Goal: Task Accomplishment & Management: Complete application form

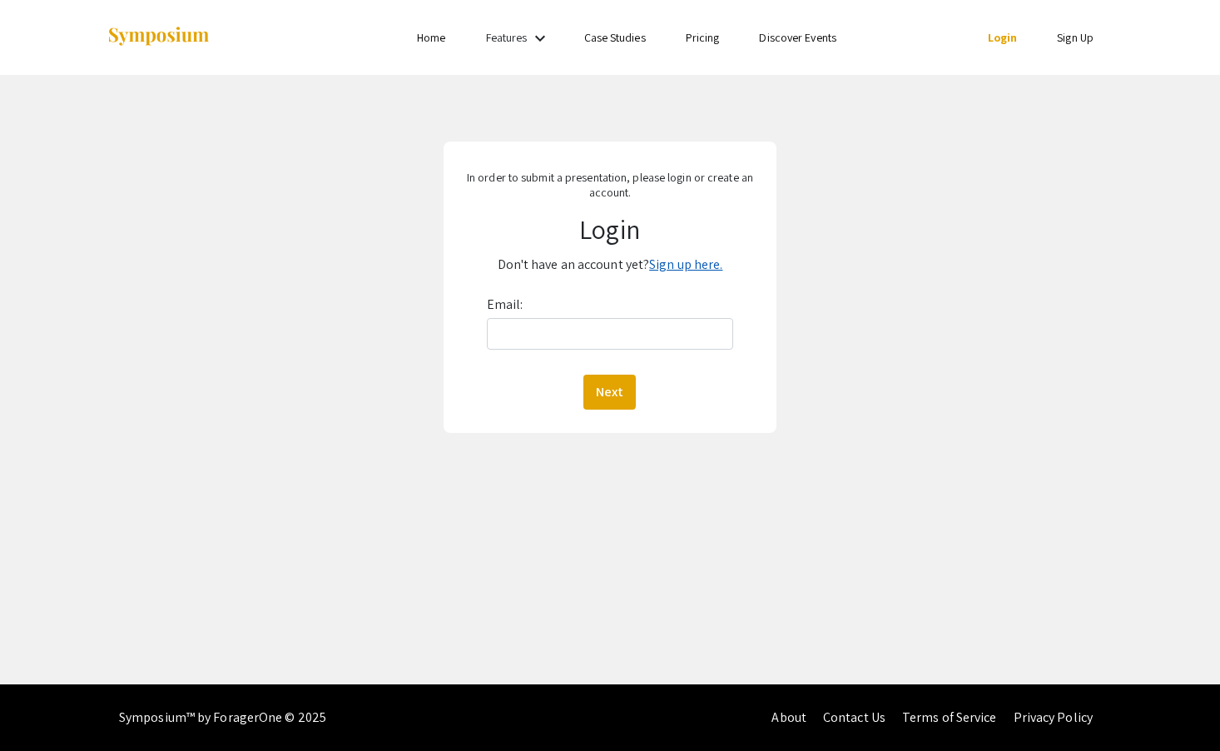
click at [686, 267] on link "Sign up here." at bounding box center [685, 264] width 73 height 17
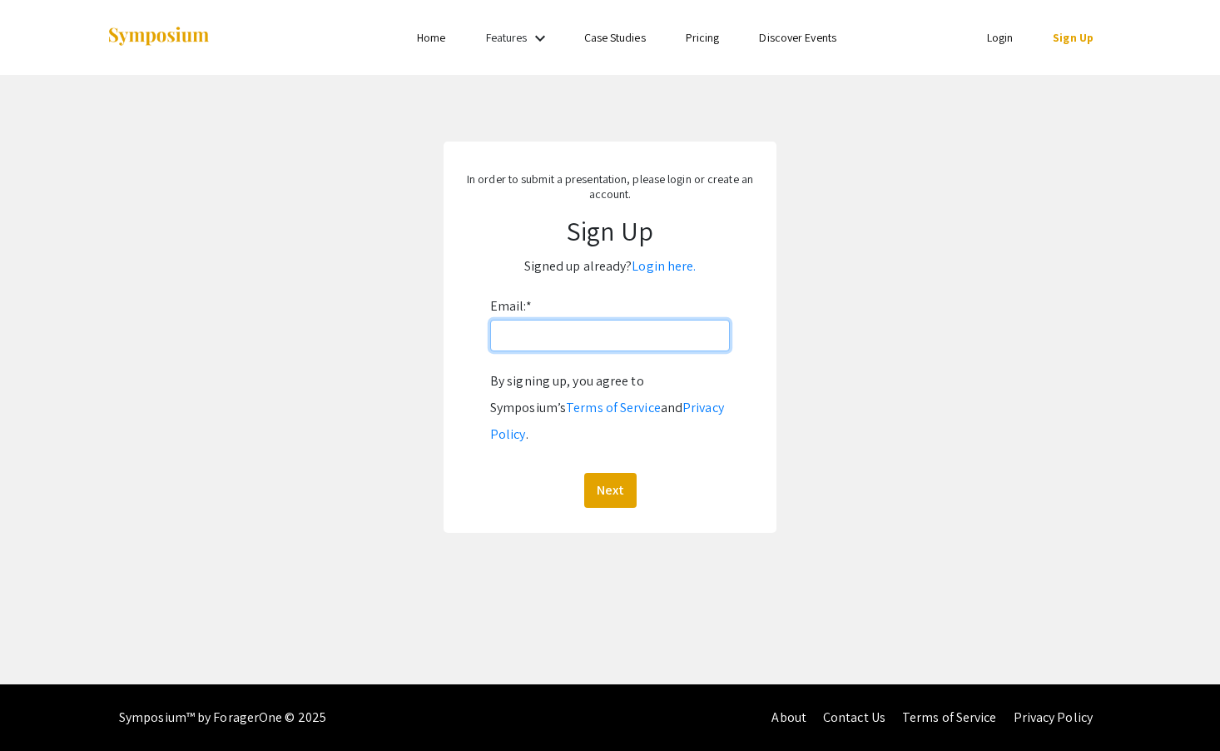
click at [627, 346] on input "Email: *" at bounding box center [610, 336] width 240 height 32
click at [510, 335] on input "Kathryn.quillen@hsc.wvu.edu" at bounding box center [610, 336] width 240 height 32
type input "[PERSON_NAME][EMAIL_ADDRESS][PERSON_NAME][DOMAIN_NAME]"
click at [605, 473] on button "Next" at bounding box center [610, 490] width 52 height 35
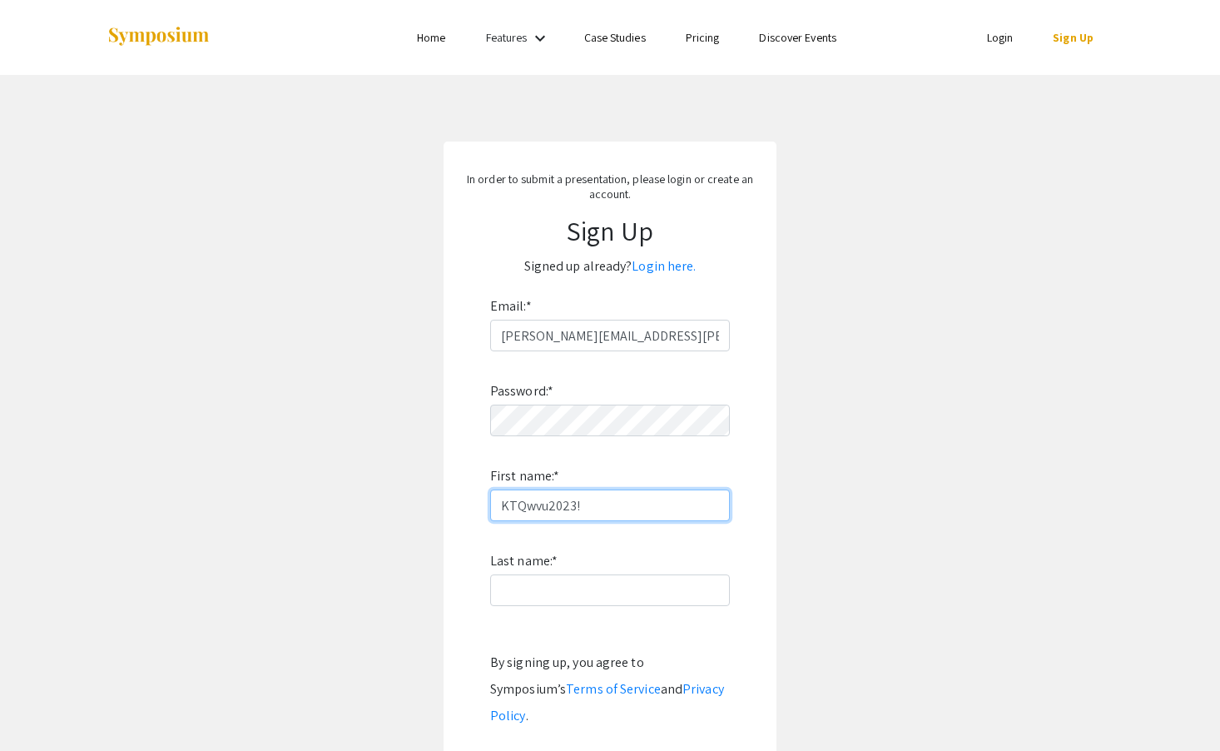
drag, startPoint x: 598, startPoint y: 510, endPoint x: 420, endPoint y: 510, distance: 177.3
click at [420, 510] on app-signup "In order to submit a presentation, please login or create an account. Sign Up S…" at bounding box center [610, 478] width 1220 height 673
type input "[PERSON_NAME]"
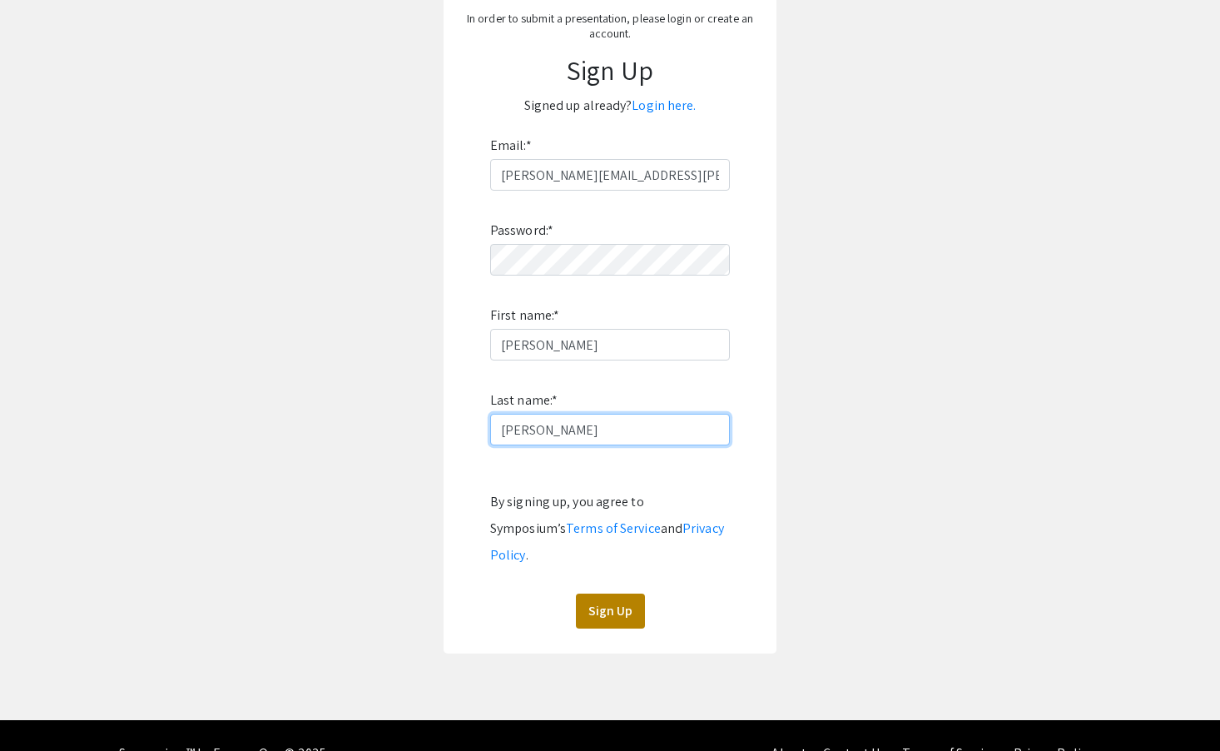
type input "[PERSON_NAME]"
click at [634, 599] on button "Sign Up" at bounding box center [610, 611] width 69 height 35
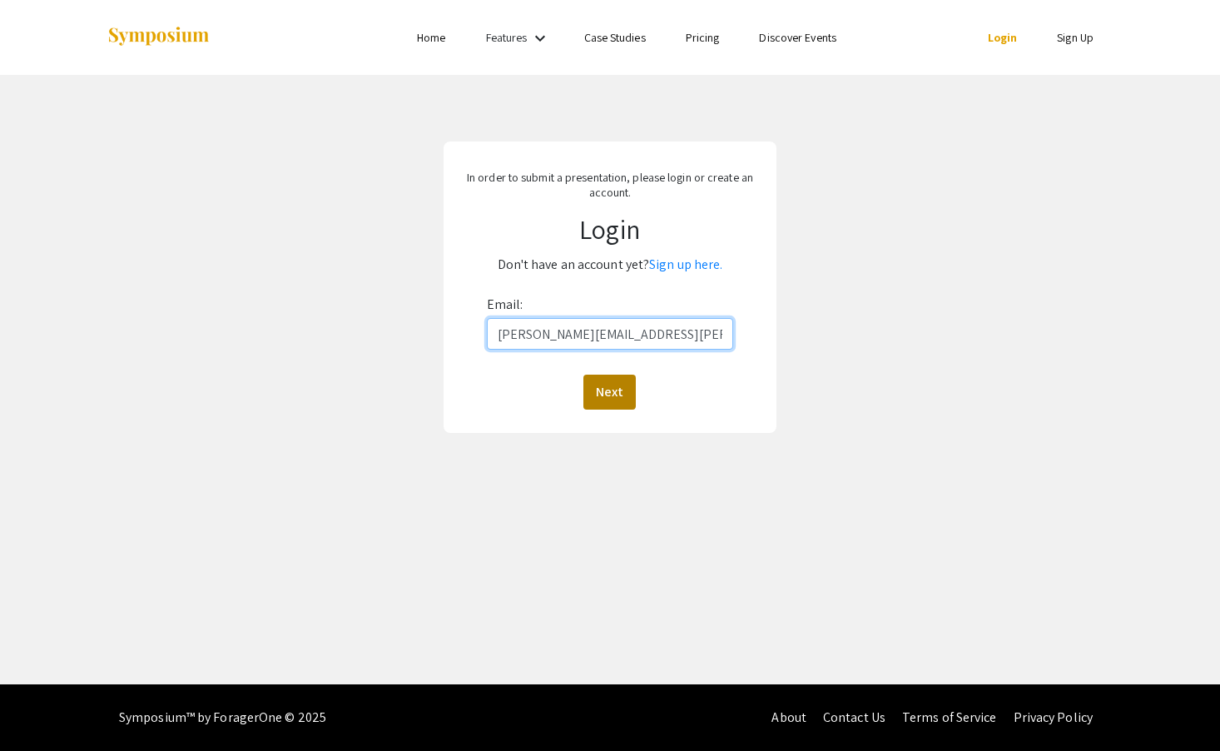
type input "[PERSON_NAME][EMAIL_ADDRESS][PERSON_NAME][DOMAIN_NAME]"
click at [614, 399] on button "Next" at bounding box center [610, 392] width 52 height 35
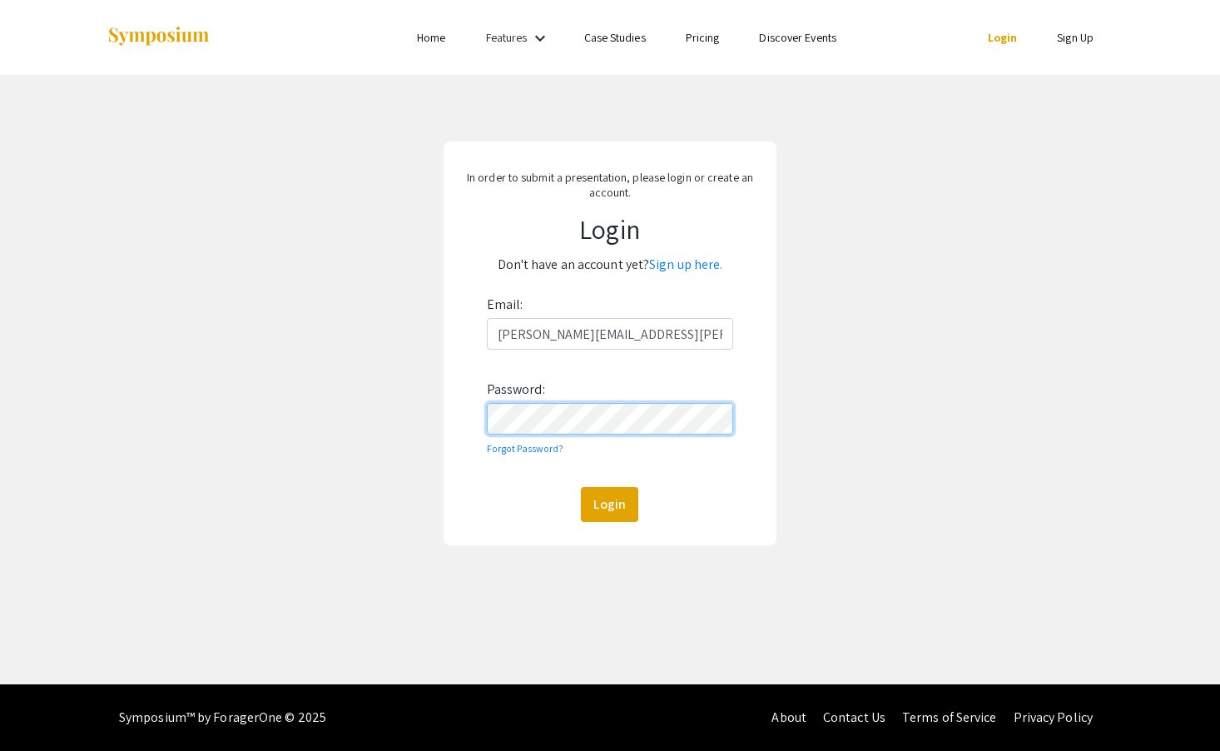
click at [609, 504] on button "Login" at bounding box center [609, 504] width 57 height 35
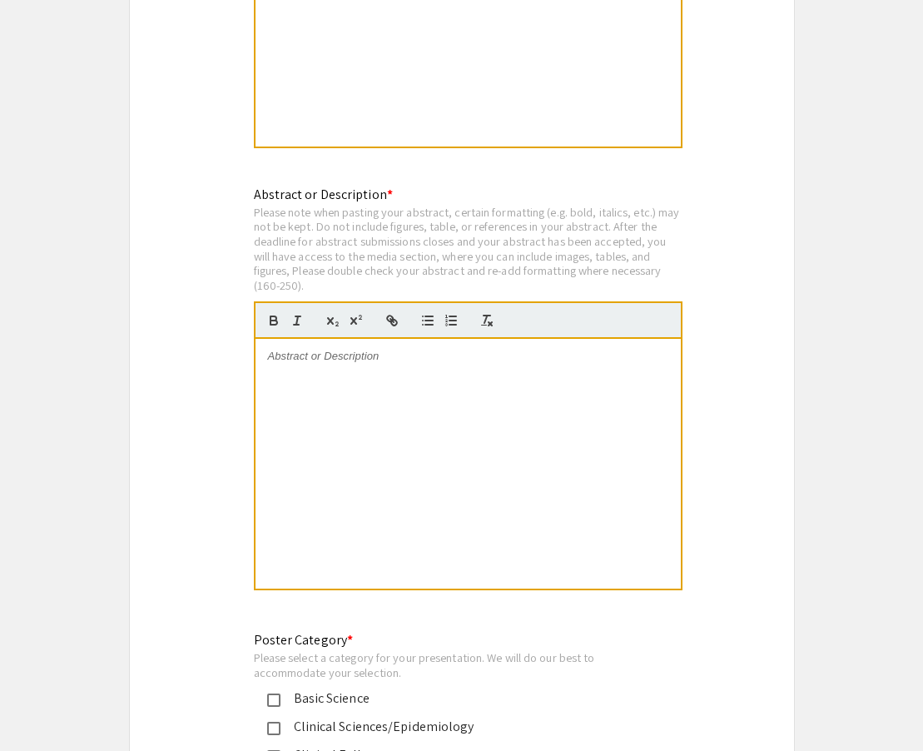
scroll to position [3297, 0]
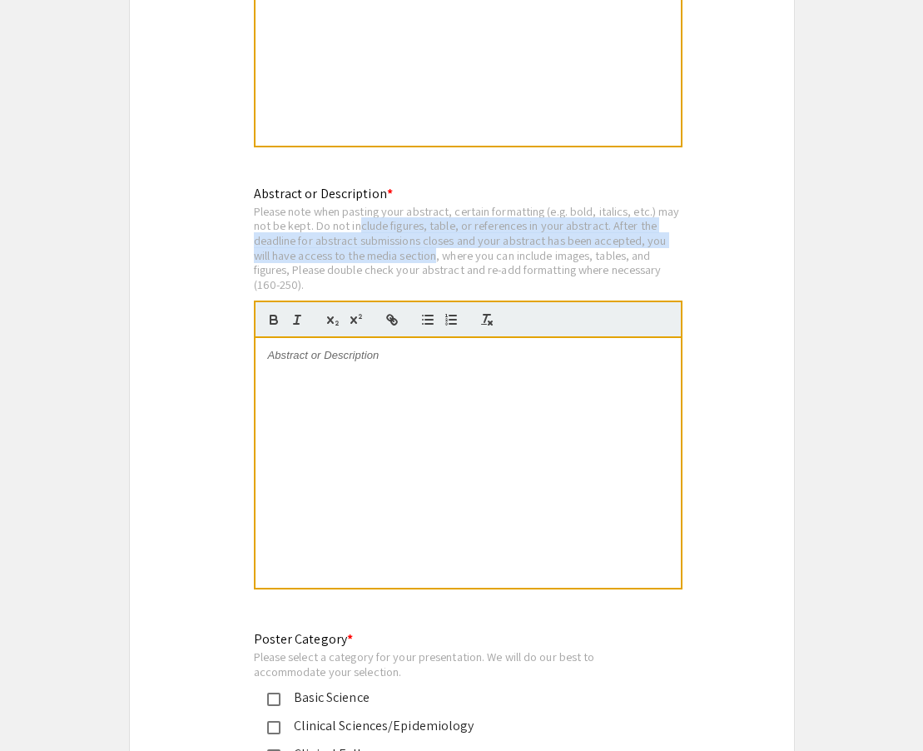
drag, startPoint x: 388, startPoint y: 206, endPoint x: 440, endPoint y: 233, distance: 58.1
click at [440, 233] on div "Please note when pasting your abstract, certain formatting (e.g. bold, italics,…" at bounding box center [468, 248] width 429 height 88
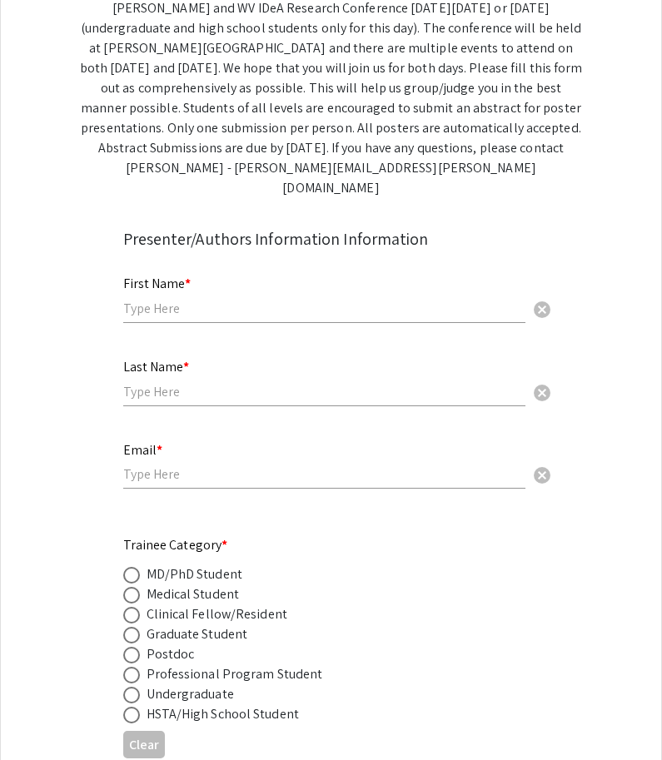
scroll to position [310, 0]
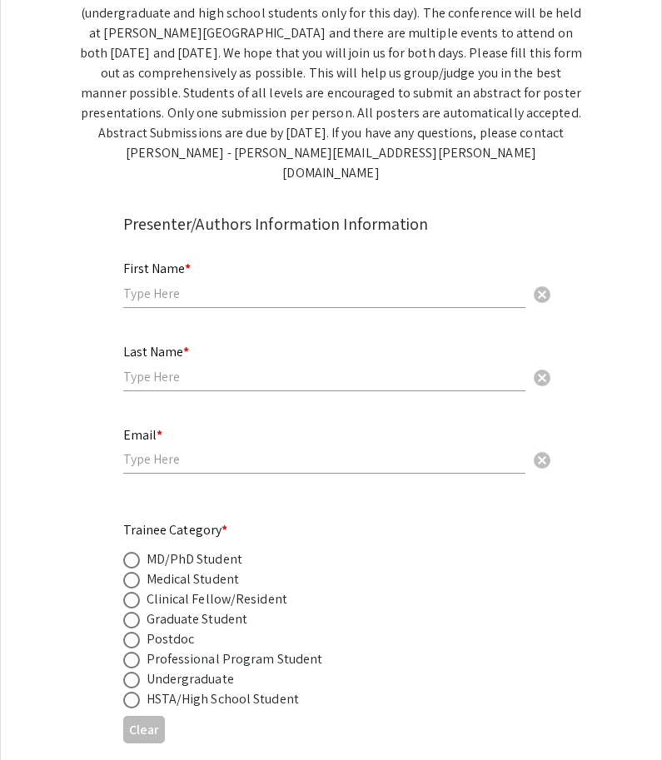
click at [328, 285] on input "text" at bounding box center [324, 293] width 402 height 17
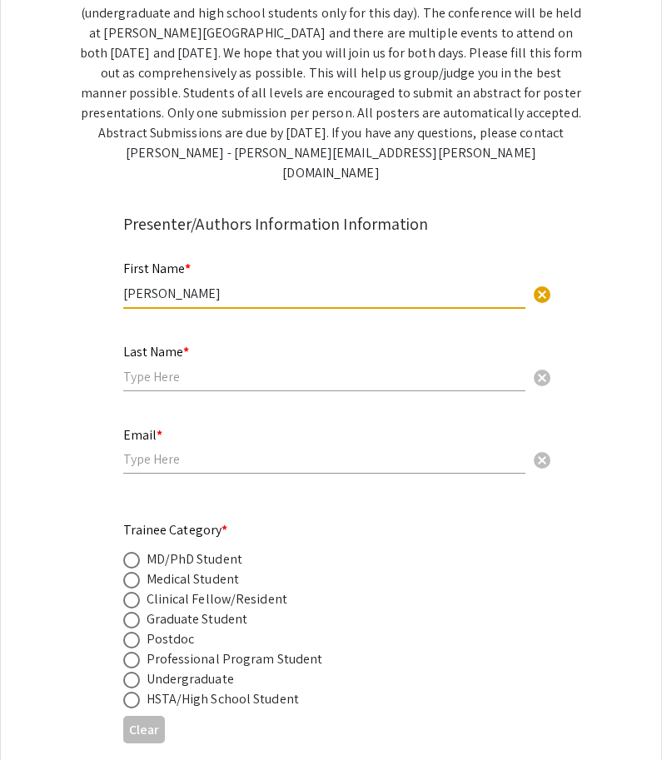
type input "[PERSON_NAME]"
click at [281, 368] on input "text" at bounding box center [324, 376] width 402 height 17
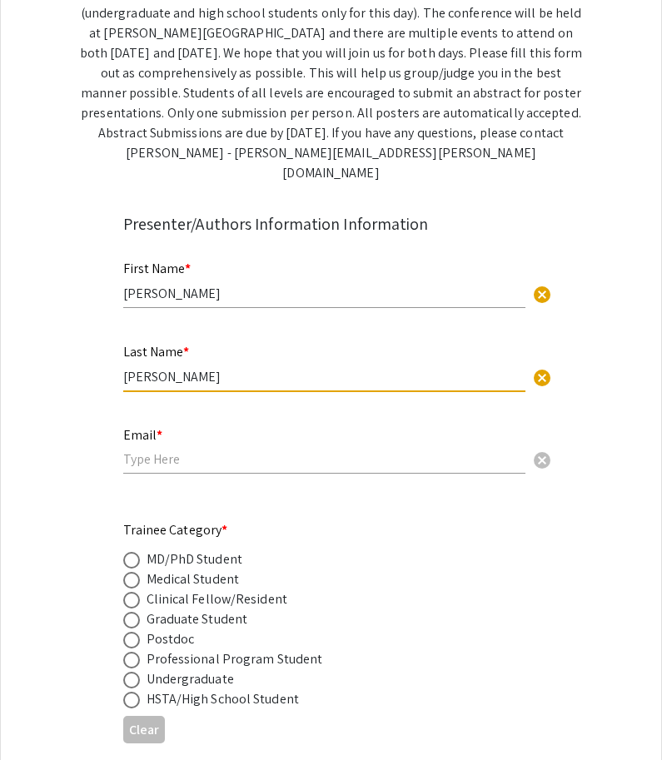
type input "[PERSON_NAME]"
click at [160, 450] on input "email" at bounding box center [324, 458] width 402 height 17
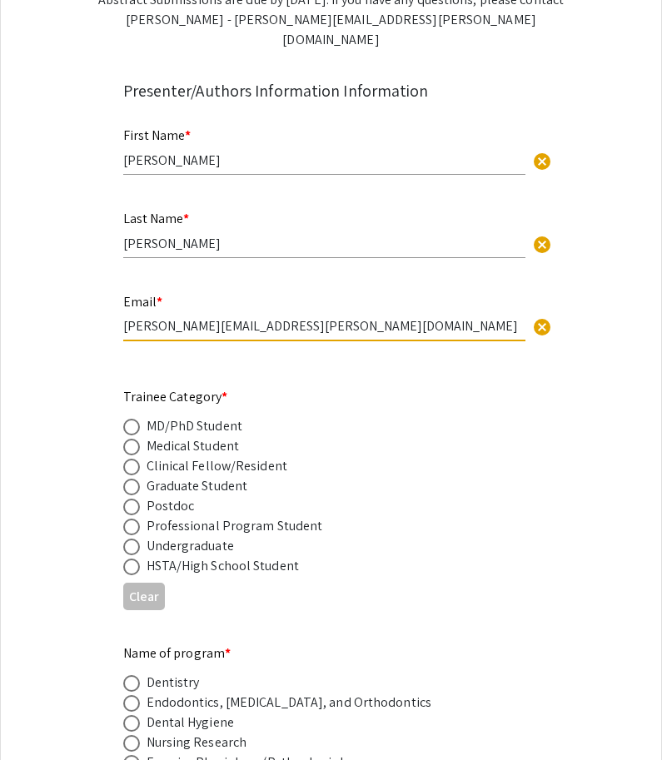
scroll to position [444, 0]
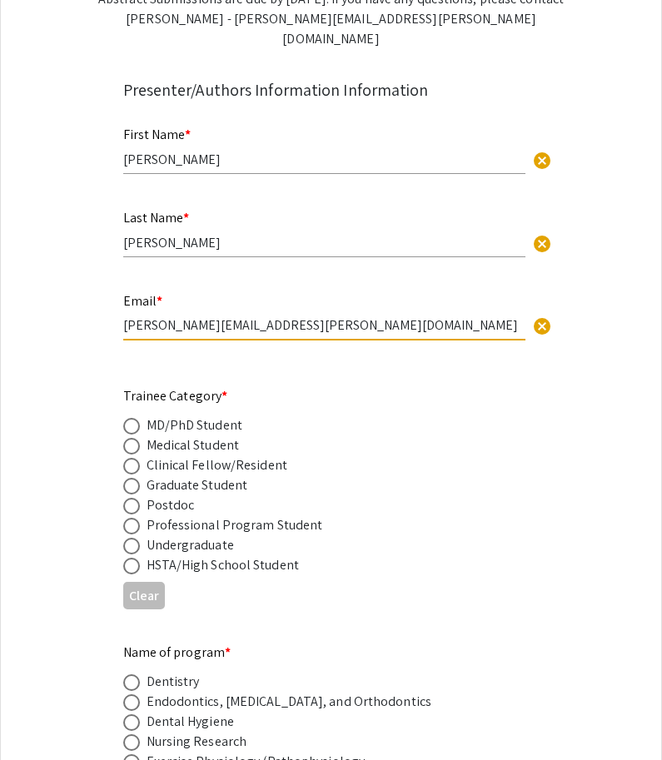
type input "[PERSON_NAME][EMAIL_ADDRESS][PERSON_NAME][DOMAIN_NAME]"
click at [132, 458] on span at bounding box center [131, 466] width 17 height 17
click at [132, 458] on input "radio" at bounding box center [131, 466] width 17 height 17
radio input "true"
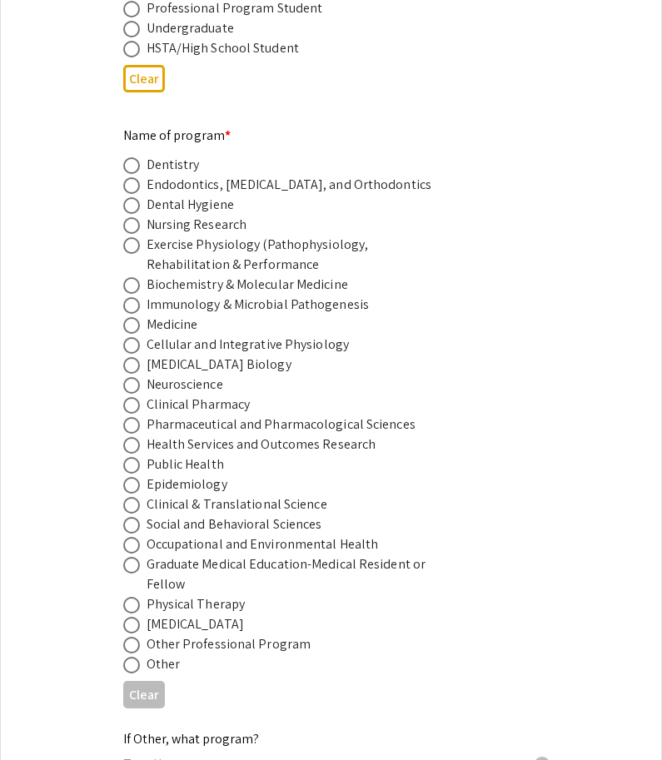
scroll to position [963, 0]
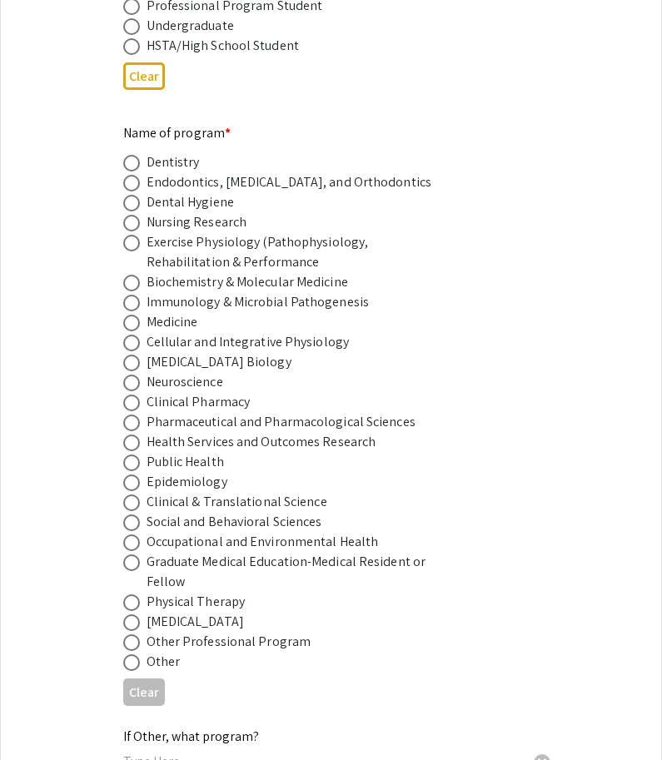
click at [130, 554] on span at bounding box center [131, 562] width 17 height 17
click at [130, 554] on input "radio" at bounding box center [131, 562] width 17 height 17
radio input "true"
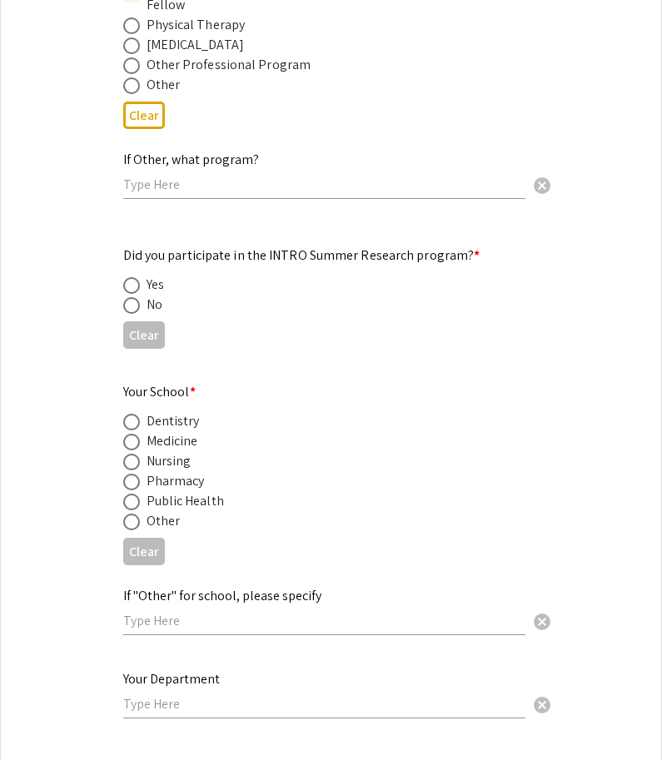
scroll to position [1548, 0]
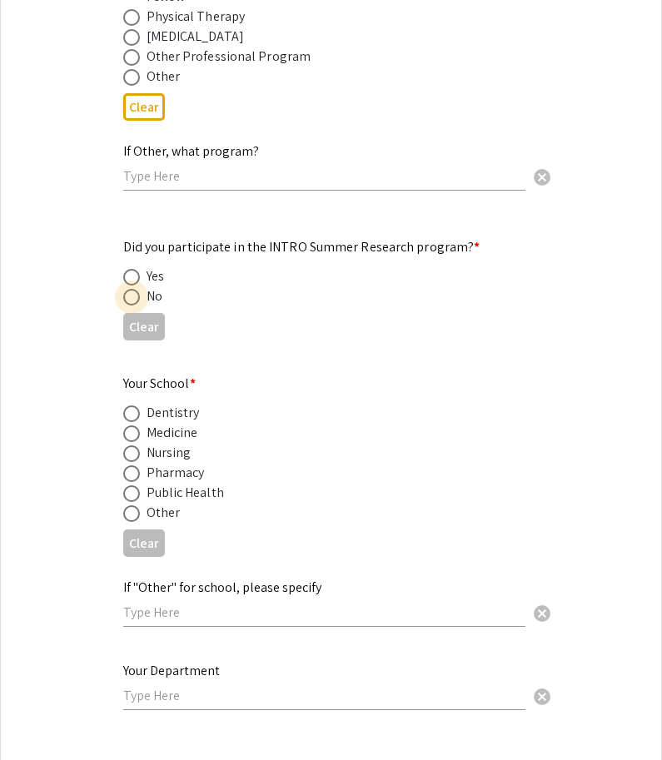
click at [132, 289] on span at bounding box center [131, 297] width 17 height 17
click at [132, 289] on input "radio" at bounding box center [131, 297] width 17 height 17
radio input "true"
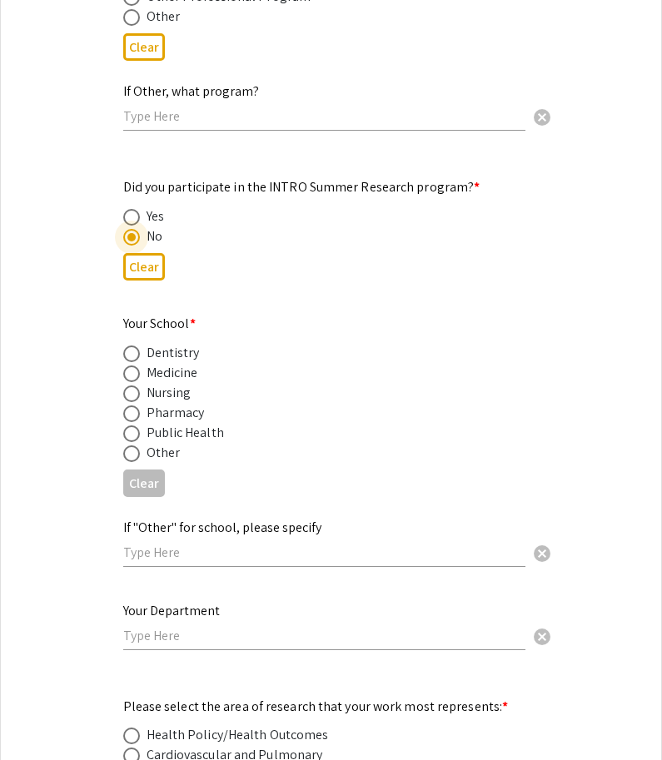
scroll to position [1644, 0]
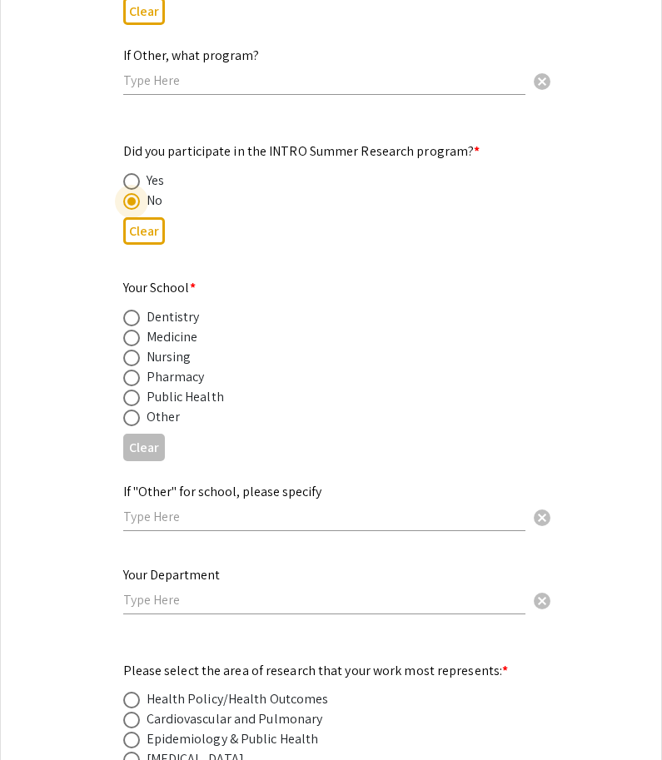
click at [131, 330] on span at bounding box center [131, 338] width 17 height 17
click at [131, 330] on input "radio" at bounding box center [131, 338] width 17 height 17
radio input "true"
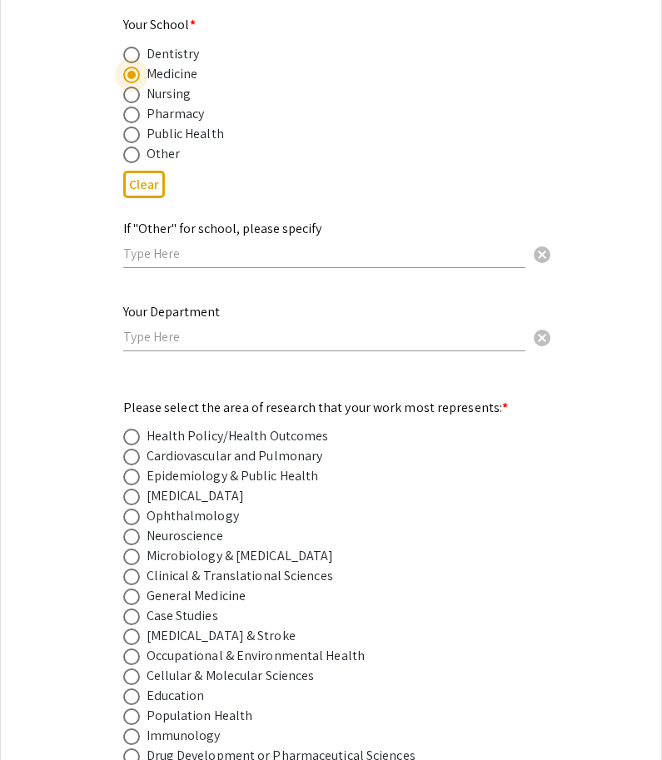
scroll to position [1909, 0]
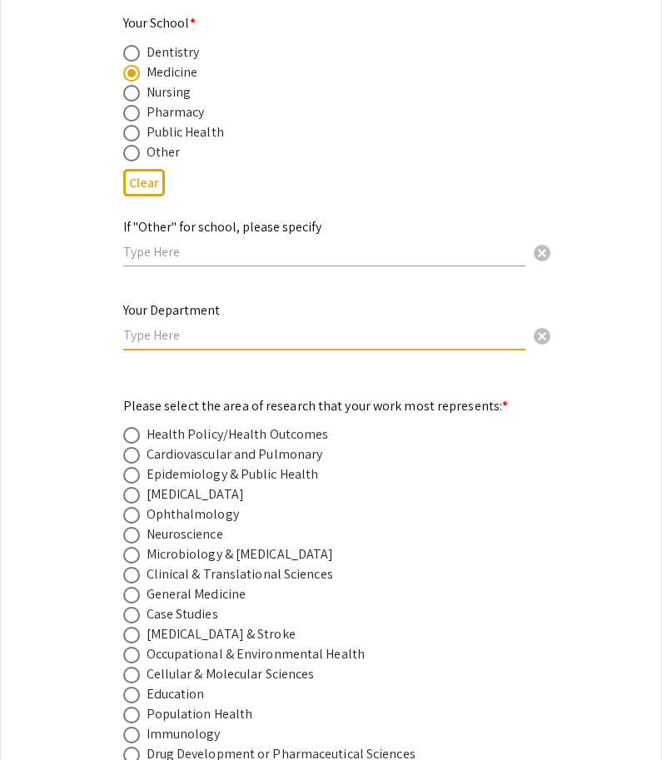
click at [259, 326] on input "text" at bounding box center [324, 334] width 402 height 17
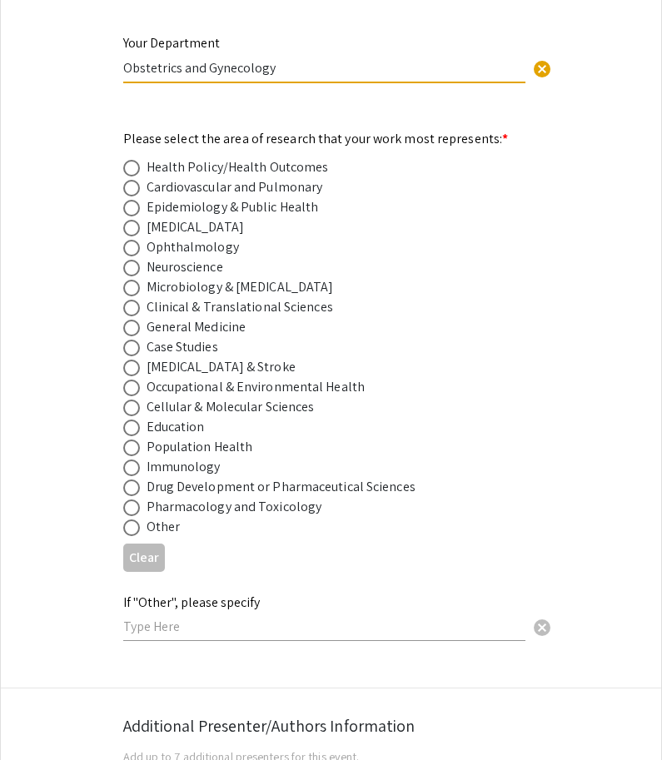
scroll to position [2178, 0]
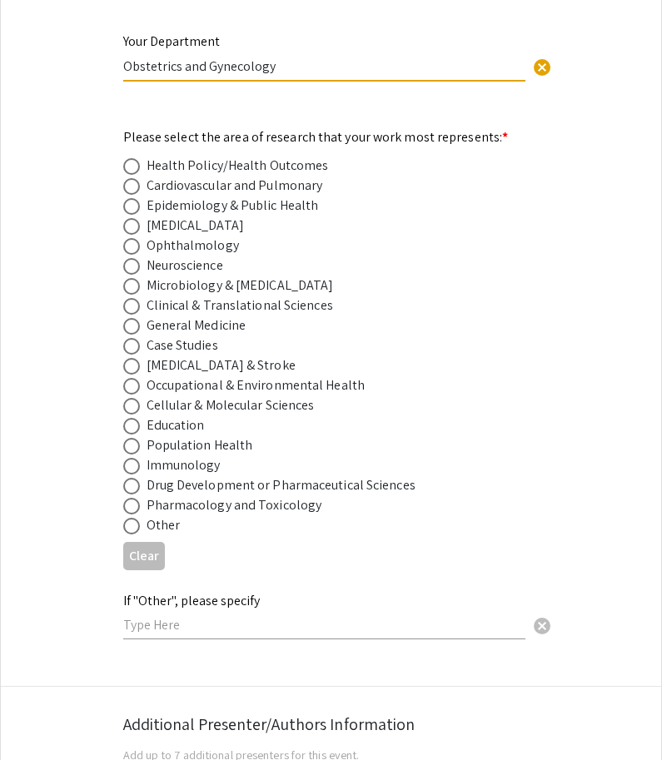
type input "Obstetrics and Gynecology"
click at [130, 338] on span at bounding box center [131, 346] width 17 height 17
click at [130, 338] on input "radio" at bounding box center [131, 346] width 17 height 17
radio input "true"
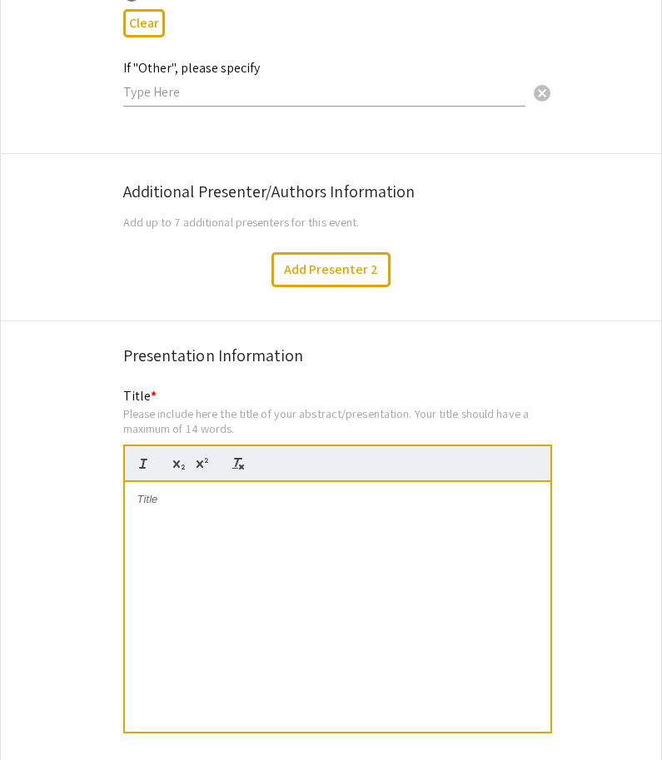
scroll to position [2738, 0]
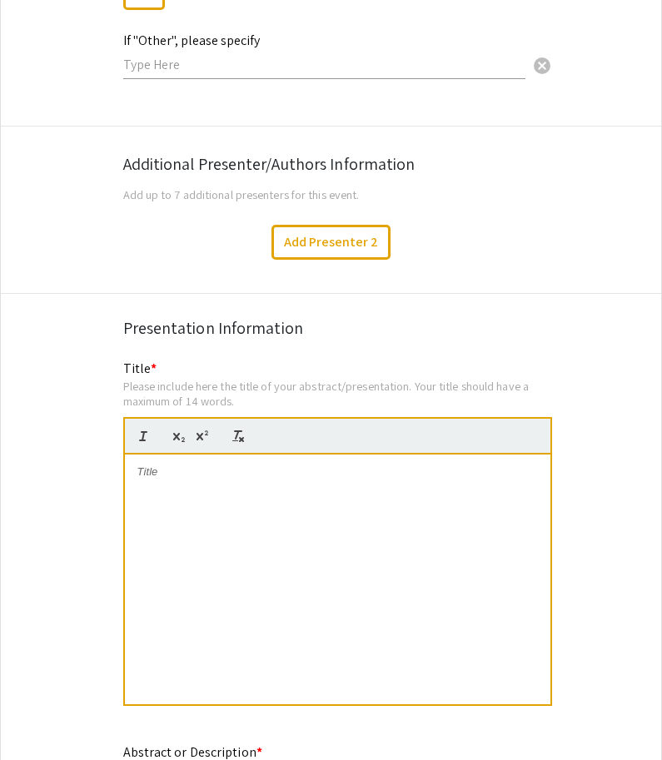
click at [251, 478] on div at bounding box center [337, 580] width 425 height 250
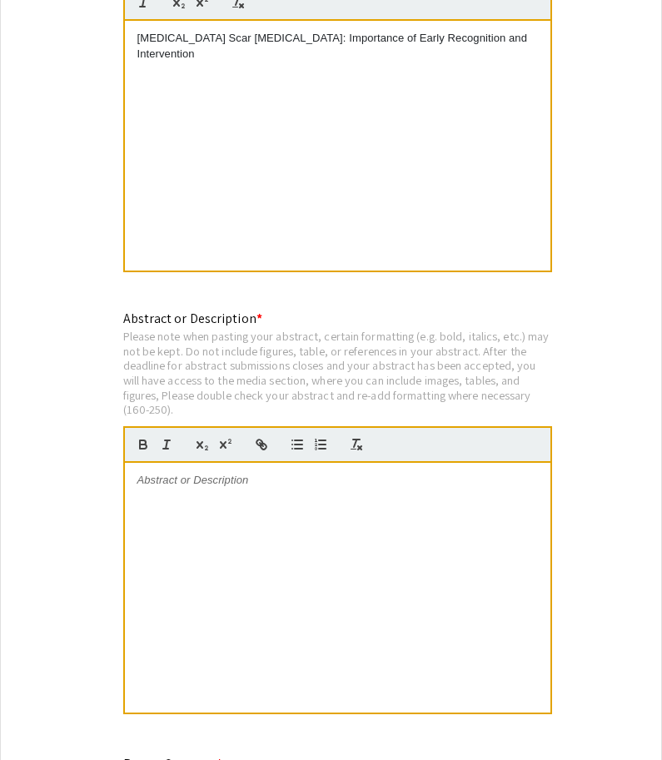
scroll to position [3193, 0]
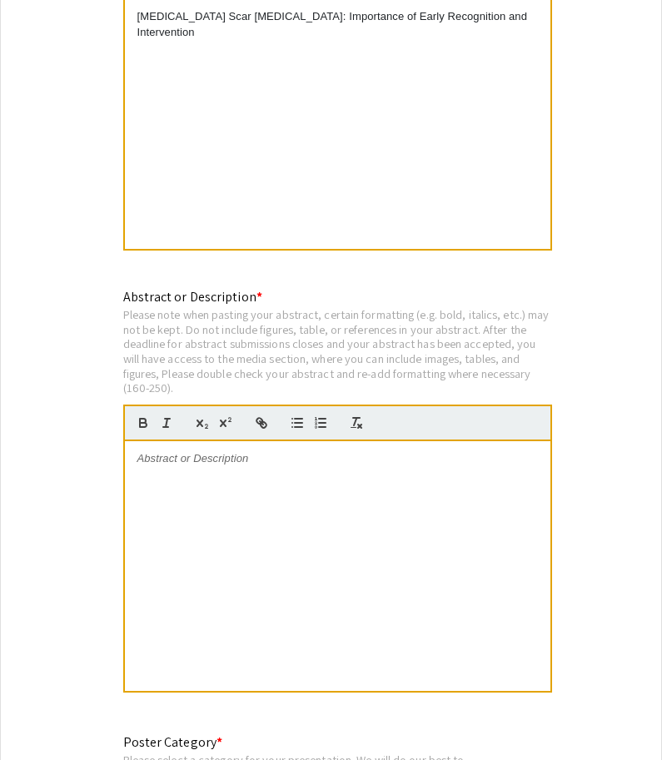
click at [335, 471] on div at bounding box center [337, 566] width 425 height 250
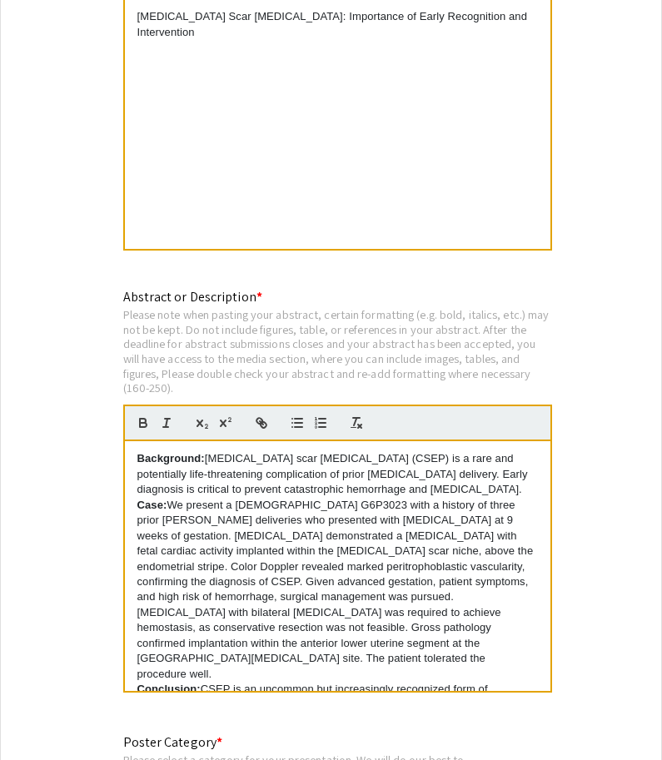
scroll to position [0, 0]
click at [423, 451] on p "Background: Cesarean scar ectopic pregnancy (CSEP) is a rare and potentially li…" at bounding box center [337, 474] width 400 height 46
click at [475, 451] on p "Background: Cesarean scar ectopic pregnancy (CSEP) is a rare and potentially li…" at bounding box center [337, 474] width 400 height 46
drag, startPoint x: 406, startPoint y: 470, endPoint x: 251, endPoint y: 470, distance: 155.7
click at [251, 470] on p "Background: Cesarean scar ectopic pregnancy (CSEP) is a rare yet potentially li…" at bounding box center [337, 474] width 400 height 46
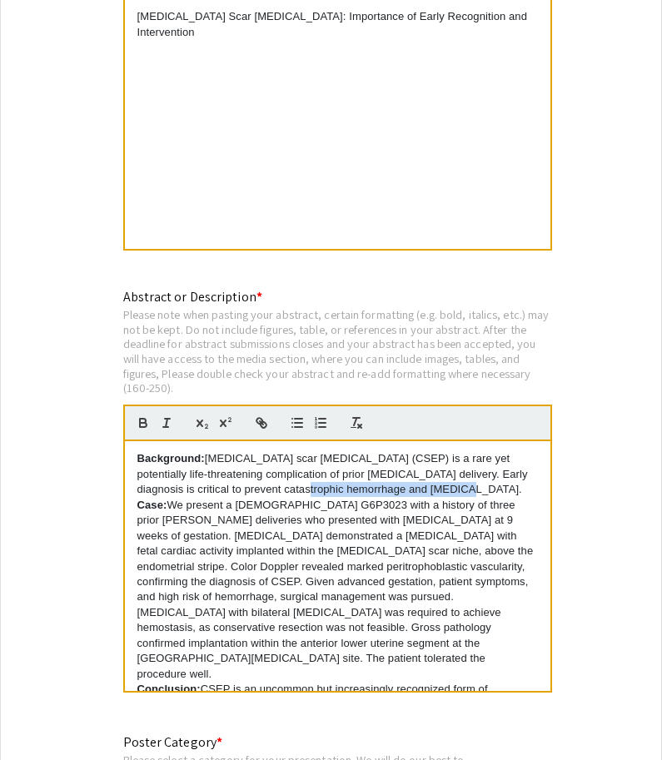
click at [402, 462] on p "Background: Cesarean scar ectopic pregnancy (CSEP) is a rare yet potentially li…" at bounding box center [337, 474] width 400 height 46
drag, startPoint x: 409, startPoint y: 468, endPoint x: 257, endPoint y: 466, distance: 151.5
click at [257, 466] on p "Background: Cesarean scar ectopic pregnancy (CSEP) is a rare yet potentially li…" at bounding box center [337, 474] width 400 height 46
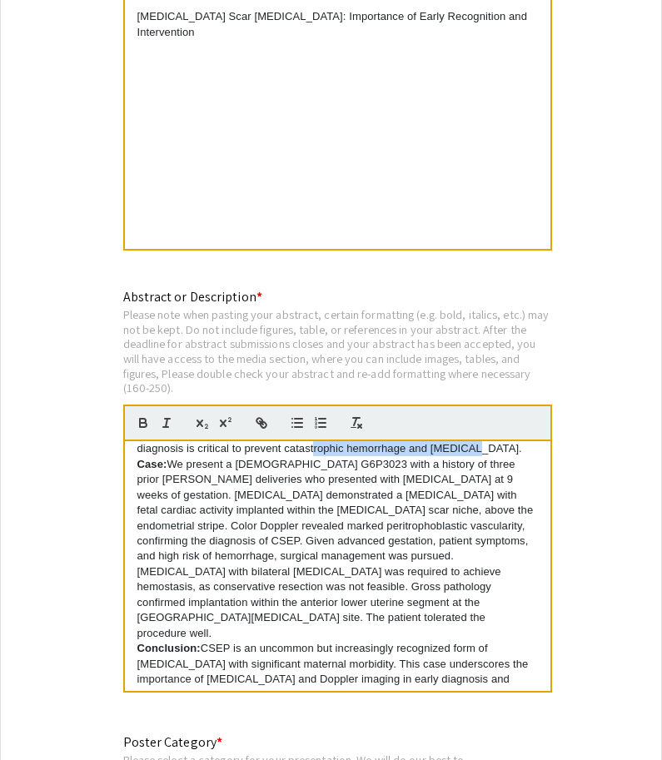
scroll to position [40, 0]
click at [335, 466] on p "Case: We present a 33-year-old G6P3023 with a history of three prior cesarean d…" at bounding box center [337, 550] width 400 height 184
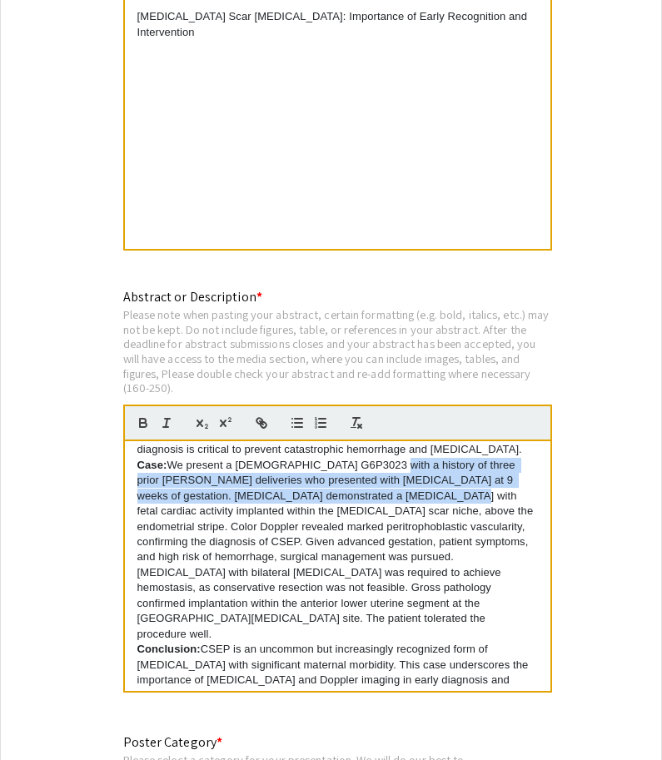
drag, startPoint x: 375, startPoint y: 450, endPoint x: 375, endPoint y: 477, distance: 27.5
click at [375, 477] on p "Case: We present a 33-year-old G6P3023 with a history of three prior cesarean d…" at bounding box center [337, 550] width 400 height 184
click at [466, 458] on p "Case: We present a 33-year-old G6P3023 with a history of three prior cesarean d…" at bounding box center [337, 550] width 400 height 184
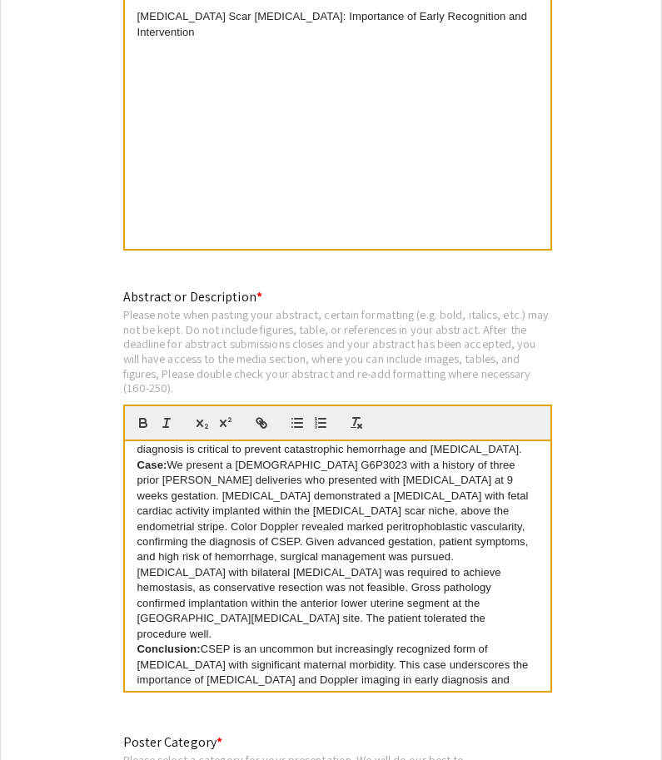
click at [263, 476] on p "Case: We present a 33-year-old G6P3023 with a history of three prior cesarean d…" at bounding box center [337, 550] width 400 height 184
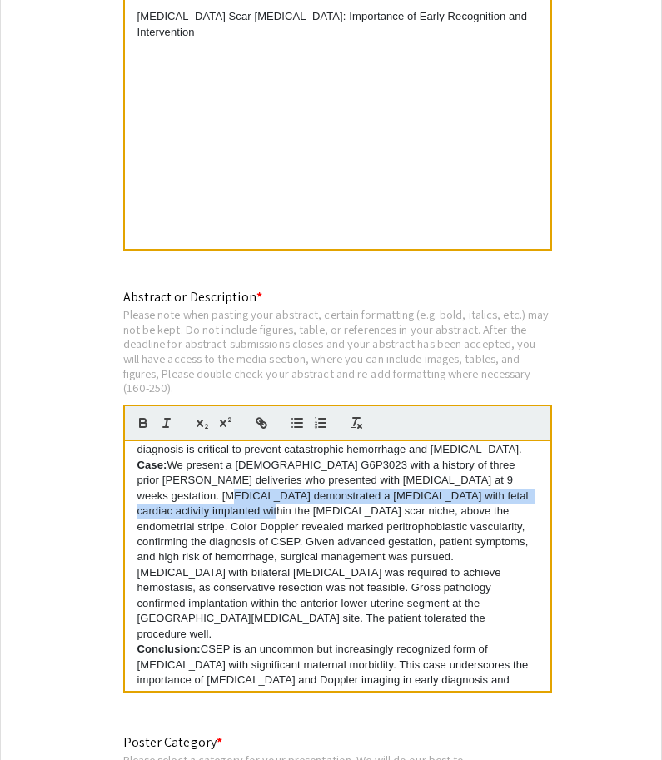
drag, startPoint x: 170, startPoint y: 476, endPoint x: 175, endPoint y: 493, distance: 17.4
click at [175, 493] on p "Case: We present a 33-year-old G6P3023 with a history of three prior cesarean d…" at bounding box center [337, 550] width 400 height 184
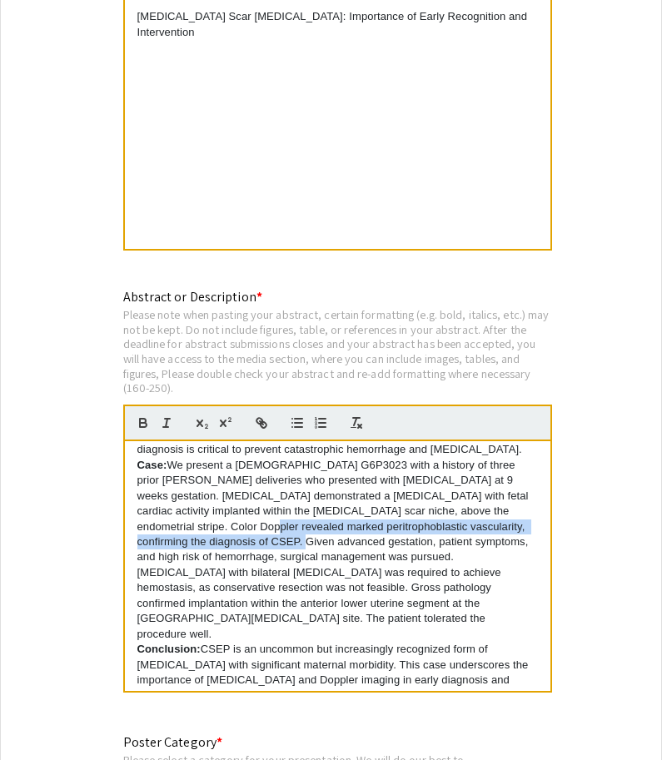
drag, startPoint x: 159, startPoint y: 504, endPoint x: 176, endPoint y: 518, distance: 21.9
click at [176, 518] on p "Case: We present a 33-year-old G6P3023 with a history of three prior cesarean d…" at bounding box center [337, 550] width 400 height 184
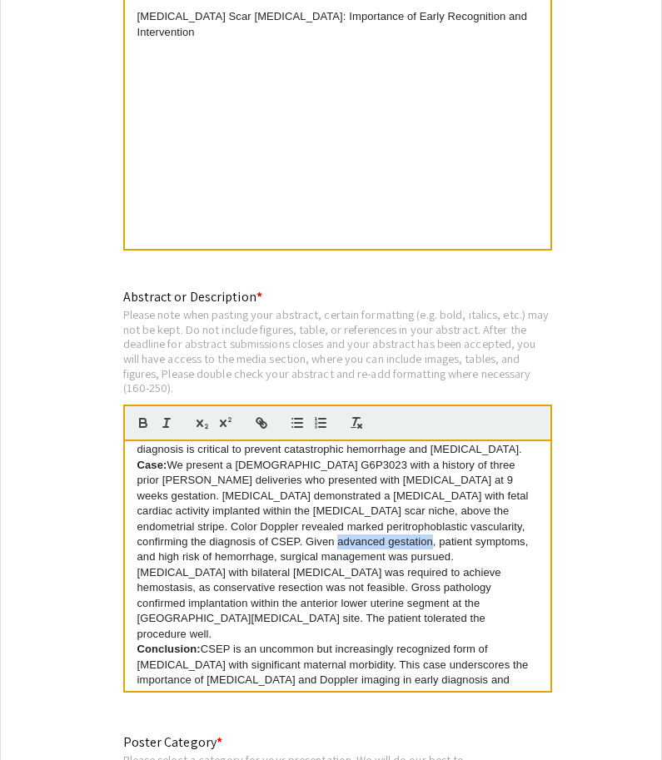
drag, startPoint x: 300, startPoint y: 519, endPoint x: 202, endPoint y: 515, distance: 97.5
click at [202, 515] on p "Case: We present a 33-year-old G6P3023 with a history of three prior cesarean d…" at bounding box center [337, 550] width 400 height 184
drag, startPoint x: 304, startPoint y: 520, endPoint x: 335, endPoint y: 519, distance: 31.7
click at [335, 519] on p "Case: We present a 33-year-old G6P3023 with a history of three prior cesarean d…" at bounding box center [337, 550] width 400 height 184
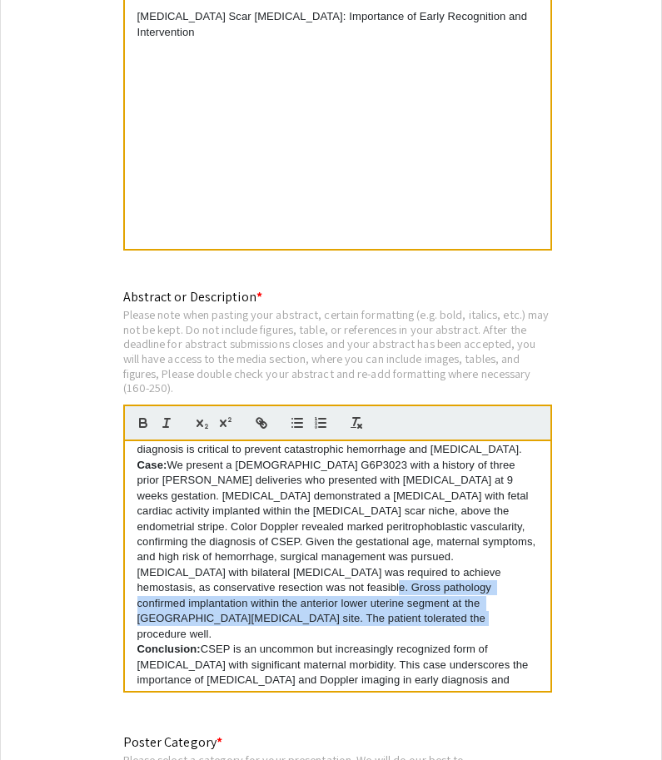
drag, startPoint x: 222, startPoint y: 563, endPoint x: 233, endPoint y: 592, distance: 31.1
click at [233, 592] on p "Case: We present a 33-year-old G6P3023 with a history of three prior cesarean d…" at bounding box center [337, 550] width 400 height 184
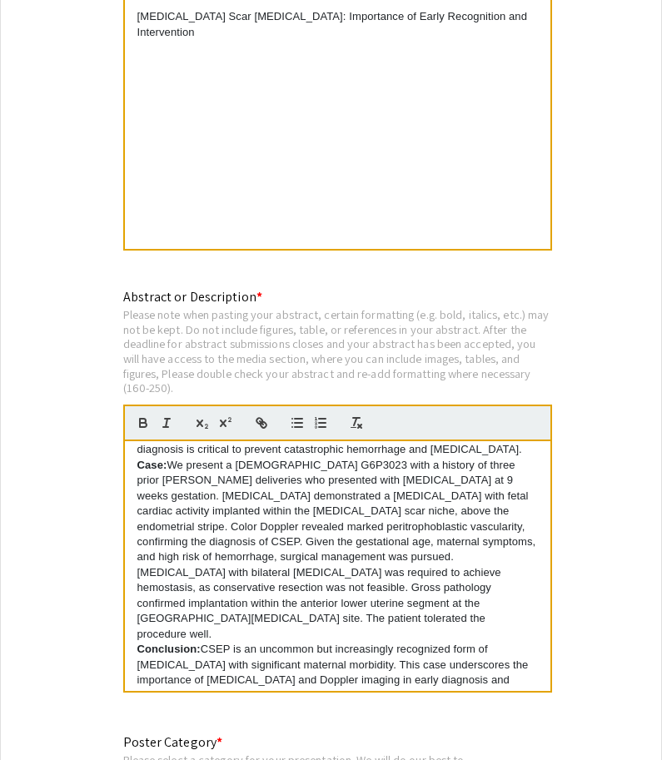
click at [234, 642] on p "Conclusion: CSEP is an uncommon but increasingly recognized form of ectopic pre…" at bounding box center [337, 680] width 400 height 77
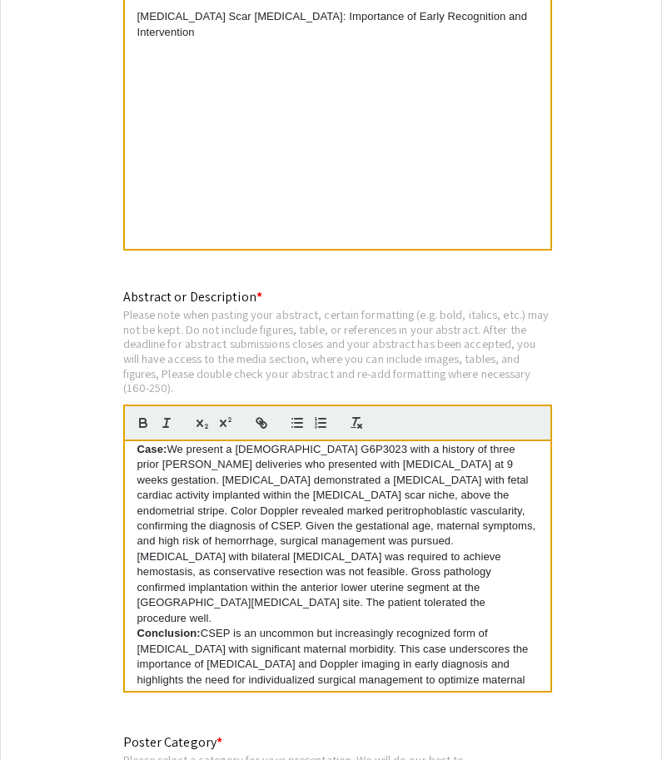
scroll to position [55, 0]
click at [380, 517] on p "Case: We present a 33-year-old G6P3023 with a history of three prior cesarean d…" at bounding box center [337, 535] width 400 height 184
click at [388, 519] on p "Case: We present a 33-year-old G6P3023 with a history of three prior cesarean d…" at bounding box center [337, 496] width 400 height 107
click at [393, 517] on p "Case: We present a 33-year-old G6P3023 with a history of three prior cesarean d…" at bounding box center [337, 496] width 400 height 107
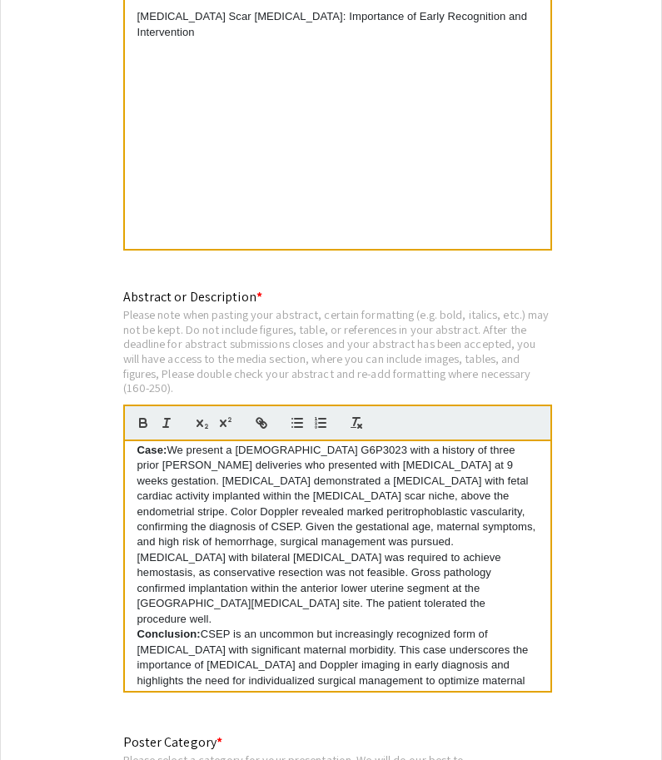
click at [393, 517] on p "Case: We present a 33-year-old G6P3023 with a history of three prior cesarean d…" at bounding box center [337, 496] width 400 height 107
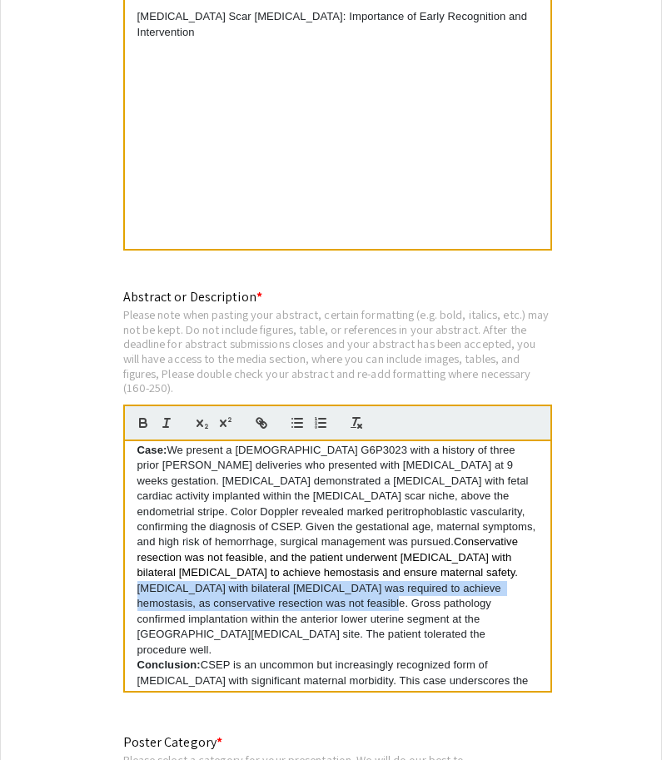
drag, startPoint x: 350, startPoint y: 578, endPoint x: 126, endPoint y: 561, distance: 224.6
click at [126, 561] on div "Background: Cesarean scar ectopic pregnancy (CSEP) is a rare yet potentially li…" at bounding box center [337, 566] width 425 height 250
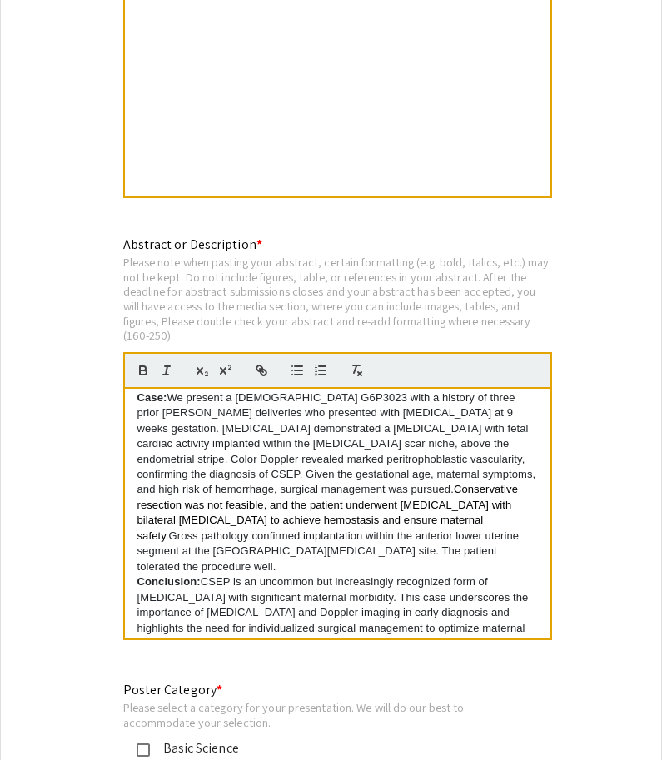
scroll to position [3247, 0]
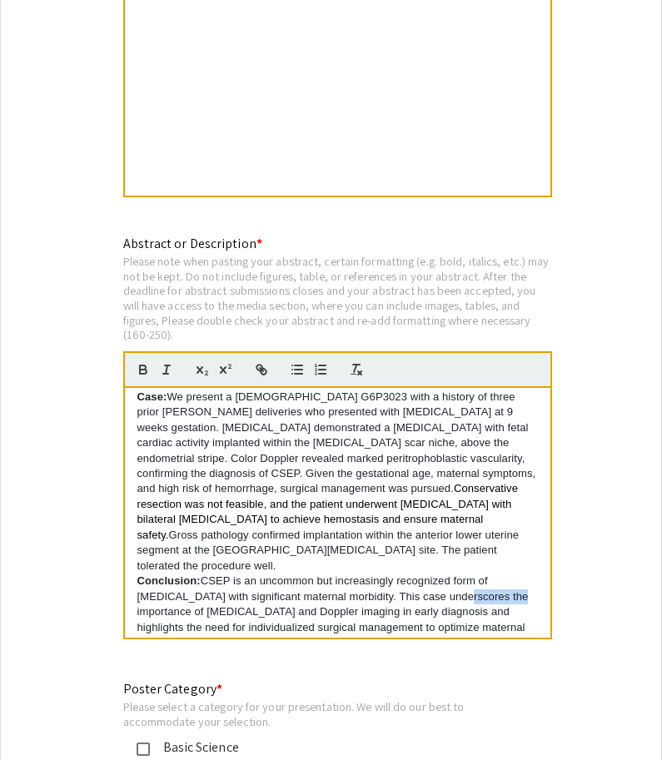
drag, startPoint x: 470, startPoint y: 554, endPoint x: 412, endPoint y: 556, distance: 58.3
click at [412, 574] on p "Conclusion: CSEP is an uncommon but increasingly recognized form of ectopic pre…" at bounding box center [337, 612] width 400 height 77
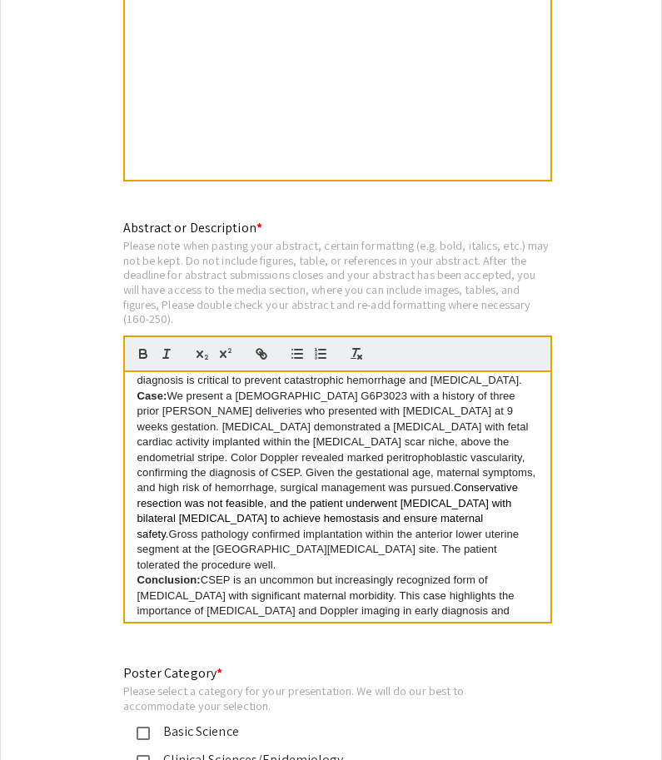
scroll to position [3263, 0]
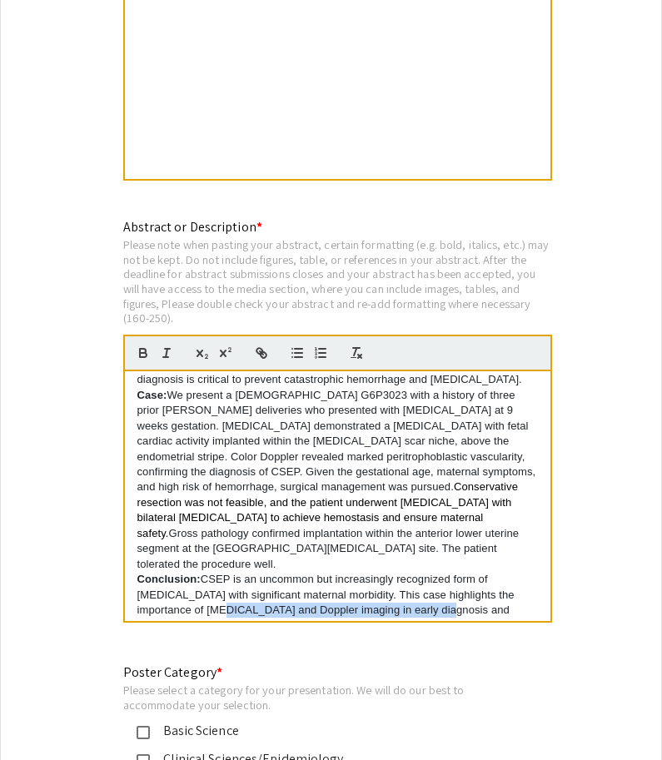
drag, startPoint x: 366, startPoint y: 569, endPoint x: 147, endPoint y: 574, distance: 219.8
click at [147, 574] on p "Conclusion: CSEP is an uncommon but increasingly recognized form of ectopic pre…" at bounding box center [337, 610] width 400 height 77
click at [373, 587] on p "Conclusion: CSEP is an uncommon but increasingly recognized form of ectopic pre…" at bounding box center [337, 610] width 400 height 77
drag, startPoint x: 456, startPoint y: 570, endPoint x: 149, endPoint y: 571, distance: 307.2
click at [149, 572] on p "Conclusion: CSEP is an uncommon but increasingly recognized form of ectopic pre…" at bounding box center [337, 610] width 400 height 77
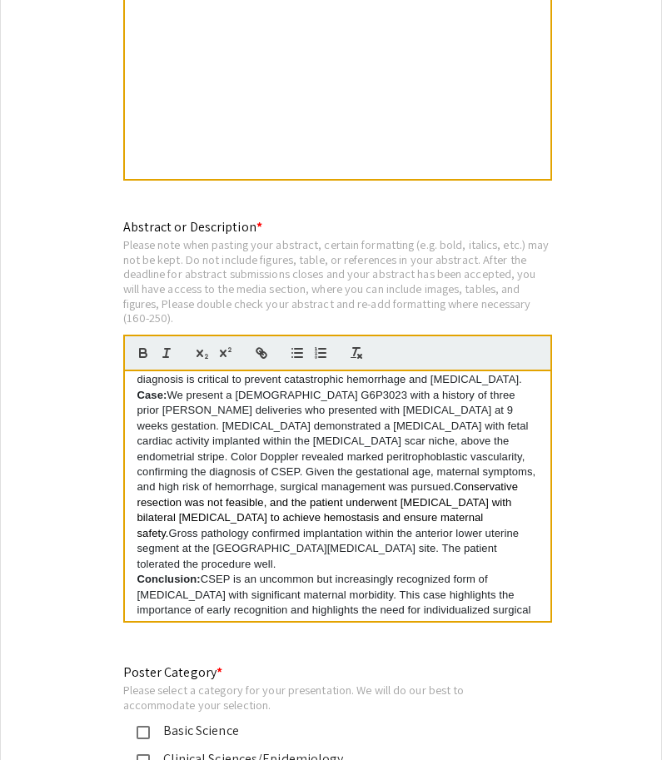
drag, startPoint x: 375, startPoint y: 587, endPoint x: 362, endPoint y: 558, distance: 32.0
click at [362, 572] on p "Conclusion: CSEP is an uncommon but increasingly recognized form of ectopic pre…" at bounding box center [337, 603] width 400 height 62
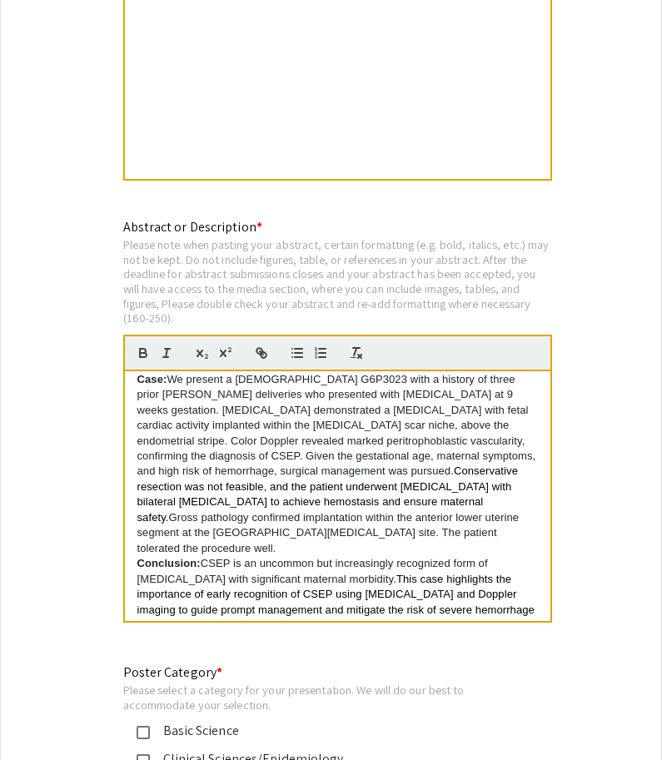
scroll to position [55, 0]
drag, startPoint x: 222, startPoint y: 587, endPoint x: 107, endPoint y: 352, distance: 261.4
copy div "Case: We present a 33-year-old G6P3023 with a history of three prior cesarean d…"
drag, startPoint x: 48, startPoint y: 389, endPoint x: 400, endPoint y: 578, distance: 398.9
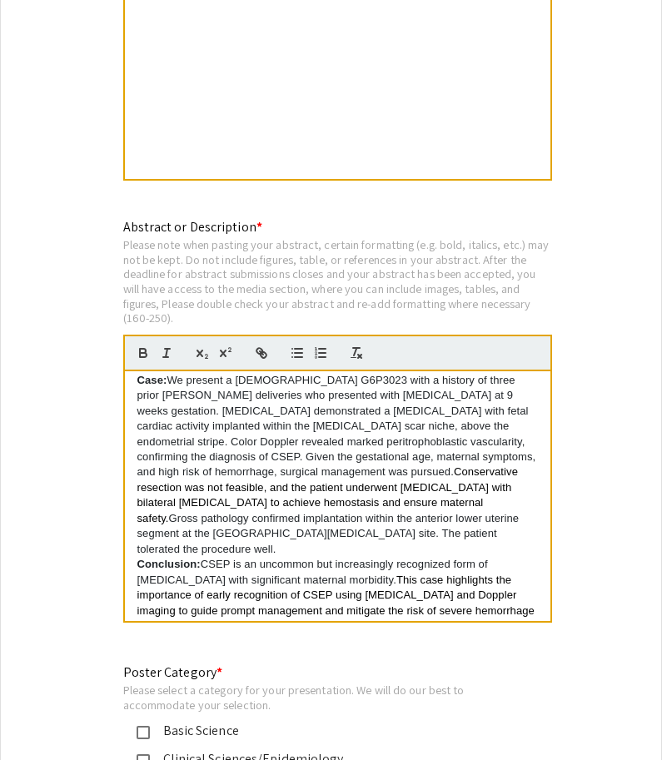
click at [400, 578] on p "Conclusion: CSEP is an uncommon but increasingly recognized form of ectopic pre…" at bounding box center [337, 595] width 400 height 77
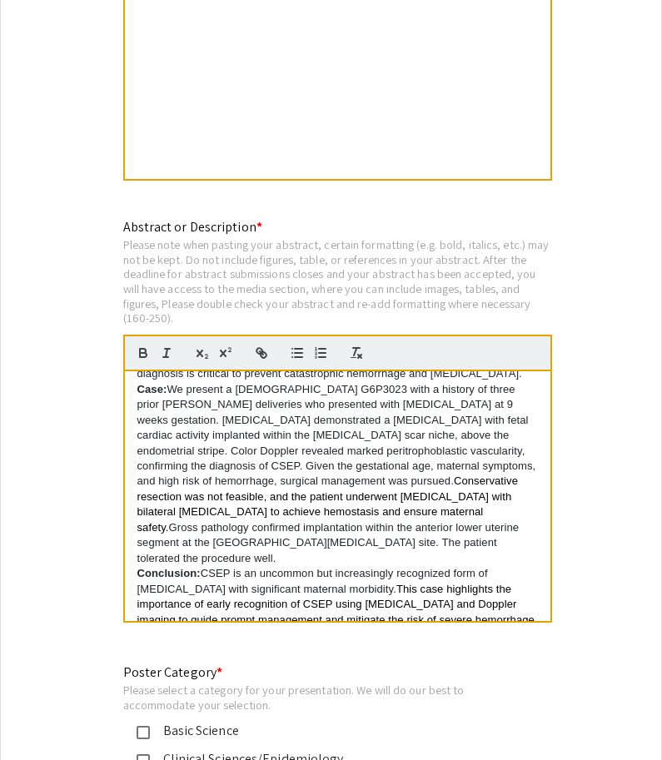
scroll to position [49, 0]
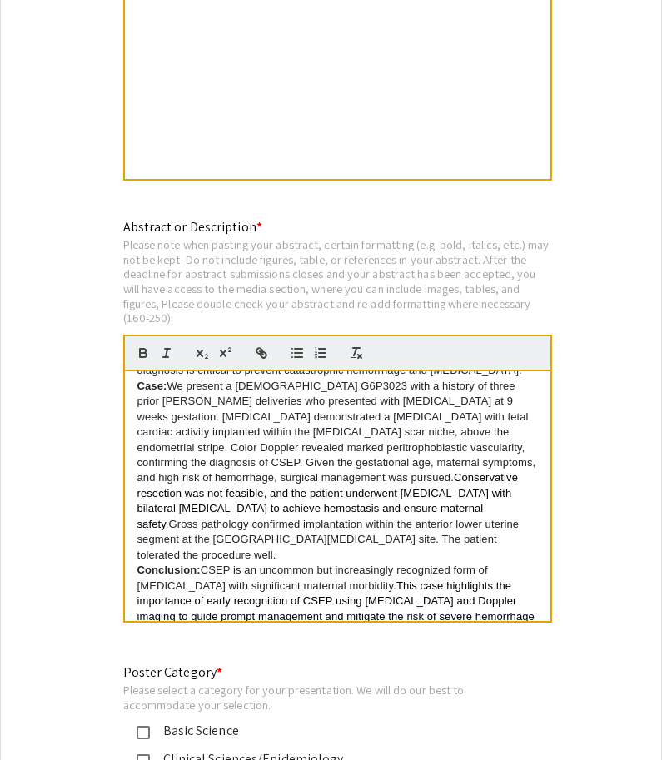
click at [256, 379] on p "Case: We present a 33-year-old G6P3023 with a history of three prior cesarean d…" at bounding box center [337, 471] width 400 height 184
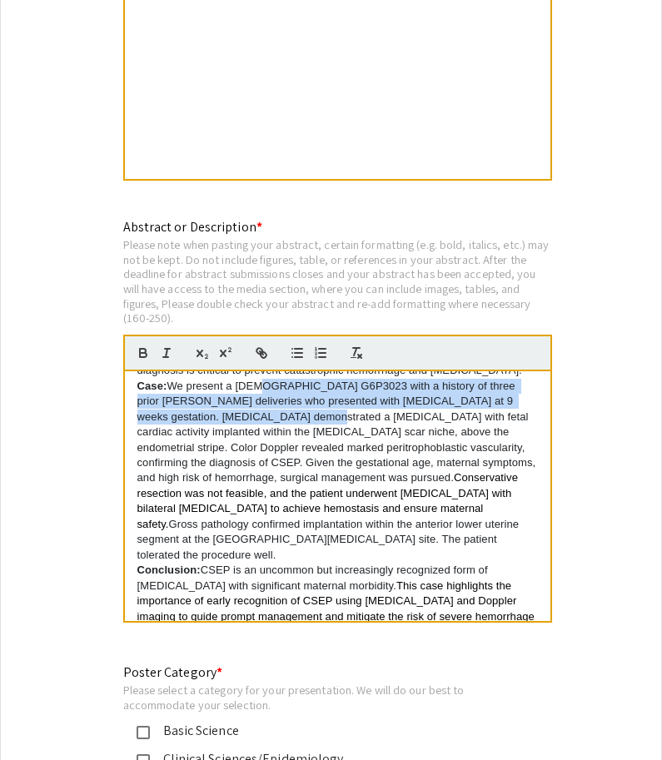
drag, startPoint x: 256, startPoint y: 366, endPoint x: 256, endPoint y: 390, distance: 23.3
click at [256, 390] on p "Case: We present a 33-year-old G6P3023 with a history of three prior cesarean d…" at bounding box center [337, 471] width 400 height 184
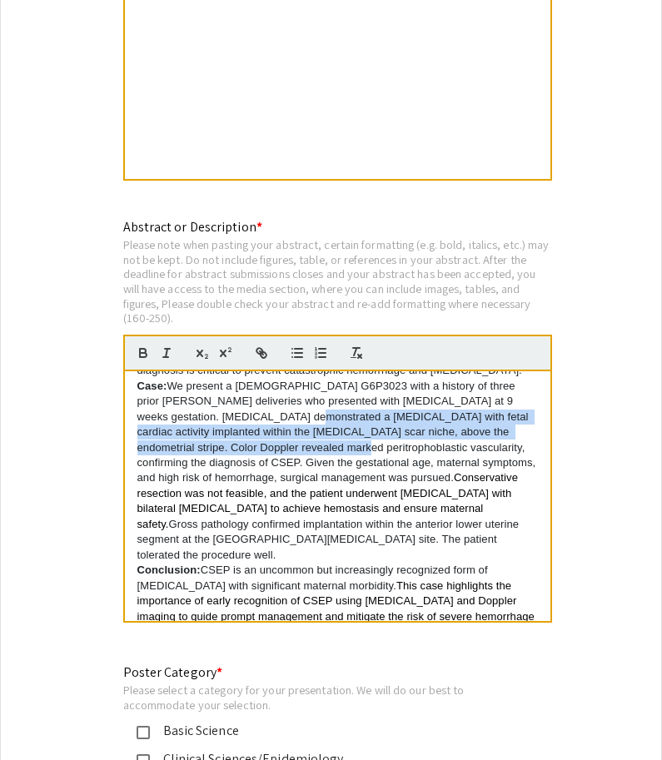
drag, startPoint x: 245, startPoint y: 400, endPoint x: 246, endPoint y: 418, distance: 18.3
click at [246, 418] on p "Case: We present a 33-year-old G6P3023 with a history of three prior cesarean d…" at bounding box center [337, 471] width 400 height 184
click at [186, 427] on p "Case: We present a 33-year-old G6P3023 with a history of three prior cesarean d…" at bounding box center [337, 471] width 400 height 184
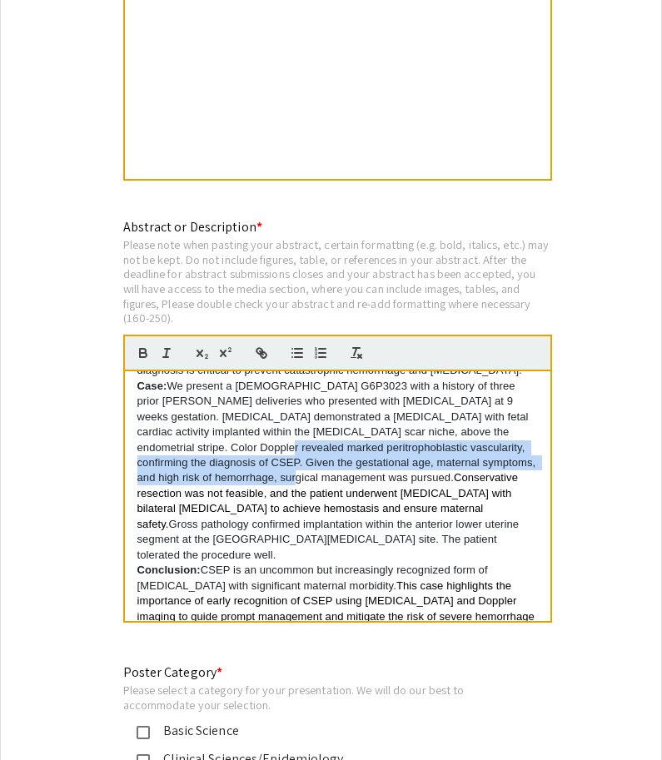
drag, startPoint x: 169, startPoint y: 428, endPoint x: 220, endPoint y: 446, distance: 54.0
click at [220, 446] on p "Case: We present a 33-year-old G6P3023 with a history of three prior cesarean d…" at bounding box center [337, 471] width 400 height 184
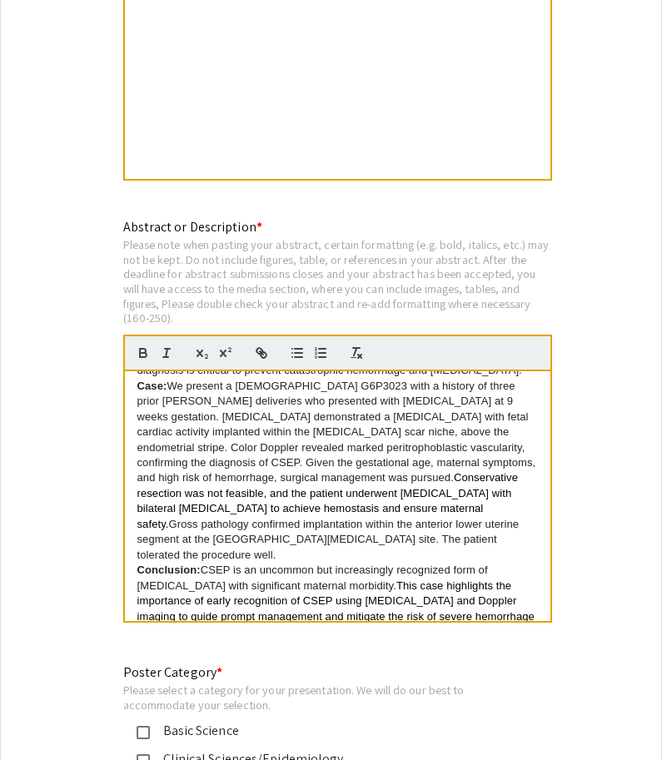
click at [164, 440] on p "Case: We present a 33-year-old G6P3023 with a history of three prior cesarean d…" at bounding box center [337, 471] width 400 height 184
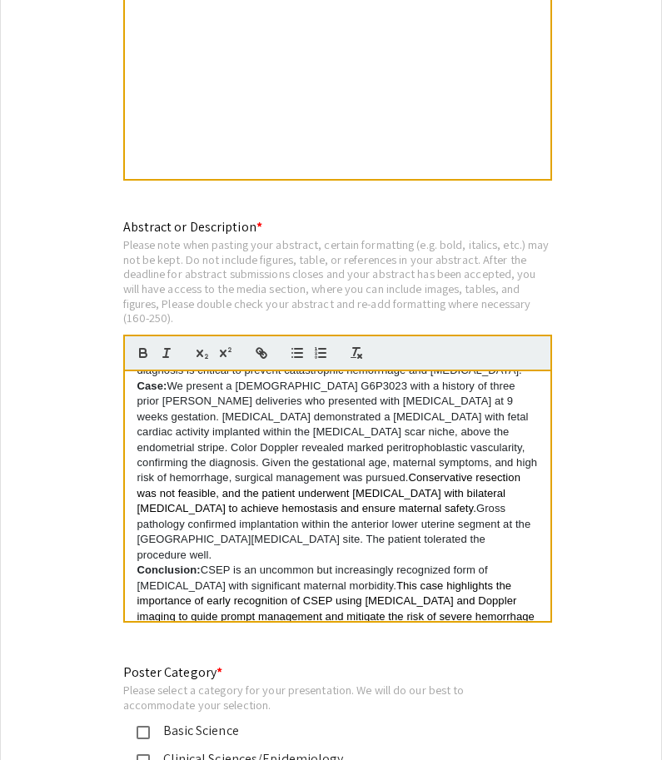
click at [364, 440] on p "Case: We present a 33-year-old G6P3023 with a history of three prior cesarean d…" at bounding box center [337, 471] width 400 height 184
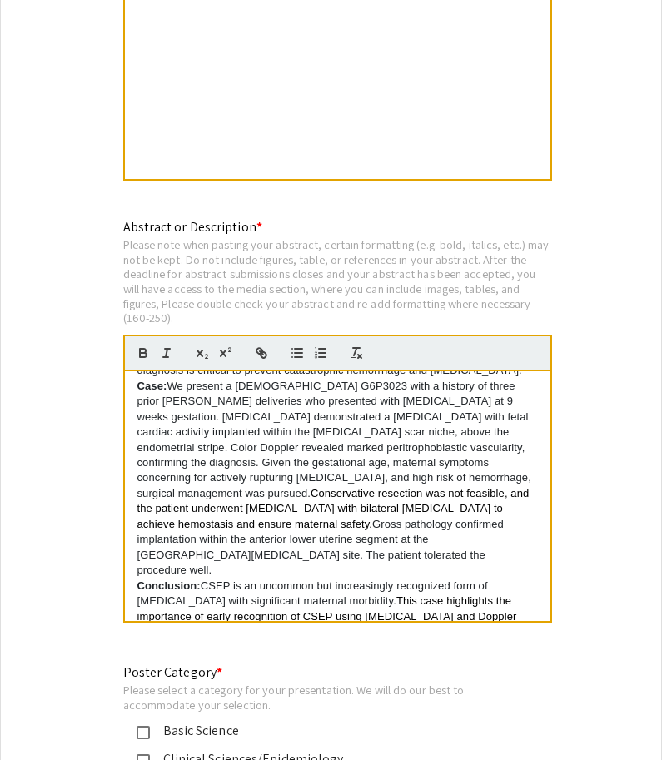
click at [231, 456] on p "Case: We present a 33-year-old G6P3023 with a history of three prior cesarean d…" at bounding box center [337, 479] width 400 height 200
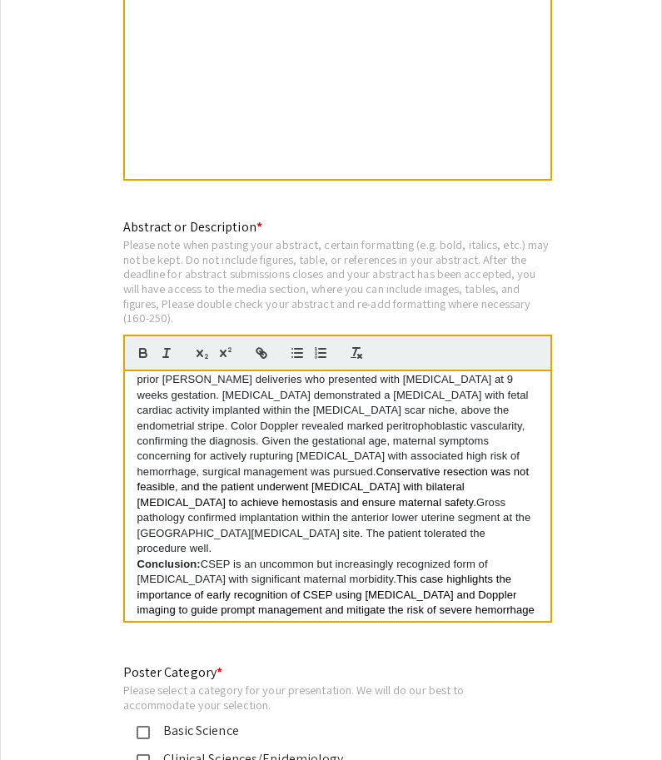
scroll to position [70, 0]
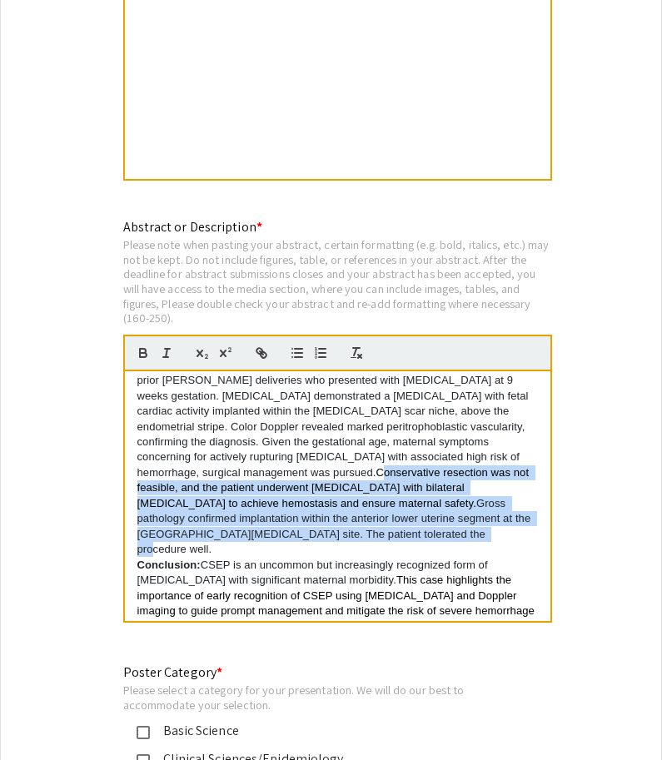
drag, startPoint x: 214, startPoint y: 443, endPoint x: 225, endPoint y: 506, distance: 64.2
click at [225, 506] on p "Case: We present a 33-year-old G6P3023 with a history of three prior cesarean d…" at bounding box center [337, 458] width 400 height 200
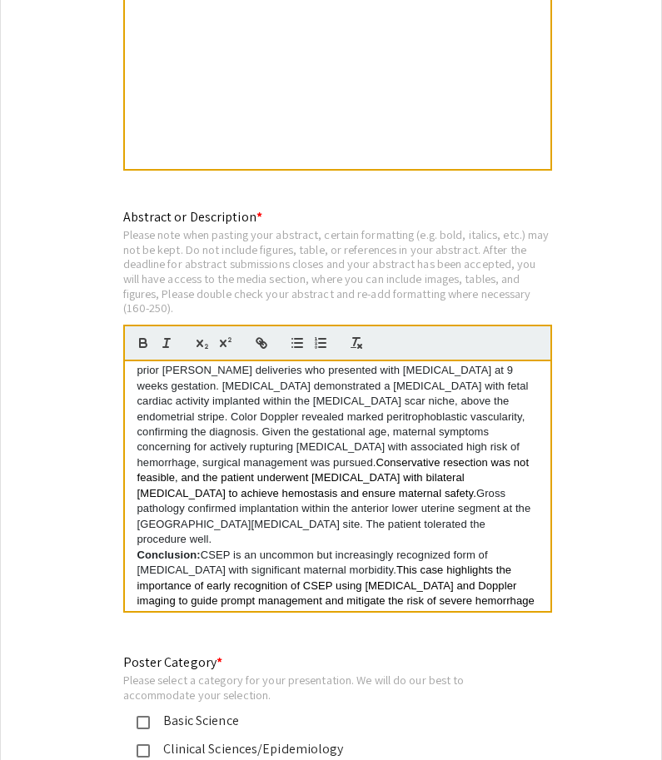
scroll to position [3288, 0]
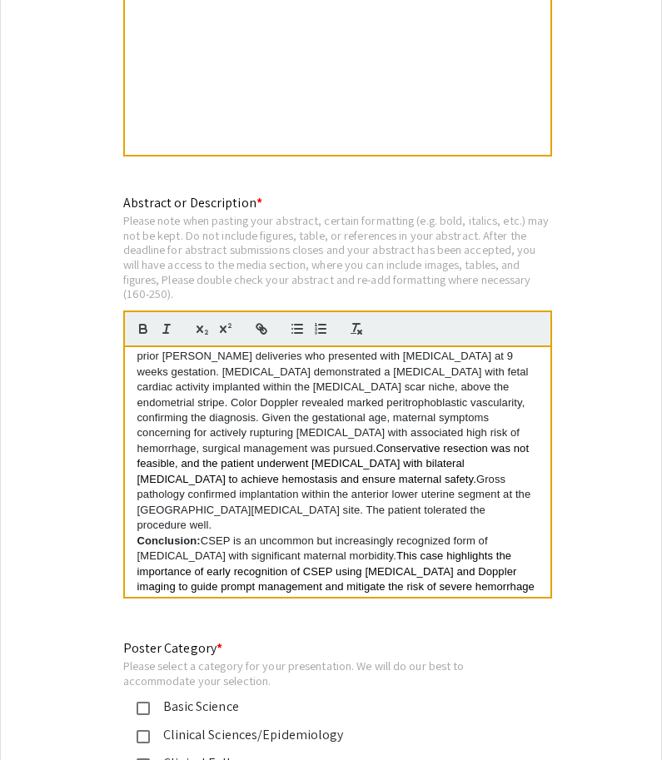
click at [215, 554] on p "Conclusion: CSEP is an uncommon but increasingly recognized form of ectopic pre…" at bounding box center [337, 572] width 400 height 77
click at [235, 549] on span "This case highlights the importance of early recognition of CSEP using transvag…" at bounding box center [337, 578] width 400 height 58
drag, startPoint x: 525, startPoint y: 529, endPoint x: 279, endPoint y: 528, distance: 246.4
click at [279, 549] on span "This case highlights the importance of early recognition of CSEP using transvag…" at bounding box center [337, 578] width 400 height 58
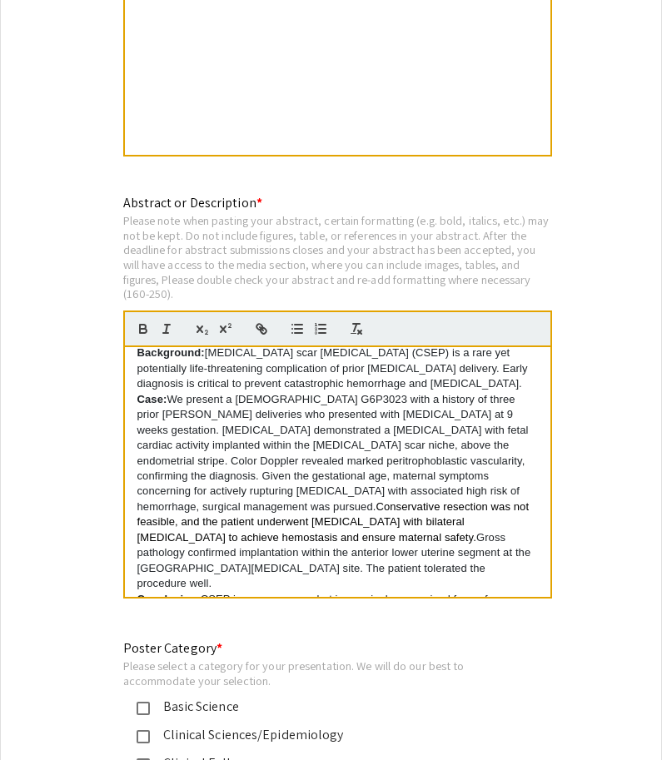
scroll to position [0, 0]
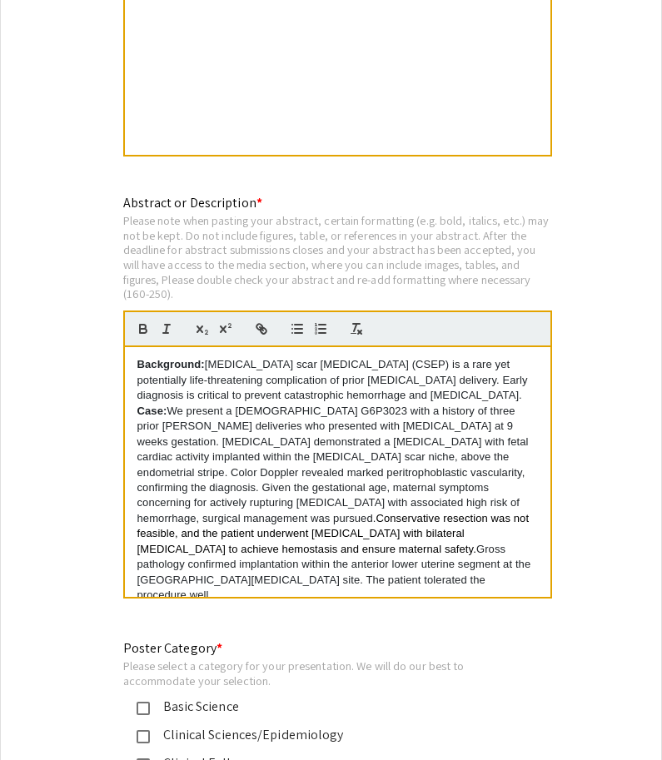
drag, startPoint x: 358, startPoint y: 567, endPoint x: 126, endPoint y: 304, distance: 350.9
click at [126, 311] on quill-editor "Background: Cesarean scar ectopic pregnancy (CSEP) is a rare yet potentially li…" at bounding box center [337, 455] width 429 height 289
copy div "Background: Cesarean scar ectopic pregnancy (CSEP) is a rare yet potentially li…"
click at [321, 421] on p "Case: We present a 33-year-old G6P3023 with a history of three prior cesarean d…" at bounding box center [337, 504] width 400 height 200
click at [474, 357] on p "Background: Cesarean scar ectopic pregnancy (CSEP) is a rare yet potentially li…" at bounding box center [337, 380] width 400 height 46
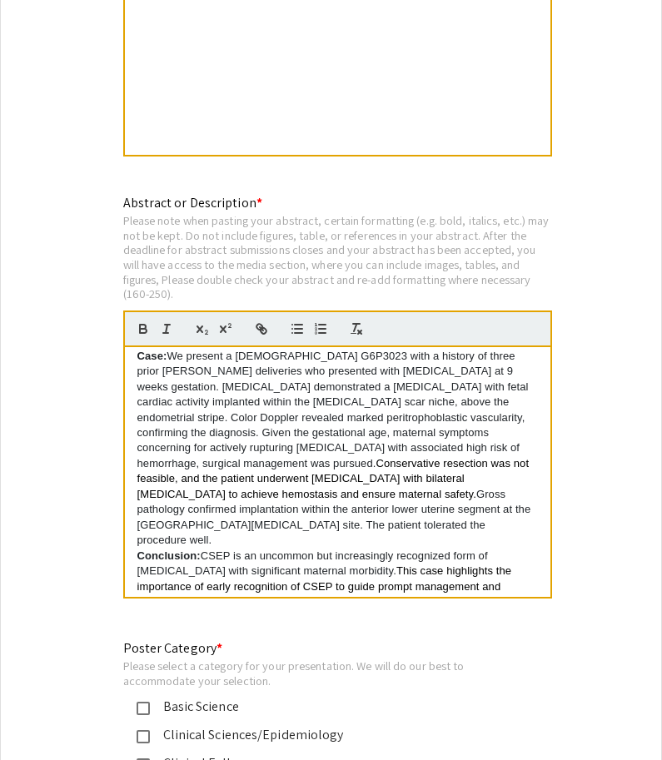
scroll to position [44, 0]
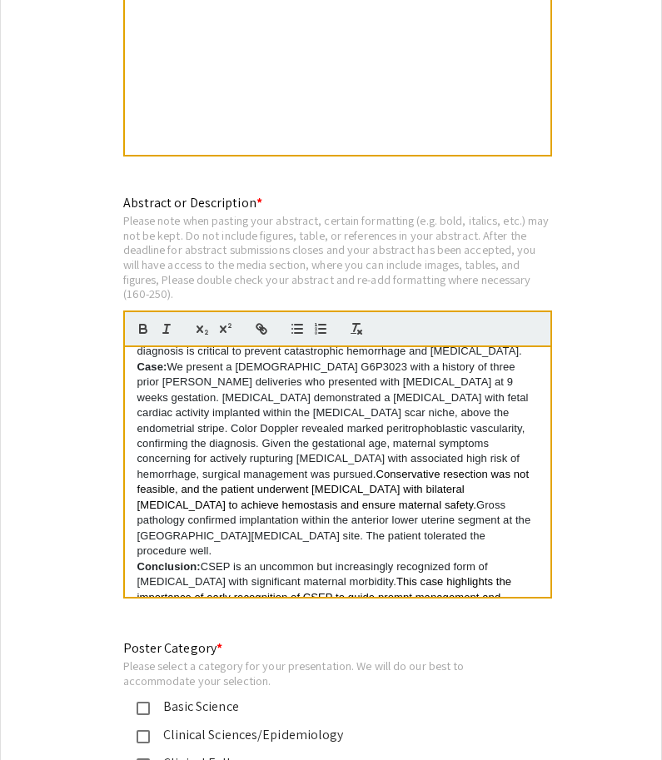
click at [259, 377] on p "Case: We present a 33-year-old G6P3023 with a history of three prior cesarean d…" at bounding box center [337, 460] width 400 height 200
drag, startPoint x: 259, startPoint y: 377, endPoint x: 310, endPoint y: 376, distance: 50.8
click at [311, 376] on p "Case: We present a 33-year-old G6P3023 with a history of three prior cesarean d…" at bounding box center [337, 460] width 400 height 200
click at [522, 405] on p "Case: We present a 33-year-old G6P3023 with a history of three prior cesarean d…" at bounding box center [337, 460] width 400 height 200
drag, startPoint x: 511, startPoint y: 423, endPoint x: 474, endPoint y: 421, distance: 37.5
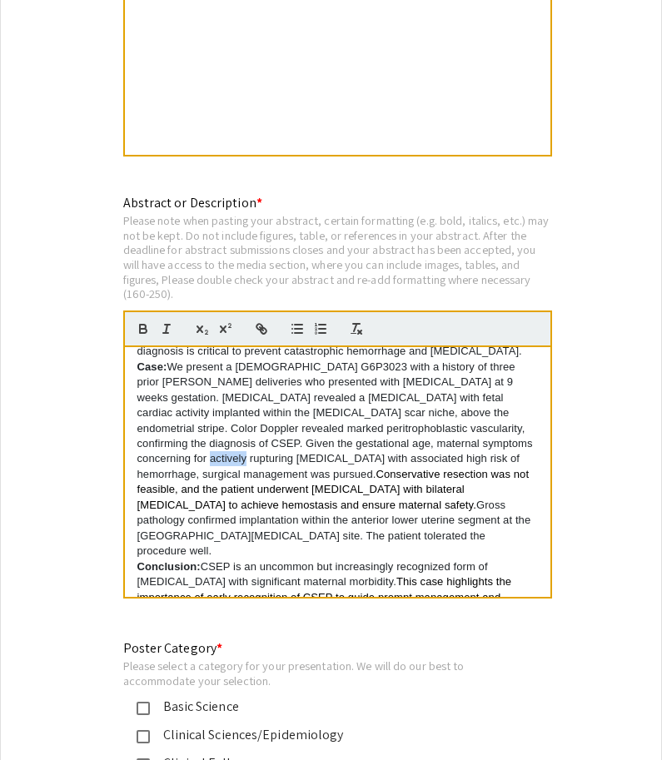
click at [474, 421] on p "Case: We present a 33-year-old G6P3023 with a history of three prior cesarean d…" at bounding box center [337, 460] width 400 height 200
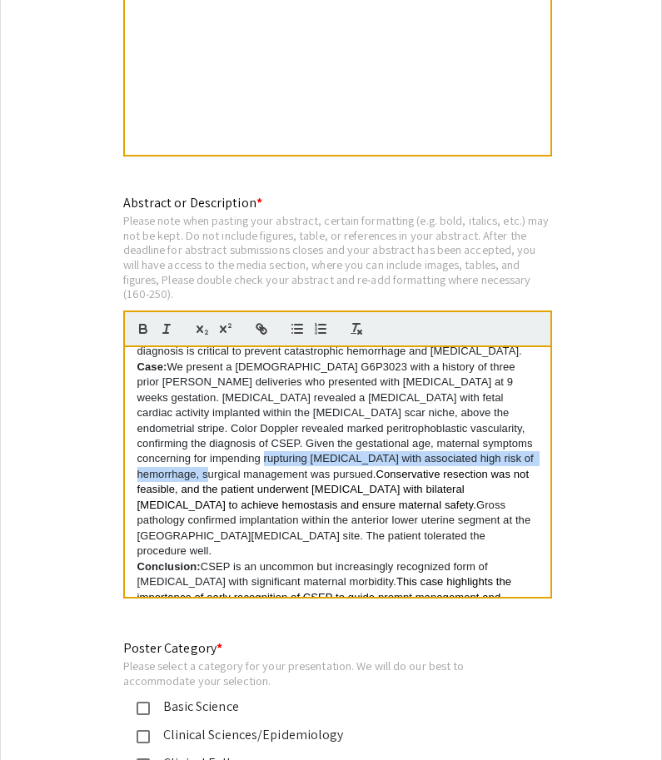
drag, startPoint x: 135, startPoint y: 435, endPoint x: 469, endPoint y: 428, distance: 333.9
click at [469, 428] on div "Background: Cesarean scar ectopic pregnancy (CSEP) is a rare but potentially li…" at bounding box center [337, 472] width 425 height 250
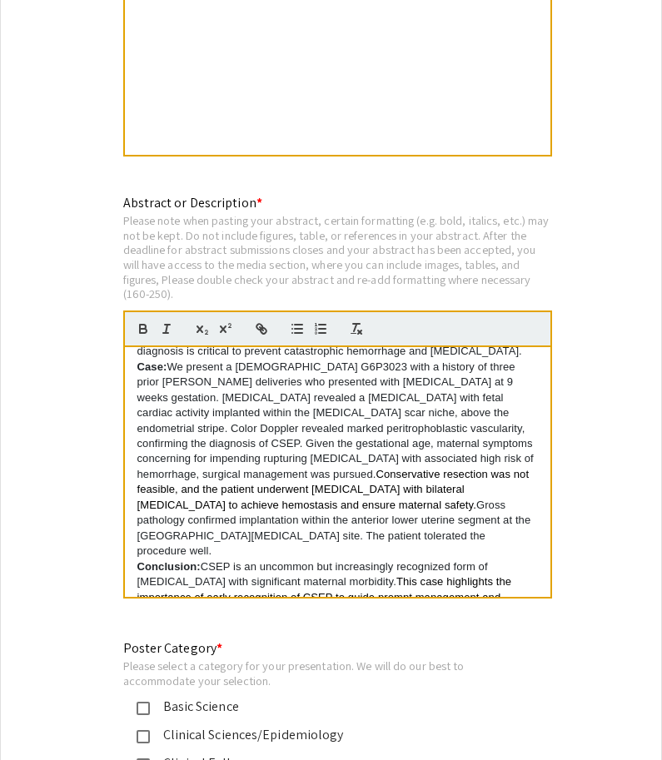
scroll to position [40, 0]
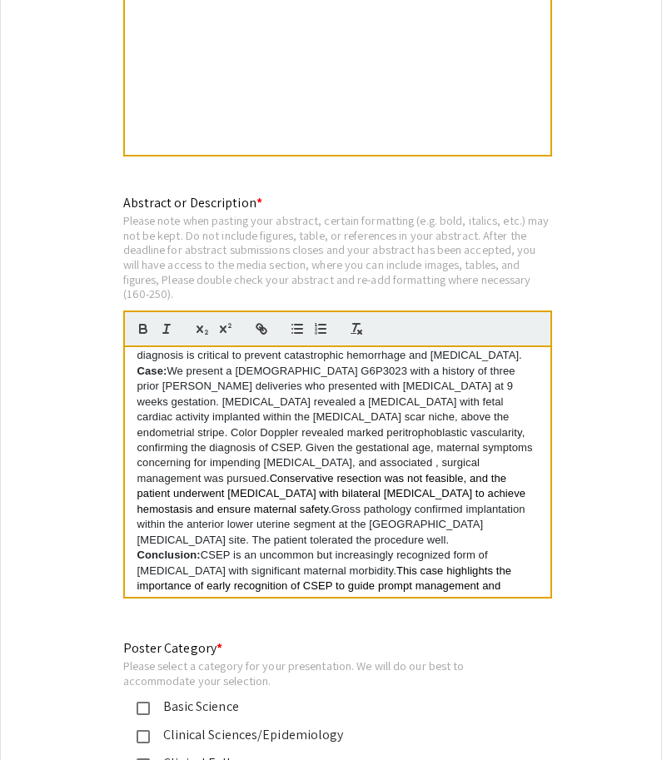
click at [171, 406] on p "Case: We present a 33-year-old G6P3023 with a history of three prior cesarean d…" at bounding box center [337, 456] width 400 height 184
click at [291, 444] on p "Case: We present a 33-year-old G6P3023 with a history of three prior cesarean d…" at bounding box center [337, 456] width 400 height 184
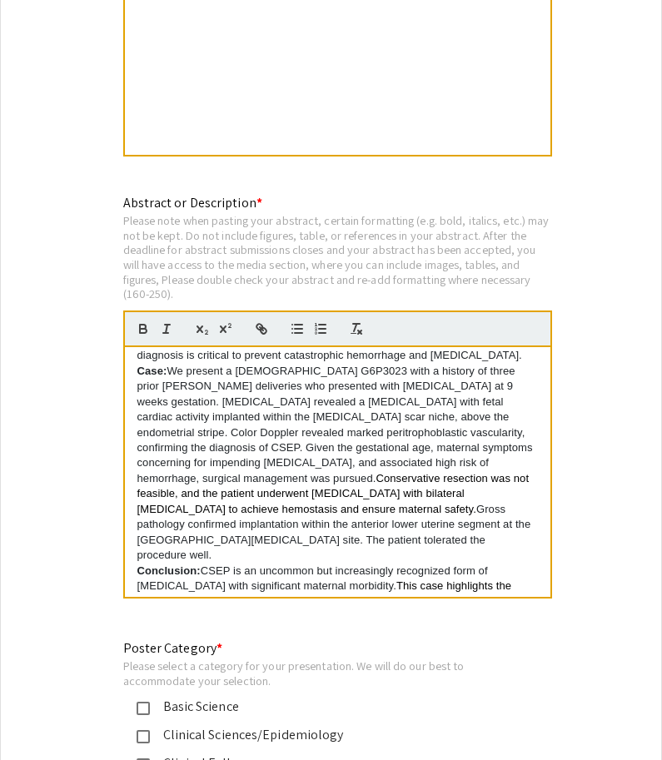
click at [355, 514] on p "Case: We present a 33-year-old G6P3023 with a history of three prior cesarean d…" at bounding box center [337, 464] width 400 height 200
drag, startPoint x: 208, startPoint y: 455, endPoint x: 227, endPoint y: 489, distance: 39.1
click at [227, 489] on p "Case: We present a 33-year-old G6P3023 with a history of three prior cesarean d…" at bounding box center [337, 464] width 400 height 200
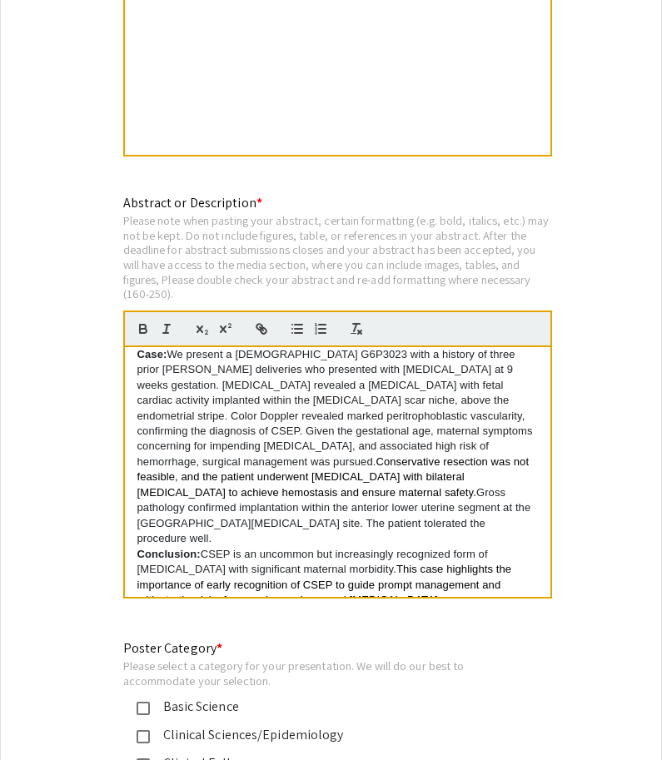
scroll to position [55, 0]
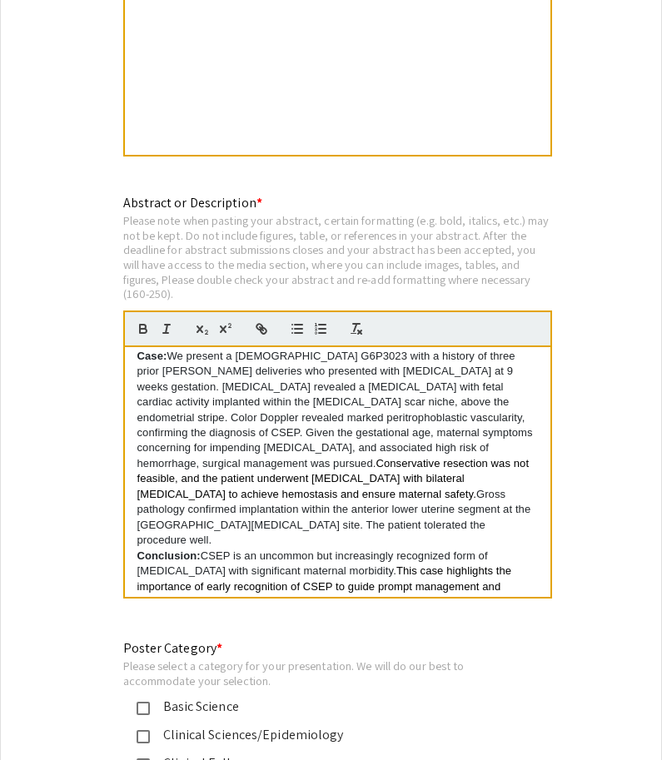
click at [231, 564] on span "This case highlights the importance of early recognition of CSEP to guide promp…" at bounding box center [325, 585] width 377 height 43
click at [251, 549] on p "Conclusion: CSEP is an uncommon but increasingly recognized form of ectopic pre…" at bounding box center [337, 572] width 400 height 46
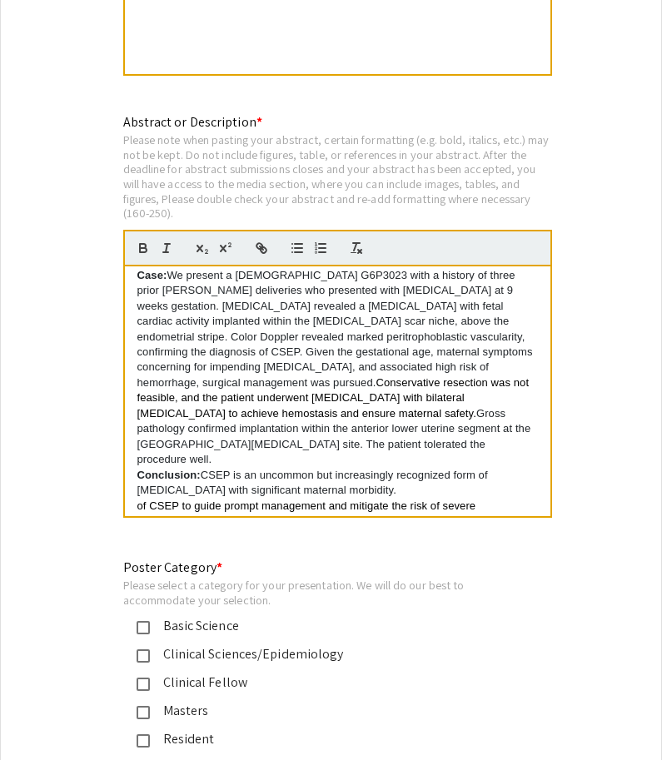
scroll to position [3370, 0]
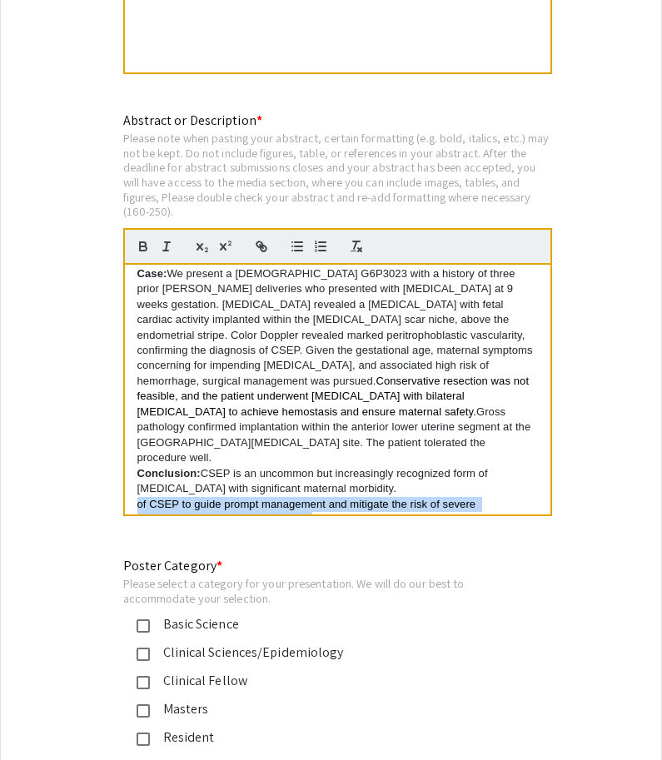
drag, startPoint x: 300, startPoint y: 481, endPoint x: 124, endPoint y: 460, distance: 176.9
click at [125, 460] on div "Background: Cesarean scar ectopic pregnancy (CSEP) is a rare but potentially li…" at bounding box center [337, 390] width 425 height 250
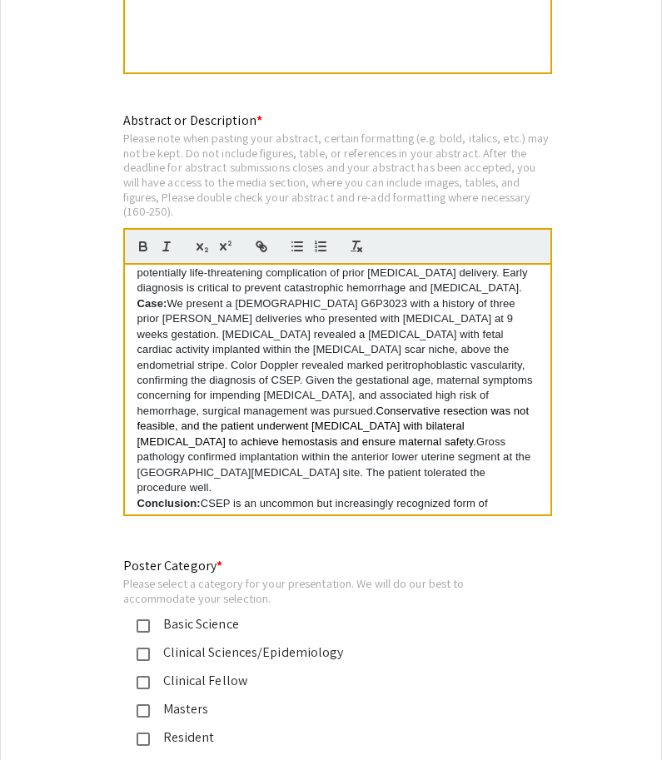
scroll to position [58, 0]
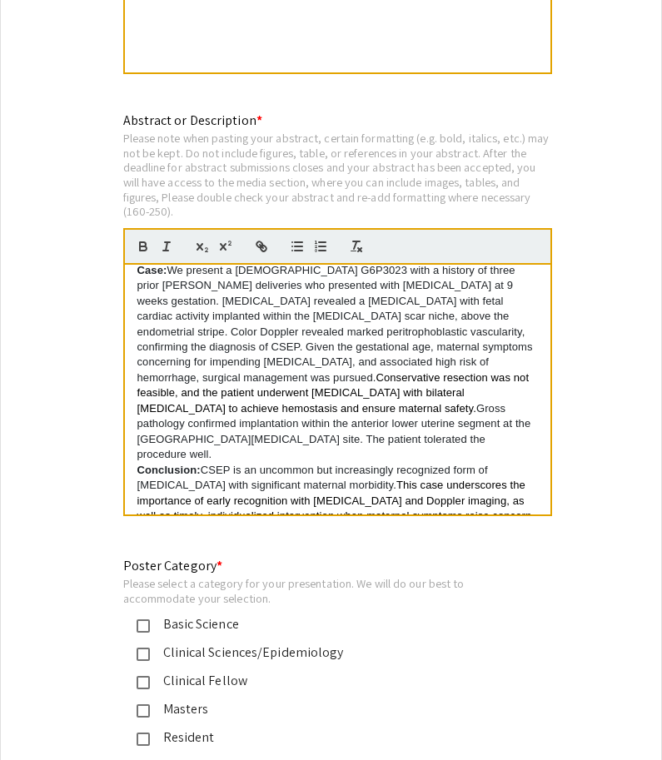
drag, startPoint x: 462, startPoint y: 485, endPoint x: 234, endPoint y: 492, distance: 228.2
click at [234, 492] on p "Conclusion: CSEP is an uncommon but increasingly recognized form of ectopic pre…" at bounding box center [337, 501] width 400 height 77
drag, startPoint x: 473, startPoint y: 445, endPoint x: 413, endPoint y: 445, distance: 59.9
click at [413, 479] on span "This case underscores the importance of early recognition with transvaginal ult…" at bounding box center [336, 508] width 398 height 58
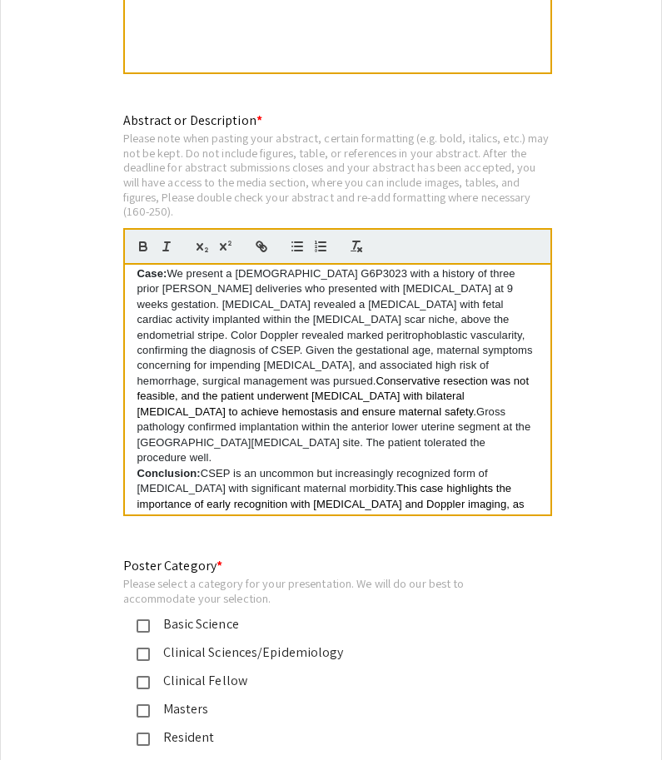
click at [331, 486] on p "Conclusion: CSEP is an uncommon but increasingly recognized form of ectopic pre…" at bounding box center [337, 504] width 400 height 77
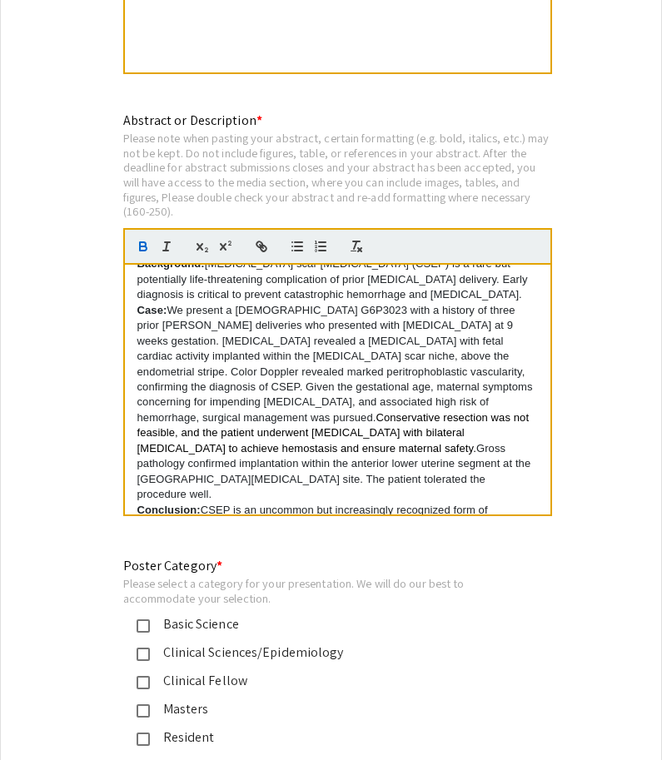
scroll to position [0, 0]
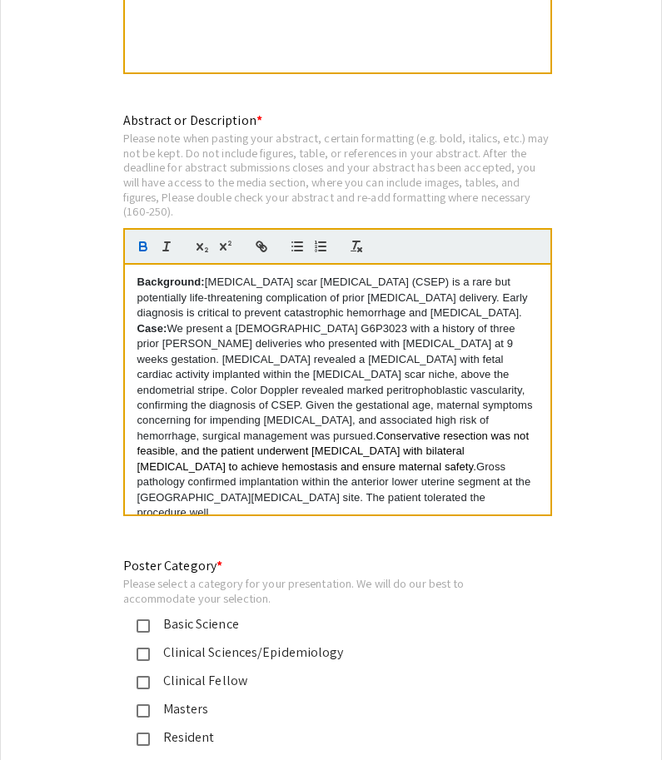
drag, startPoint x: 314, startPoint y: 485, endPoint x: 131, endPoint y: 223, distance: 319.2
click at [131, 228] on quill-editor "Background: Cesarean scar ectopic pregnancy (CSEP) is a rare but potentially li…" at bounding box center [337, 372] width 429 height 289
copy div "Background: Cesarean scar ectopic pregnancy (CSEP) is a rare but potentially li…"
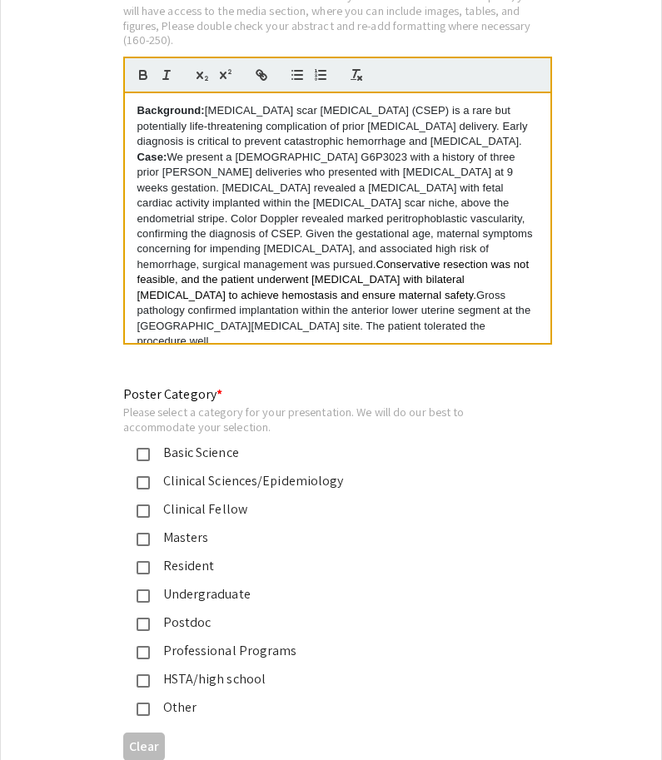
click at [186, 270] on span "Conservative resection was not feasible, and the patient underwent hysterectomy…" at bounding box center [334, 279] width 395 height 43
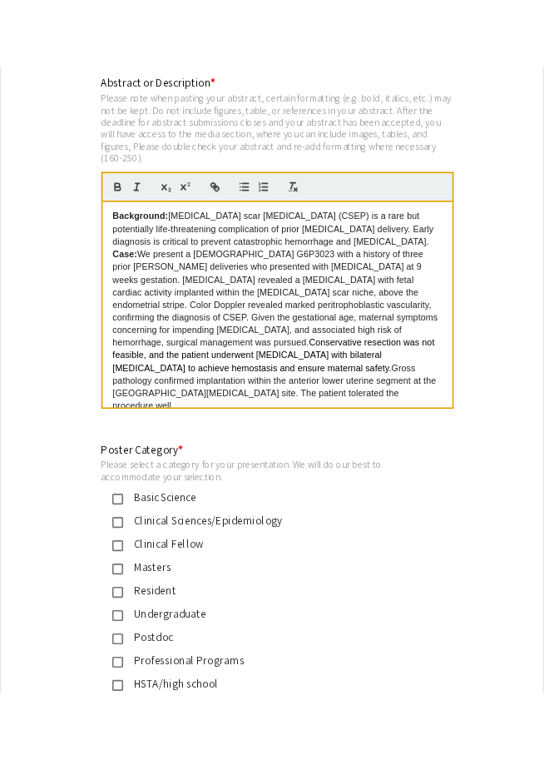
scroll to position [3466, 0]
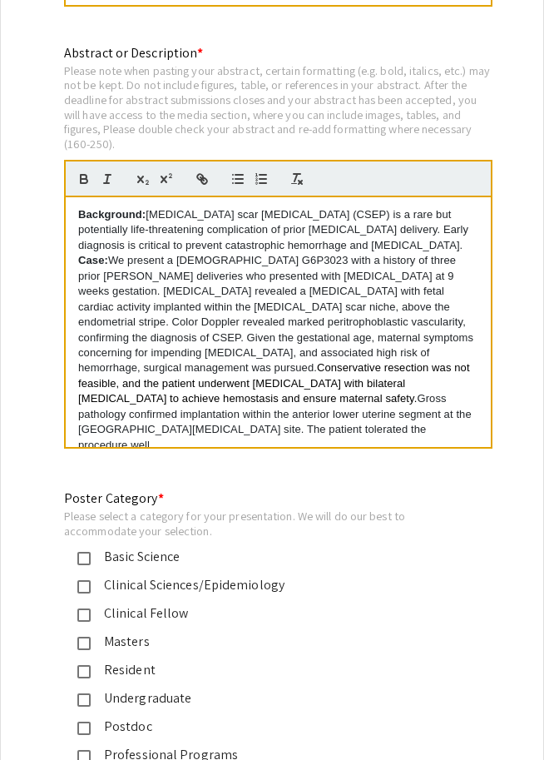
click at [341, 207] on p "Background: Cesarean scar ectopic pregnancy (CSEP) is a rare but potentially li…" at bounding box center [278, 230] width 400 height 46
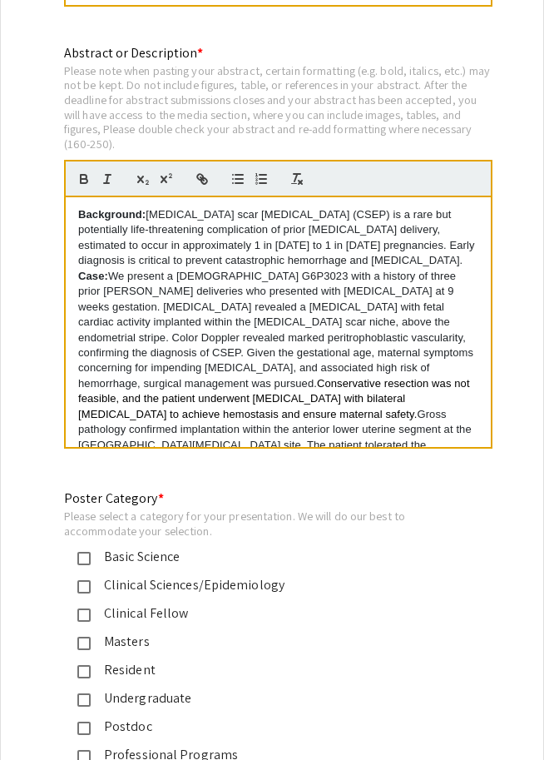
click at [239, 207] on p "Background: Cesarean scar ectopic pregnancy (CSEP) is a rare but potentially li…" at bounding box center [278, 238] width 400 height 62
click at [176, 207] on p "Background: Cesarean scar ectopic pregnancy (CSEP) is a rare but potentially li…" at bounding box center [278, 238] width 400 height 62
click at [332, 207] on p "Background: Cesarean scar ectopic pregnancy (CSEP) is a rare but potentially li…" at bounding box center [278, 238] width 400 height 62
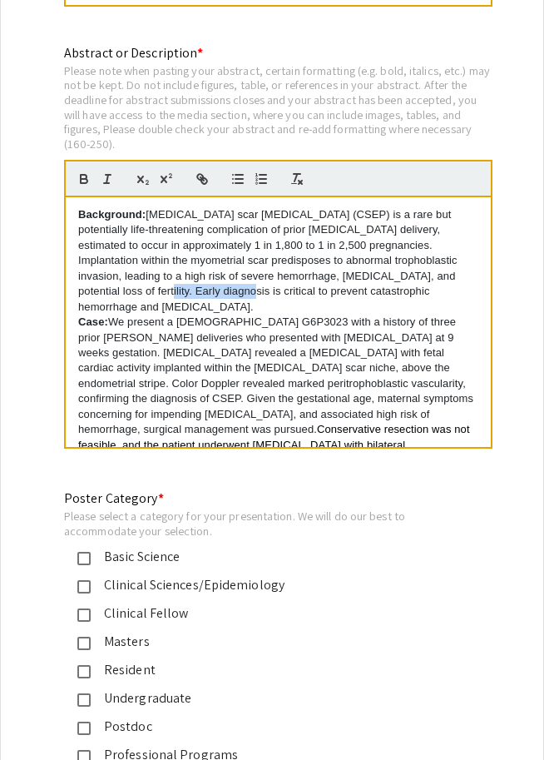
drag, startPoint x: 140, startPoint y: 241, endPoint x: 419, endPoint y: 227, distance: 279.2
click at [419, 227] on p "Background: Cesarean scar ectopic pregnancy (CSEP) is a rare but potentially li…" at bounding box center [278, 260] width 400 height 107
click at [453, 228] on p "Background: Cesarean scar ectopic pregnancy (CSEP) is a rare but potentially li…" at bounding box center [278, 260] width 400 height 107
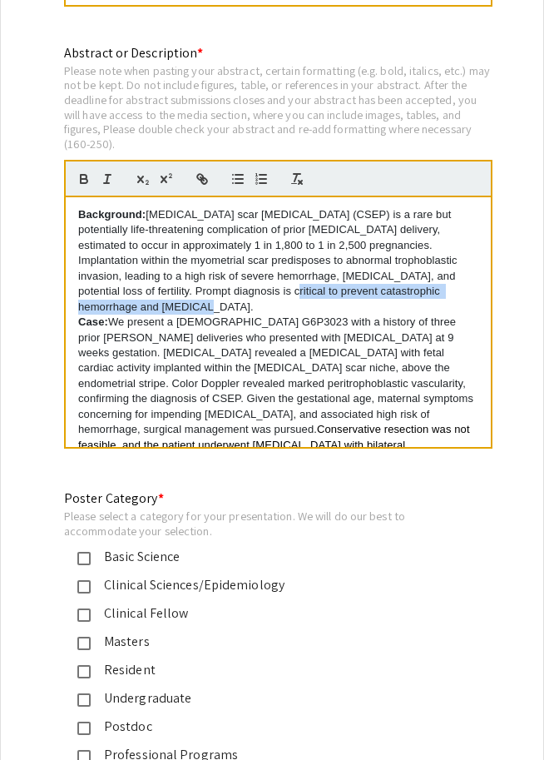
drag, startPoint x: 170, startPoint y: 242, endPoint x: 441, endPoint y: 238, distance: 271.4
click at [441, 238] on p "Background: Cesarean scar ectopic pregnancy (CSEP) is a rare but potentially li…" at bounding box center [278, 260] width 400 height 107
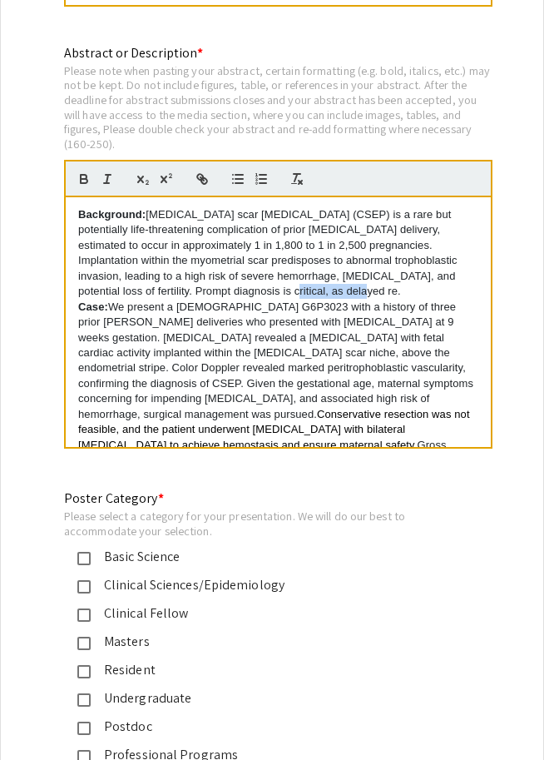
drag, startPoint x: 256, startPoint y: 241, endPoint x: 169, endPoint y: 245, distance: 87.5
click at [169, 243] on p "Background: Cesarean scar ectopic pregnancy (CSEP) is a rare but potentially li…" at bounding box center [278, 253] width 400 height 92
click at [295, 241] on p "Background: Cesarean scar ectopic pregnancy (CSEP) is a rare but potentially li…" at bounding box center [278, 253] width 400 height 92
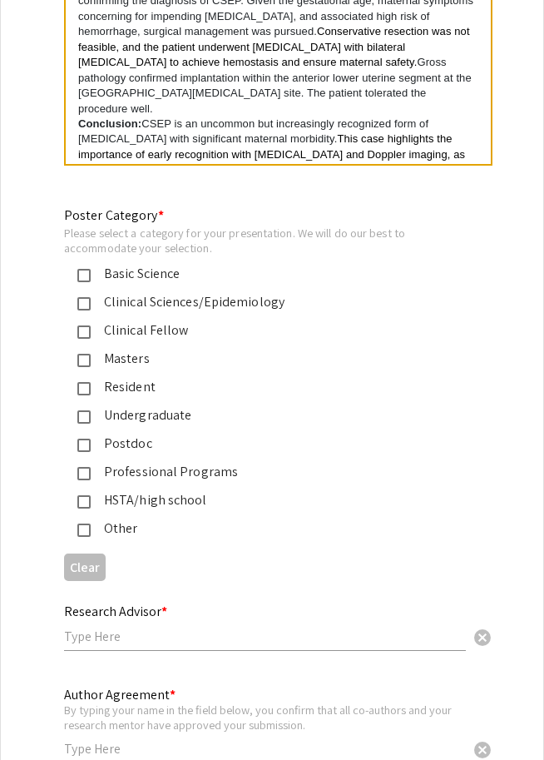
scroll to position [3765, 0]
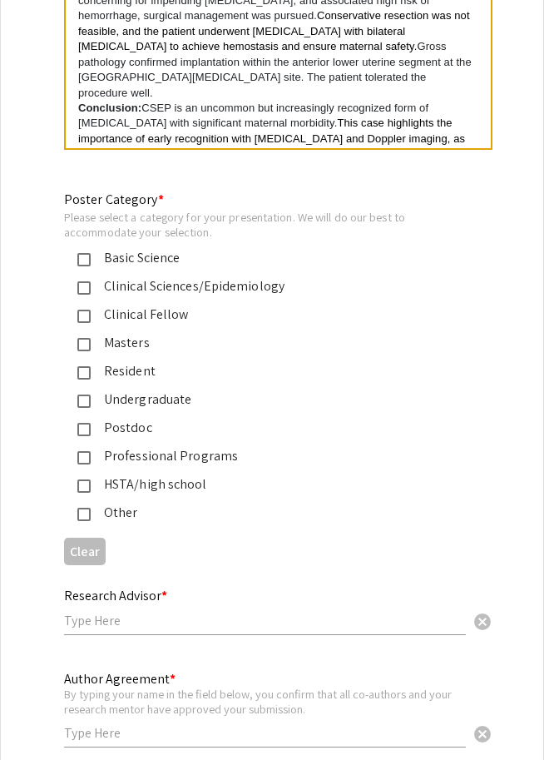
click at [84, 366] on mat-pseudo-checkbox at bounding box center [83, 372] width 13 height 13
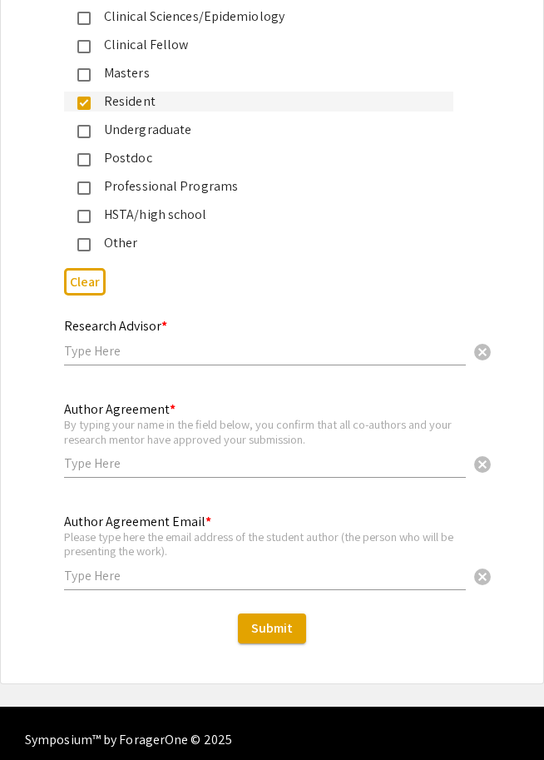
scroll to position [4042, 0]
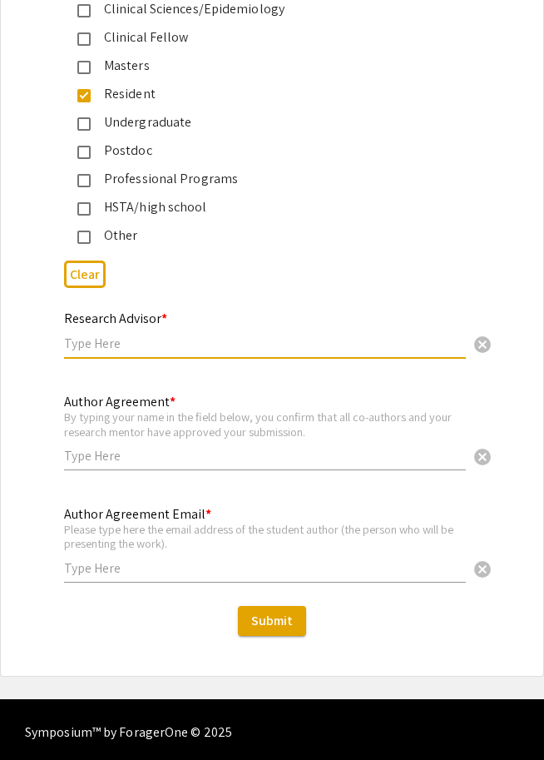
click at [215, 335] on input "text" at bounding box center [265, 343] width 402 height 17
type input "L"
type input "[PERSON_NAME], [PERSON_NAME]"
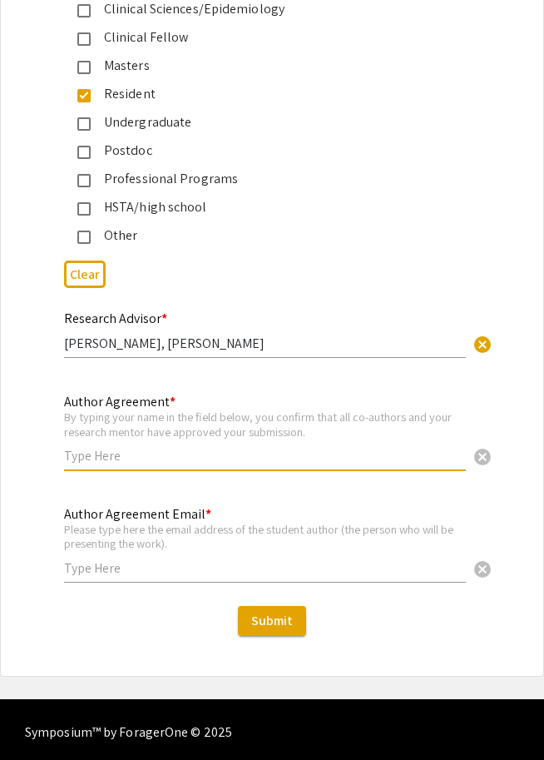
click at [142, 447] on input "text" at bounding box center [265, 455] width 402 height 17
type input "[PERSON_NAME]"
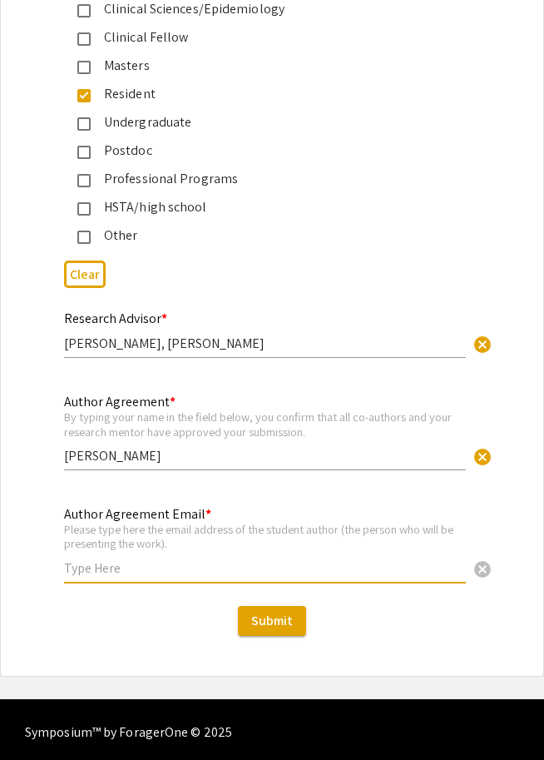
click at [107, 559] on input "text" at bounding box center [265, 567] width 402 height 17
type input "Kathryn.quil"
type input "[PERSON_NAME][EMAIL_ADDRESS][PERSON_NAME][DOMAIN_NAME]"
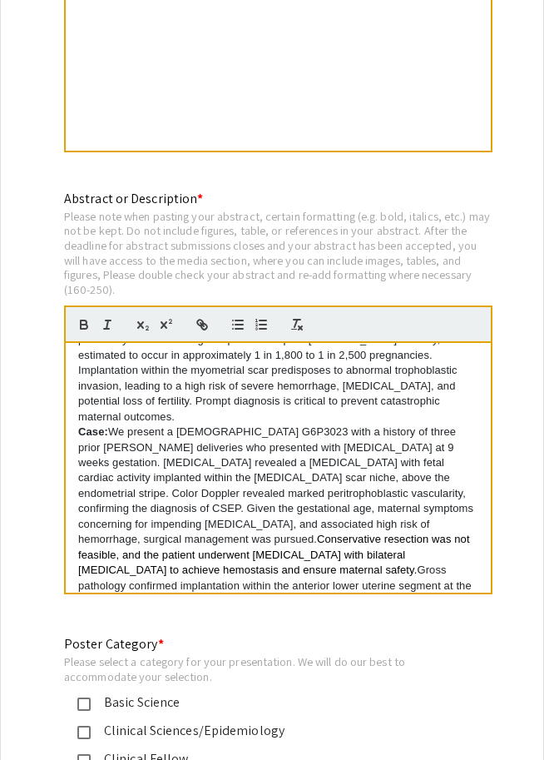
scroll to position [0, 0]
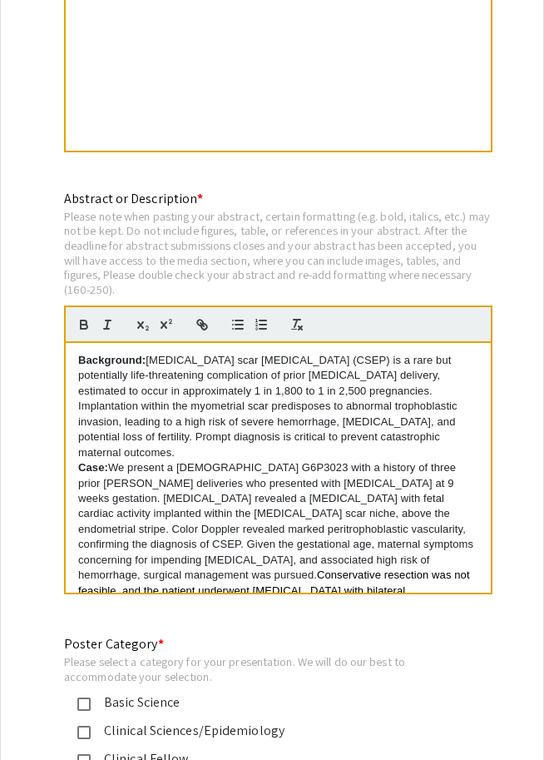
drag, startPoint x: 157, startPoint y: 529, endPoint x: 54, endPoint y: 257, distance: 290.9
click at [54, 257] on div "Abstract or Description * Please note when pasting your abstract, certain forma…" at bounding box center [272, 403] width 441 height 429
copy div "Background: Cesarean scar ectopic pregnancy (CSEP) is a rare but potentially li…"
click at [336, 460] on p "Case: We present a 33-year-old G6P3023 with a history of three prior cesarean d…" at bounding box center [278, 560] width 400 height 200
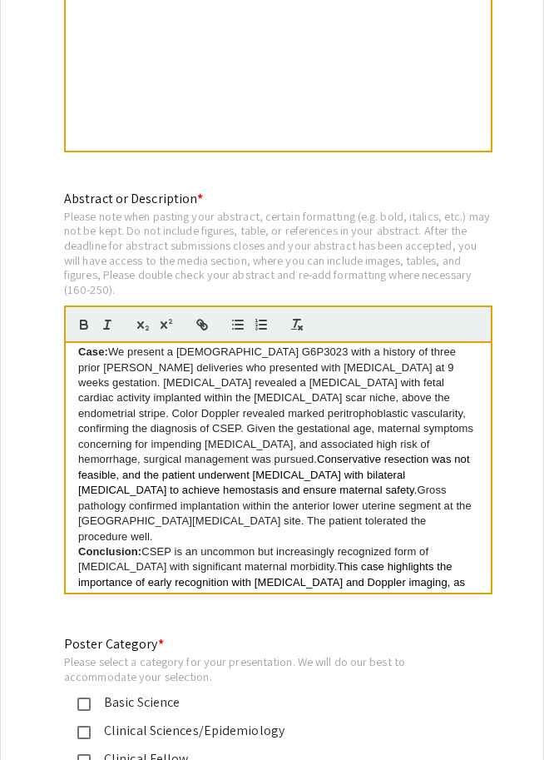
scroll to position [115, 0]
click at [157, 545] on p "Conclusion: CSEP is an uncommon but increasingly recognized form of ectopic pre…" at bounding box center [278, 583] width 400 height 77
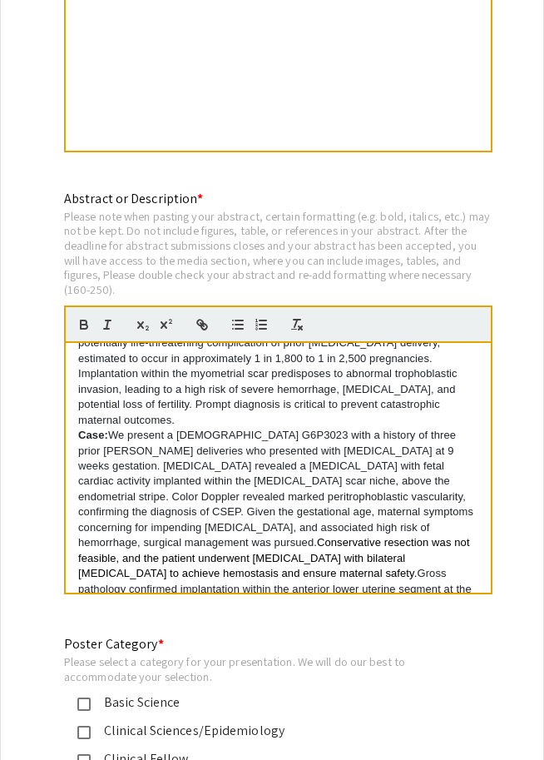
scroll to position [0, 0]
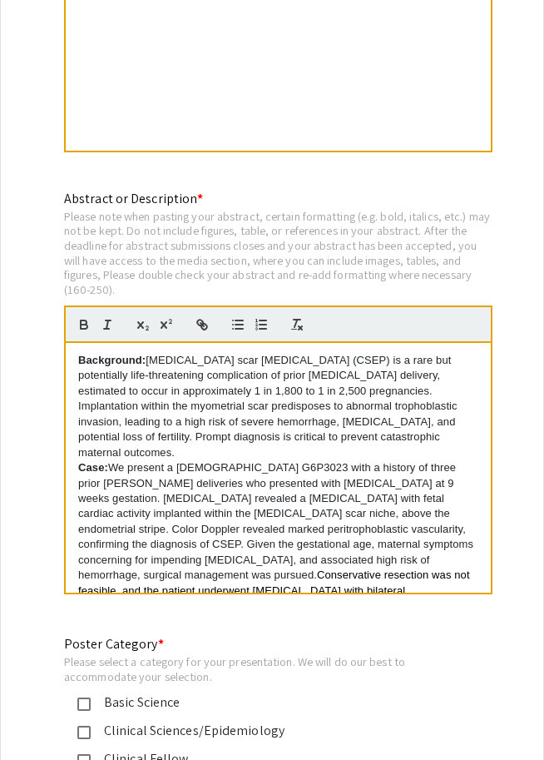
drag, startPoint x: 127, startPoint y: 528, endPoint x: 57, endPoint y: 271, distance: 266.8
click at [57, 271] on div "Abstract or Description * Please note when pasting your abstract, certain forma…" at bounding box center [272, 403] width 441 height 429
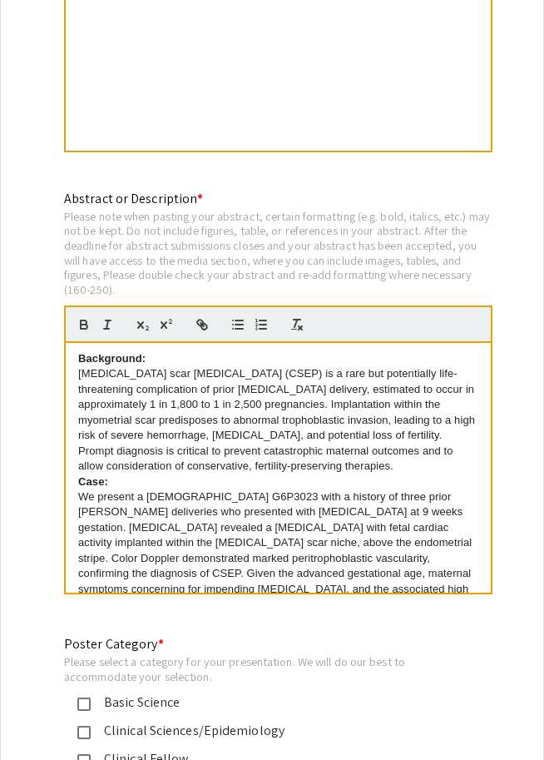
scroll to position [6, 0]
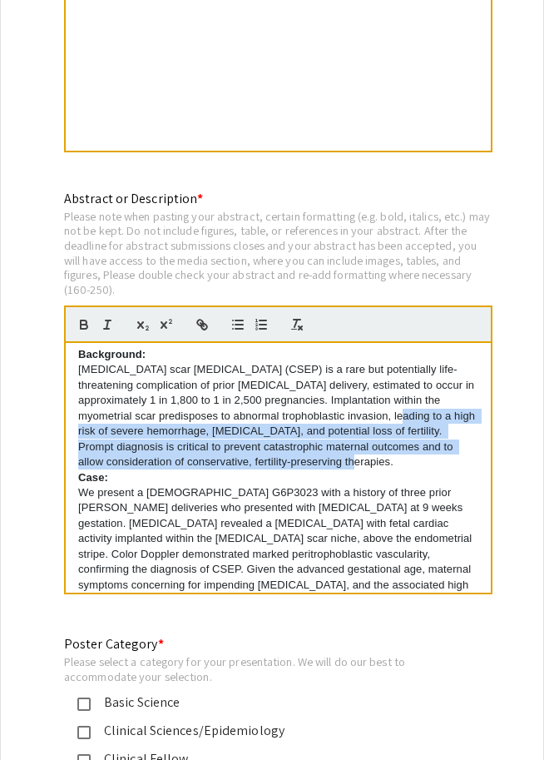
drag, startPoint x: 365, startPoint y: 367, endPoint x: 362, endPoint y: 406, distance: 39.2
click at [362, 405] on p "Cesarean scar ectopic pregnancy (CSEP) is a rare but potentially life-threateni…" at bounding box center [278, 415] width 400 height 107
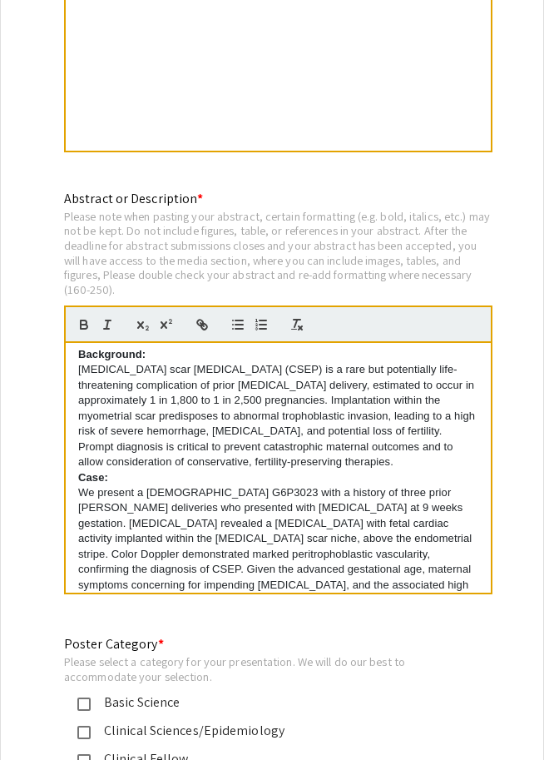
click at [360, 470] on p "Case:" at bounding box center [278, 477] width 400 height 15
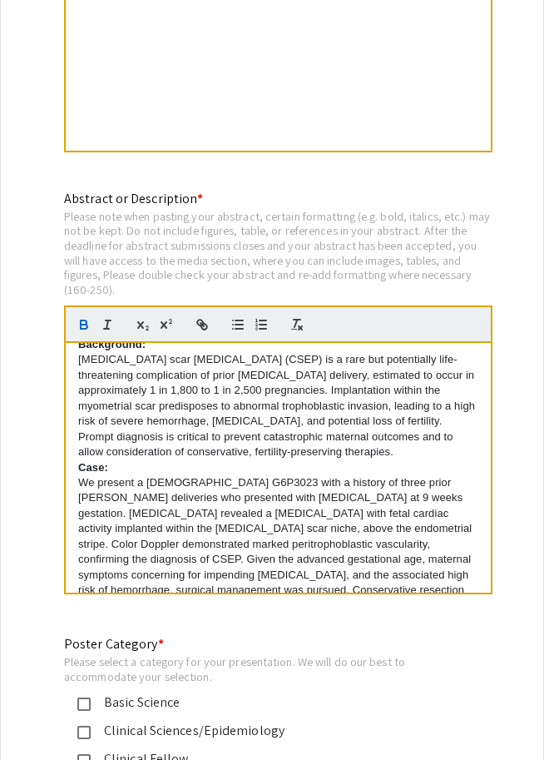
scroll to position [18, 0]
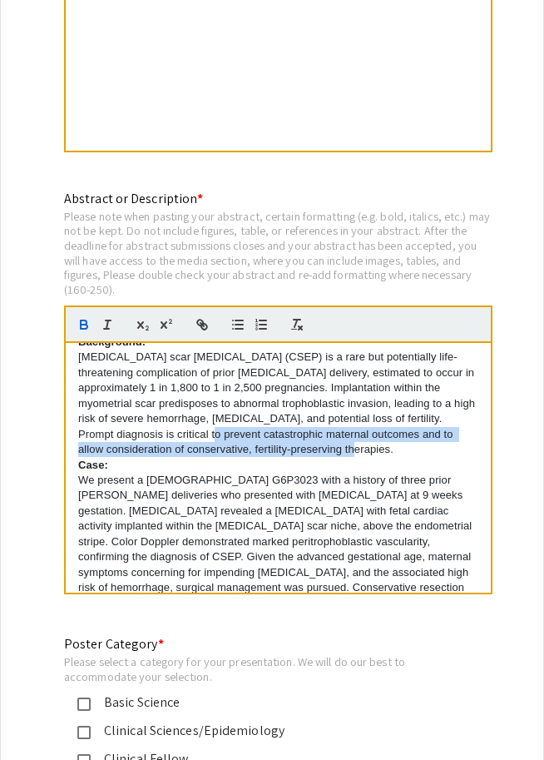
drag, startPoint x: 159, startPoint y: 384, endPoint x: 336, endPoint y: 392, distance: 177.5
click at [336, 392] on p "Cesarean scar ectopic pregnancy (CSEP) is a rare but potentially life-threateni…" at bounding box center [278, 403] width 400 height 107
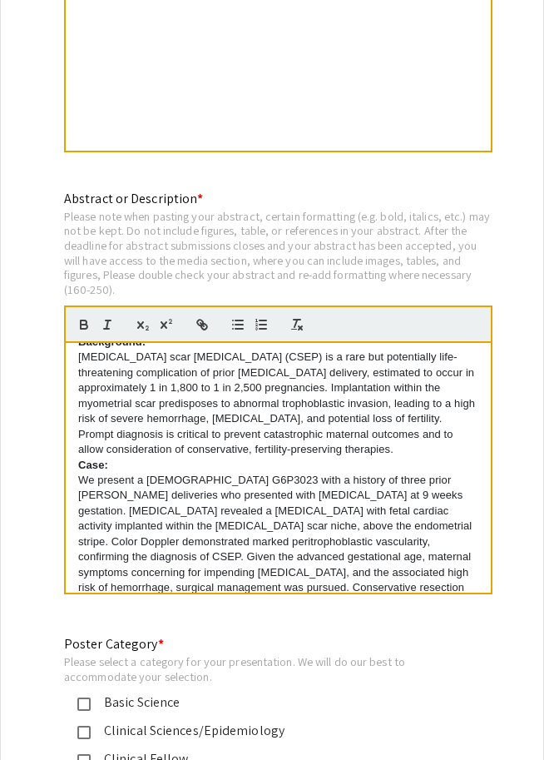
click at [328, 458] on p "Case:" at bounding box center [278, 465] width 400 height 15
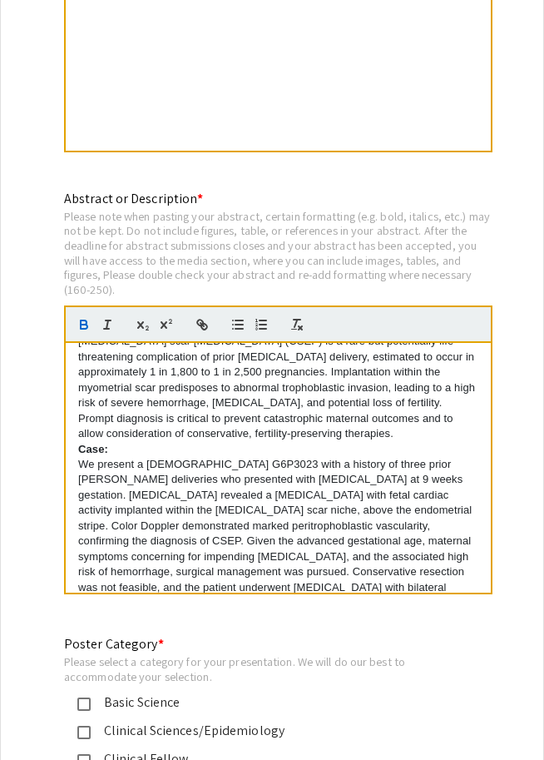
scroll to position [40, 0]
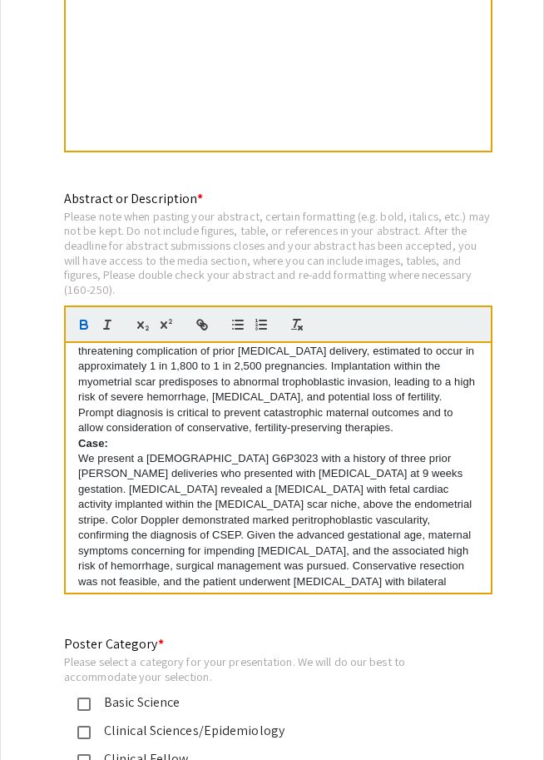
click at [388, 365] on p "Cesarean scar ectopic pregnancy (CSEP) is a rare but potentially life-threateni…" at bounding box center [278, 381] width 400 height 107
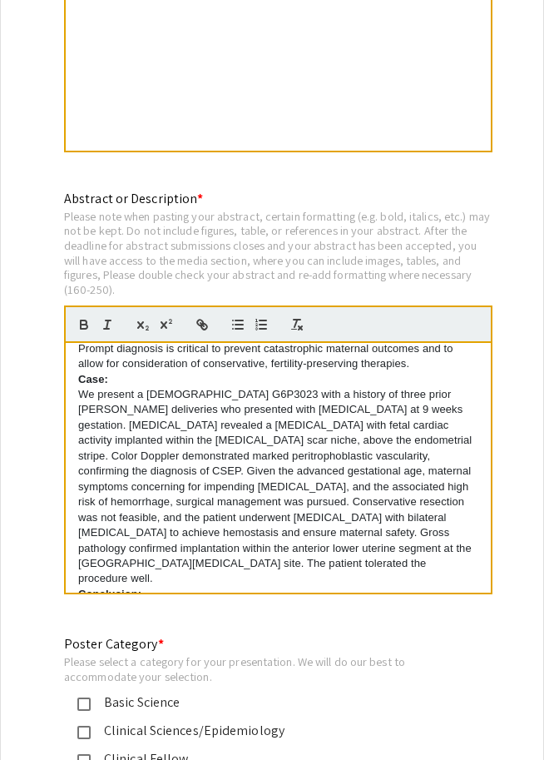
scroll to position [105, 0]
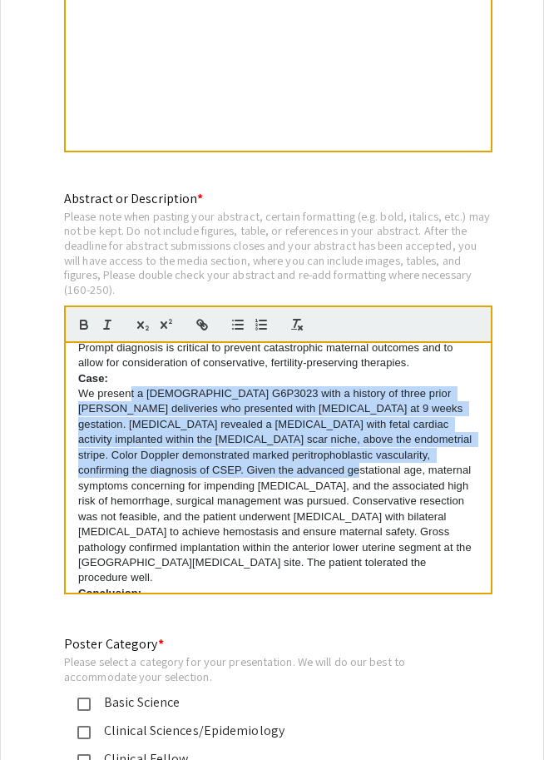
drag, startPoint x: 128, startPoint y: 340, endPoint x: 291, endPoint y: 409, distance: 176.1
click at [291, 409] on p "We present a 33-year-old G6P3023 with a history of three prior cesarean deliver…" at bounding box center [278, 486] width 400 height 200
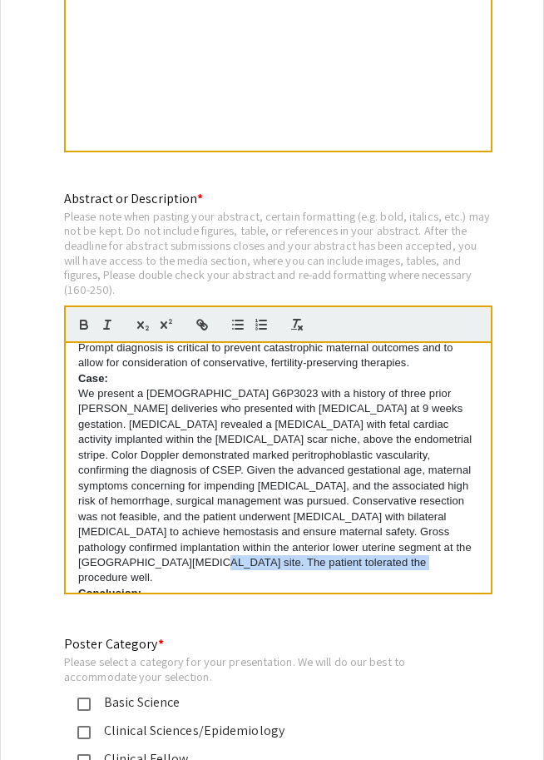
drag, startPoint x: 318, startPoint y: 503, endPoint x: 102, endPoint y: 509, distance: 215.7
click at [102, 509] on p "We present a 33-year-old G6P3023 with a history of three prior cesarean deliver…" at bounding box center [278, 486] width 400 height 200
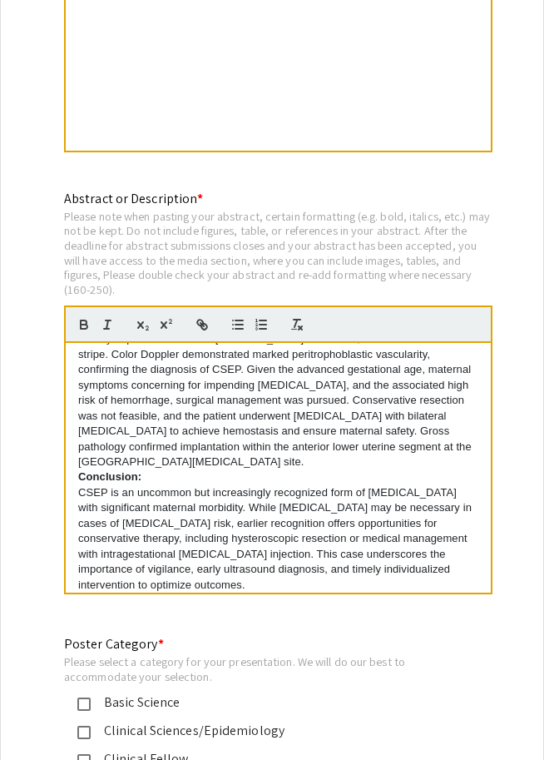
scroll to position [205, 0]
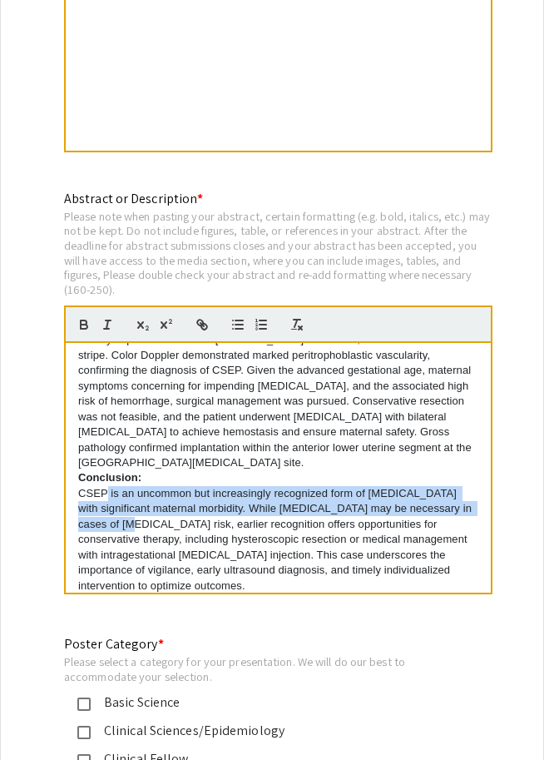
drag, startPoint x: 106, startPoint y: 436, endPoint x: 127, endPoint y: 466, distance: 36.5
click at [127, 486] on p "CSEP is an uncommon but increasingly recognized form of ectopic pregnancy with …" at bounding box center [278, 539] width 400 height 107
click at [217, 486] on p "CSEP is an uncommon but increasingly recognized form of ectopic pregnancy with …" at bounding box center [278, 539] width 400 height 107
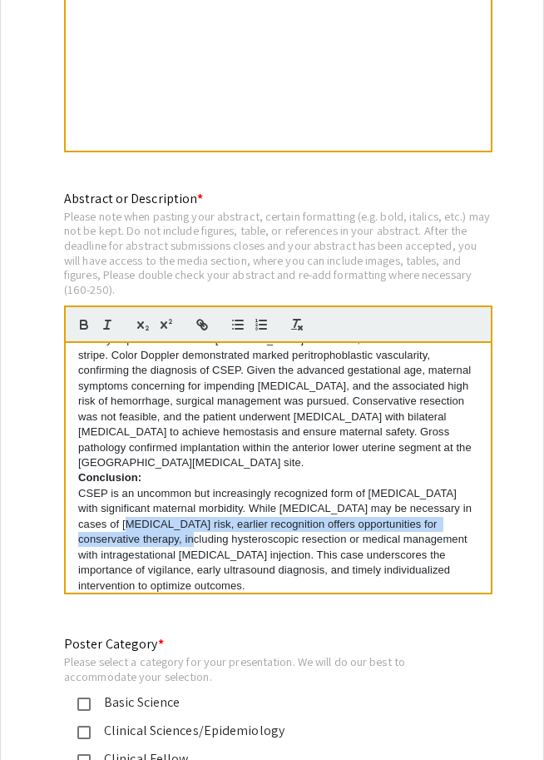
drag, startPoint x: 124, startPoint y: 472, endPoint x: 157, endPoint y: 485, distance: 35.6
click at [157, 486] on p "CSEP is an uncommon but increasingly recognized form of ectopic pregnancy with …" at bounding box center [278, 539] width 400 height 107
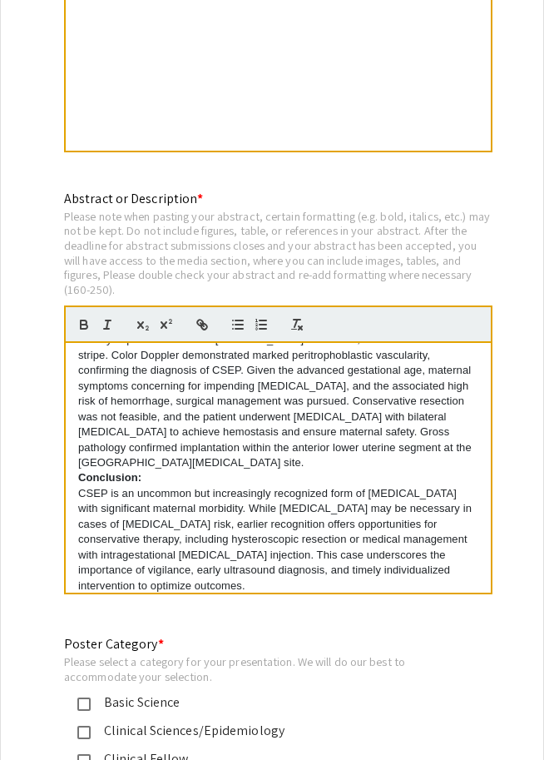
click at [281, 486] on p "CSEP is an uncommon but increasingly recognized form of ectopic pregnancy with …" at bounding box center [278, 539] width 400 height 107
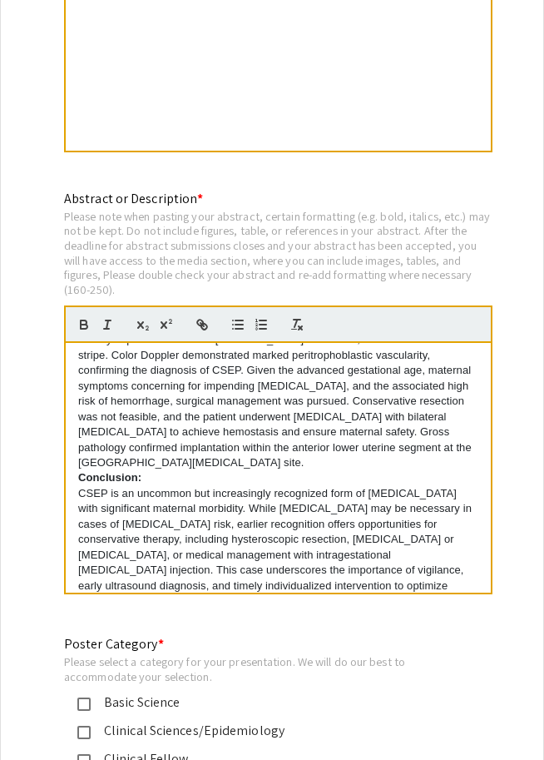
click at [204, 498] on p "CSEP is an uncommon but increasingly recognized form of ectopic pregnancy with …" at bounding box center [278, 547] width 400 height 123
drag, startPoint x: 138, startPoint y: 514, endPoint x: 56, endPoint y: 514, distance: 82.4
click at [56, 514] on div "Abstract or Description * Please note when pasting your abstract, certain forma…" at bounding box center [272, 403] width 441 height 429
drag, startPoint x: 203, startPoint y: 514, endPoint x: 262, endPoint y: 514, distance: 59.1
click at [262, 514] on p "CSEP is an uncommon but increasingly recognized form of ectopic pregnancy with …" at bounding box center [278, 539] width 400 height 107
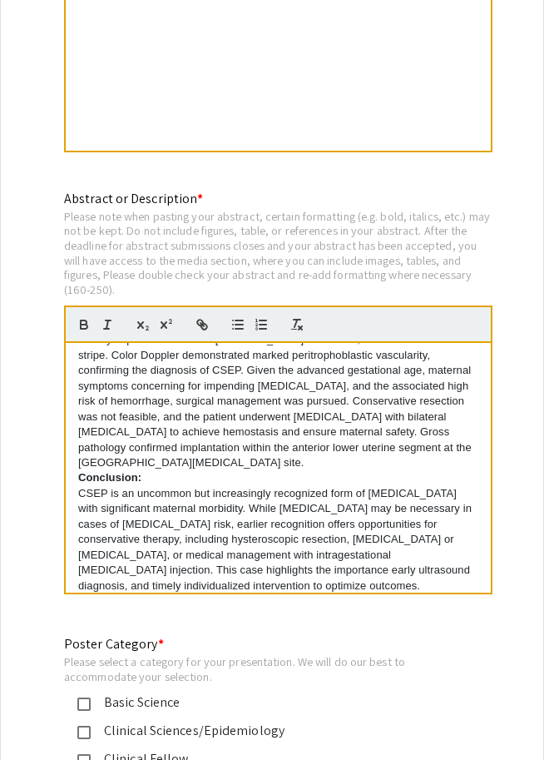
click at [337, 512] on p "CSEP is an uncommon but increasingly recognized form of ectopic pregnancy with …" at bounding box center [278, 539] width 400 height 107
click at [227, 512] on p "CSEP is an uncommon but increasingly recognized form of ectopic pregnancy with …" at bounding box center [278, 539] width 400 height 107
drag, startPoint x: 283, startPoint y: 514, endPoint x: 228, endPoint y: 514, distance: 54.9
click at [228, 514] on p "CSEP is an uncommon but increasingly recognized form of ectopic pregnancy with …" at bounding box center [278, 539] width 400 height 107
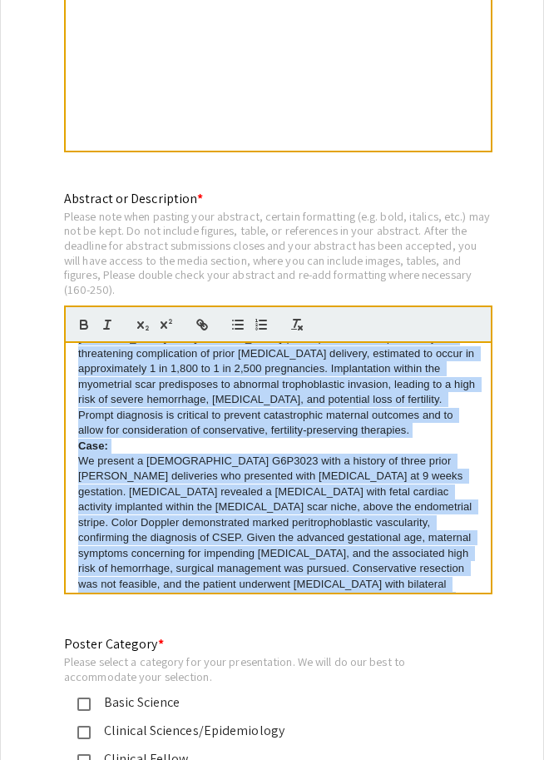
scroll to position [0, 0]
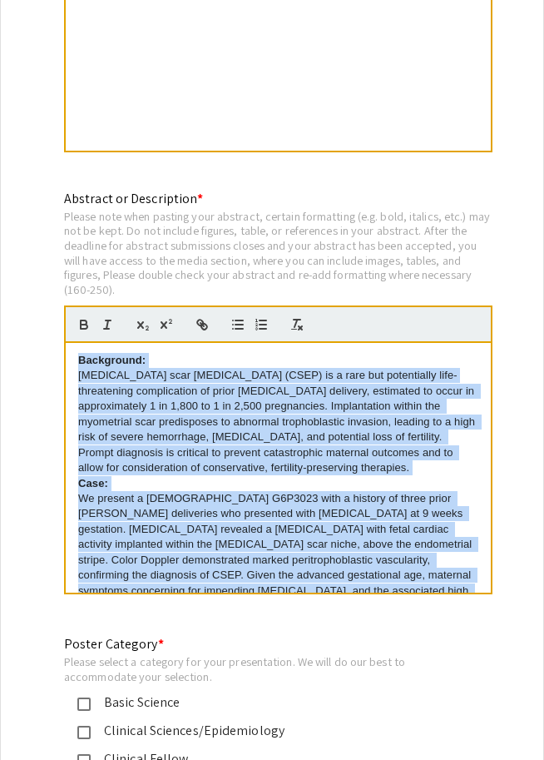
drag, startPoint x: 219, startPoint y: 530, endPoint x: 40, endPoint y: 254, distance: 329.3
copy div "Background: Cesarean scar ectopic pregnancy (CSEP) is a rare but potentially li…"
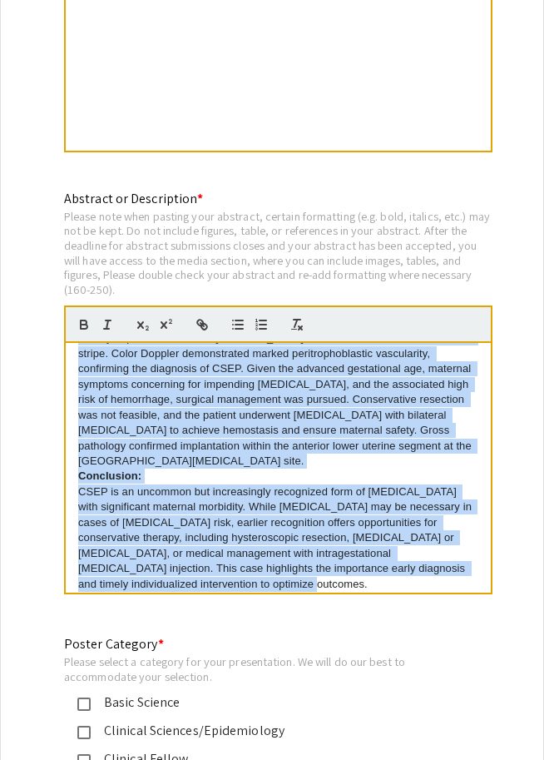
scroll to position [205, 0]
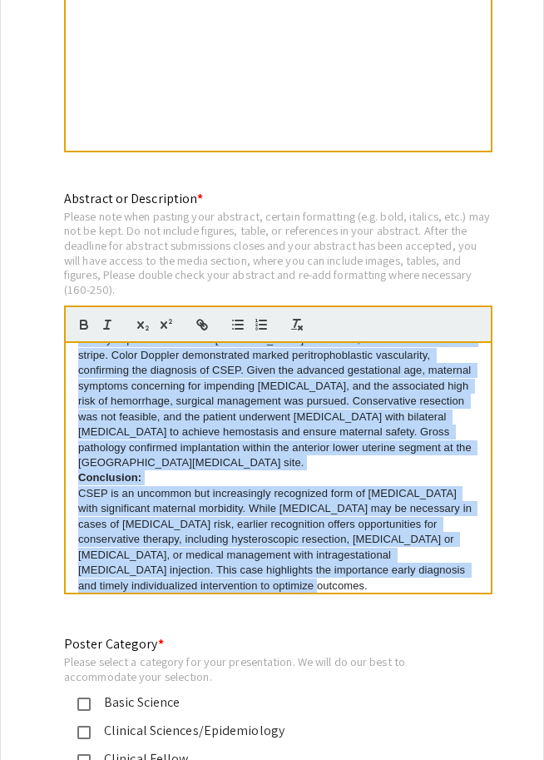
click at [77, 440] on div "Background: Cesarean scar ectopic pregnancy (CSEP) is a rare but potentially li…" at bounding box center [278, 468] width 425 height 250
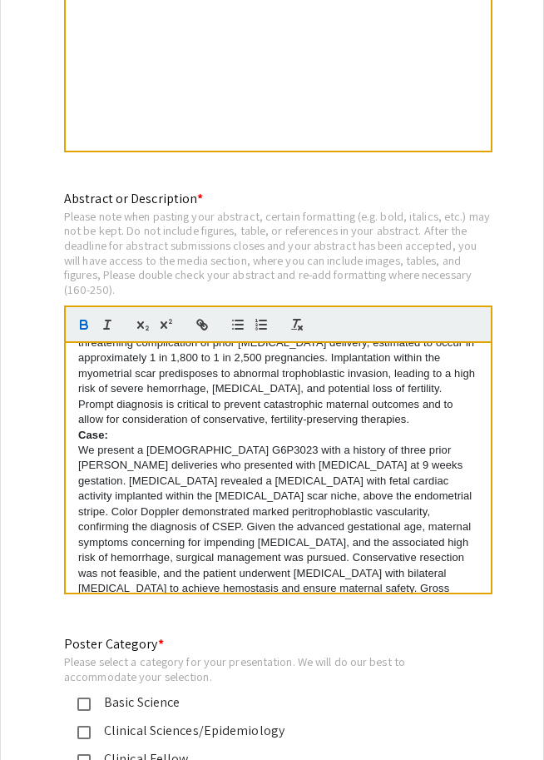
scroll to position [0, 0]
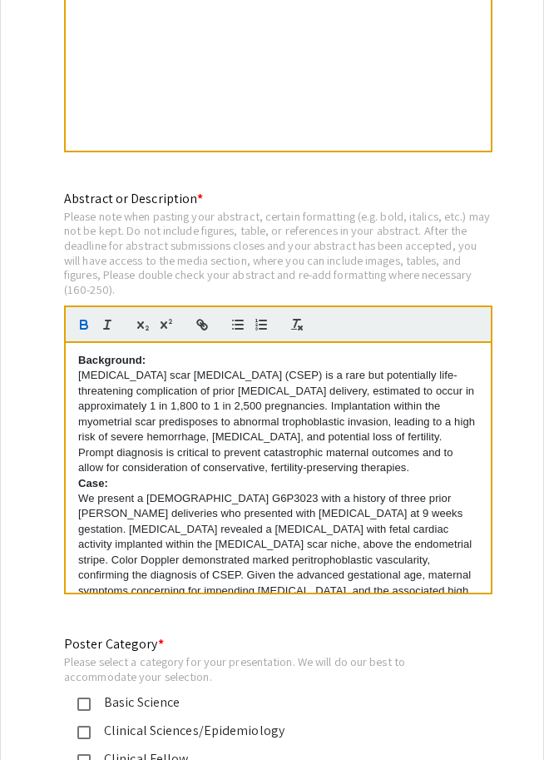
click at [79, 491] on p "We present a 33-year-old G6P3023 with a history of three prior cesarean deliver…" at bounding box center [278, 583] width 400 height 184
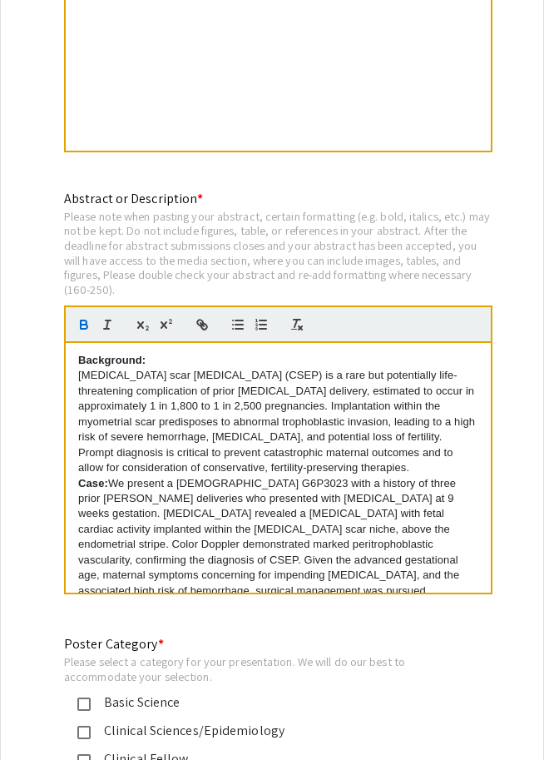
click at [71, 343] on div "Background: Cesarean scar ectopic pregnancy (CSEP) is a rare but potentially li…" at bounding box center [278, 468] width 425 height 250
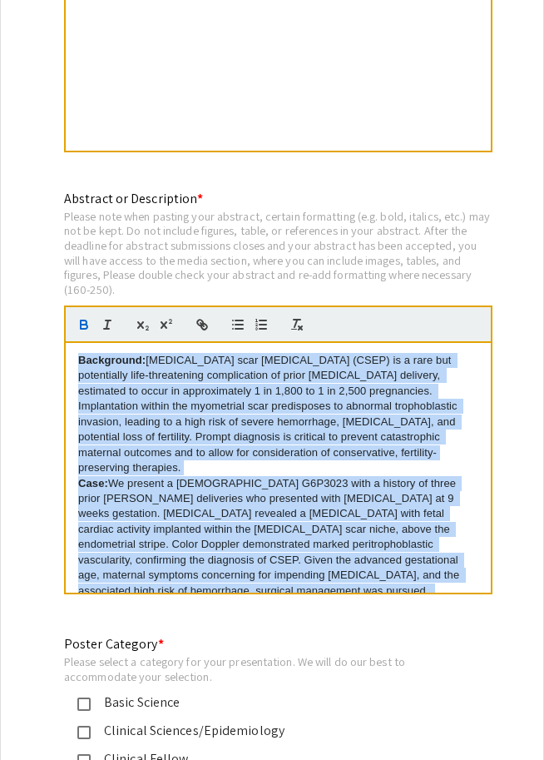
drag, startPoint x: 251, startPoint y: 530, endPoint x: 65, endPoint y: 278, distance: 313.7
click at [65, 306] on quill-editor "Background: Cesarean scar ectopic pregnancy (CSEP) is a rare but potentially li…" at bounding box center [278, 450] width 429 height 289
copy div "Background: Cesarean scar ectopic pregnancy (CSEP) is a rare but potentially li…"
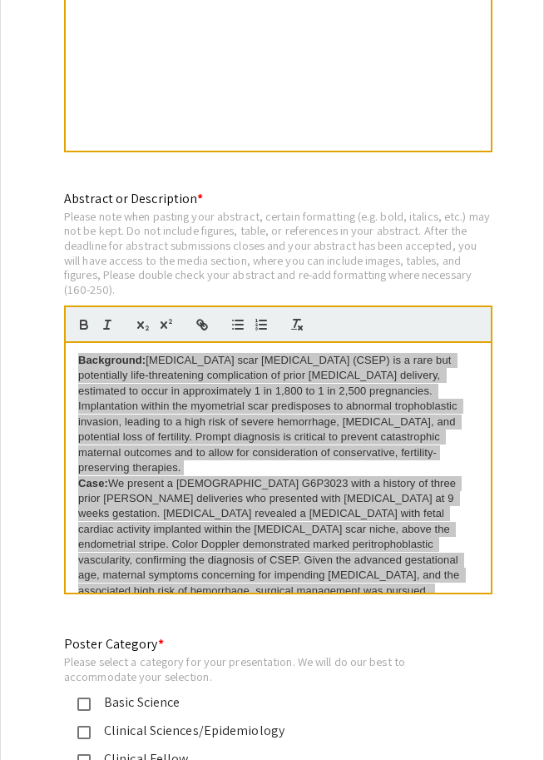
drag, startPoint x: 18, startPoint y: 331, endPoint x: 259, endPoint y: 475, distance: 280.0
click at [259, 476] on p "Case: We present a 33-year-old G6P3023 with a history of three prior cesarean d…" at bounding box center [278, 576] width 400 height 200
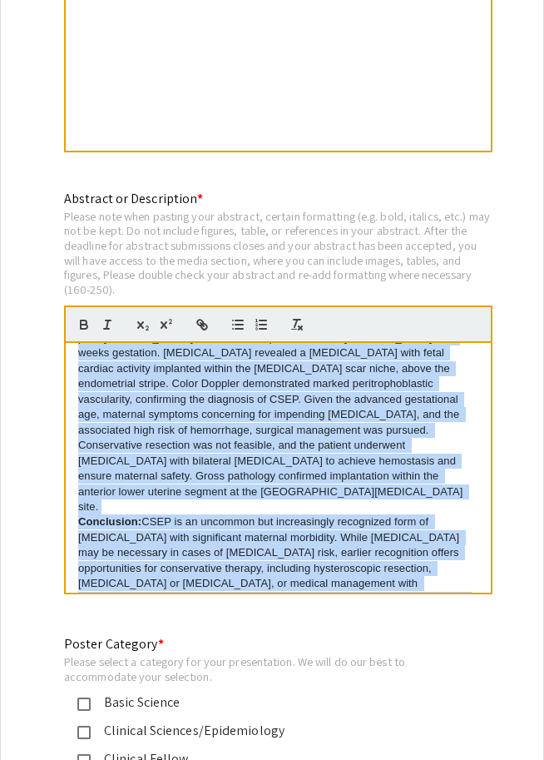
scroll to position [160, 0]
click at [261, 527] on p "Conclusion: CSEP is an uncommon but increasingly recognized form of ectopic pre…" at bounding box center [278, 568] width 400 height 107
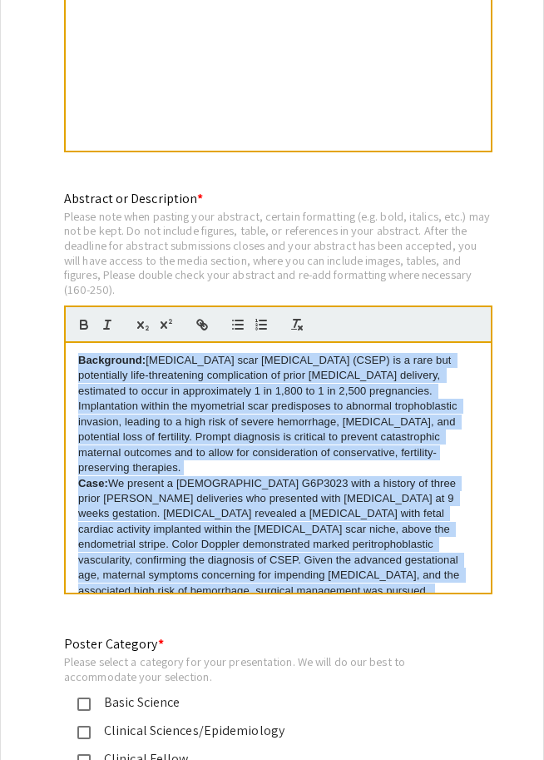
drag, startPoint x: 261, startPoint y: 527, endPoint x: 69, endPoint y: 225, distance: 357.8
click at [69, 225] on div "Abstract or Description * Please note when pasting your abstract, certain forma…" at bounding box center [278, 401] width 429 height 425
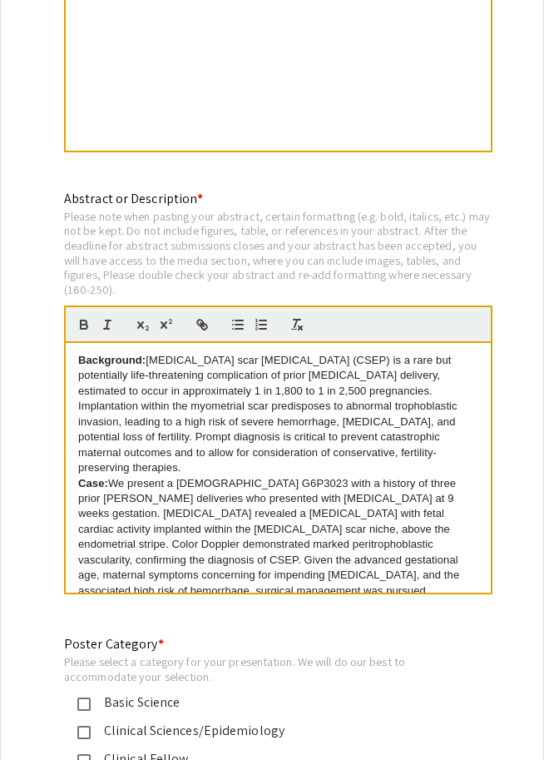
scroll to position [193, 0]
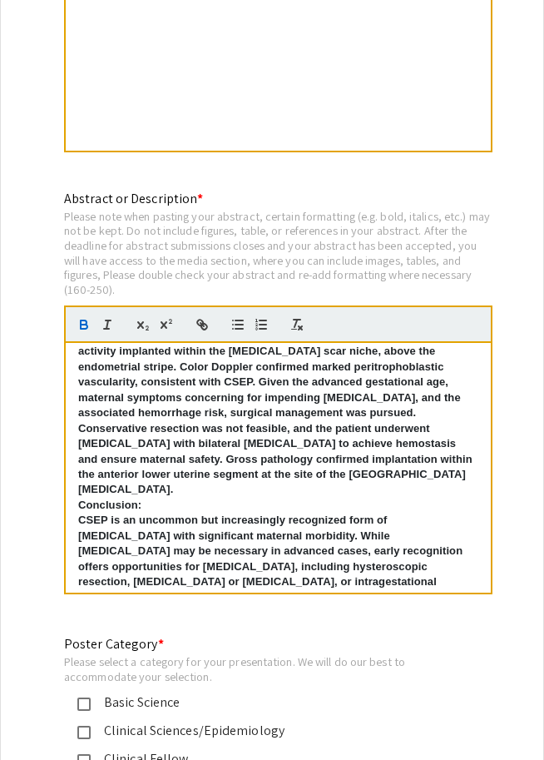
drag, startPoint x: 316, startPoint y: 537, endPoint x: 79, endPoint y: 448, distance: 253.4
click at [79, 513] on p "CSEP is an uncommon but increasingly recognized form of ectopic pregnancy with …" at bounding box center [278, 566] width 400 height 107
click at [83, 317] on icon "button" at bounding box center [84, 324] width 15 height 15
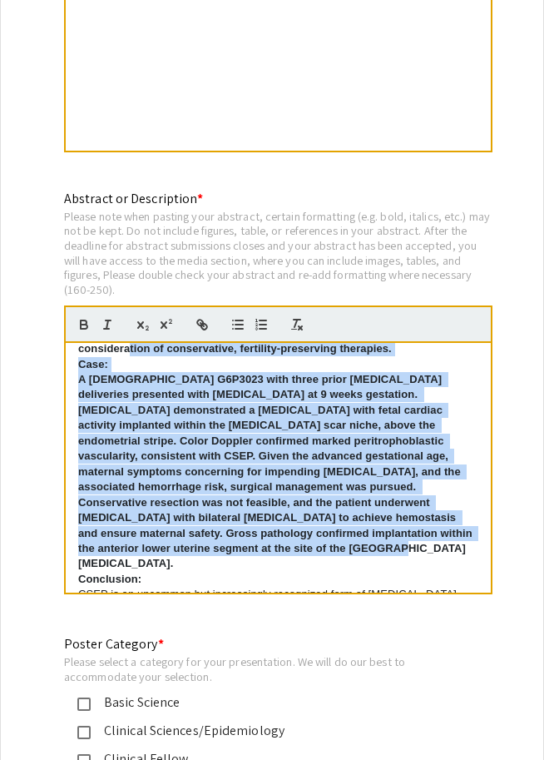
scroll to position [117, 0]
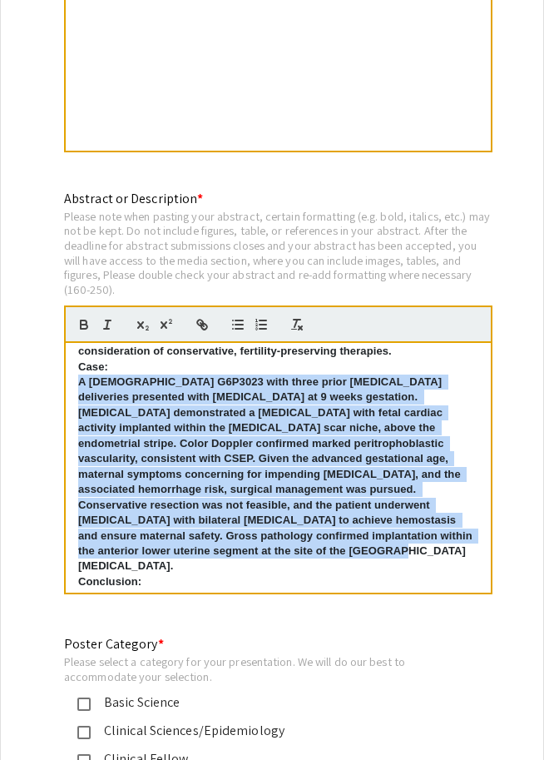
drag, startPoint x: 168, startPoint y: 420, endPoint x: 71, endPoint y: 335, distance: 129.2
click at [71, 343] on div "Background: Cesarean scar ectopic pregnancy (CSEP) is a rare but potentially li…" at bounding box center [278, 468] width 425 height 250
click at [83, 315] on button "button" at bounding box center [83, 325] width 23 height 20
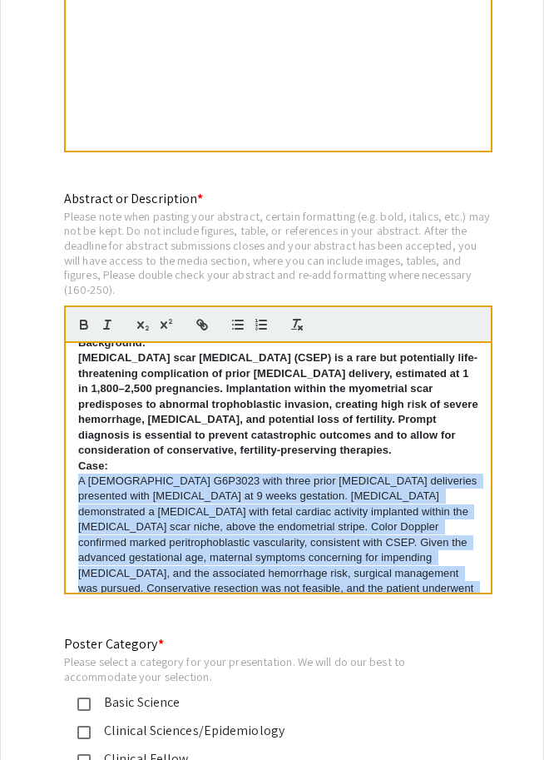
scroll to position [17, 0]
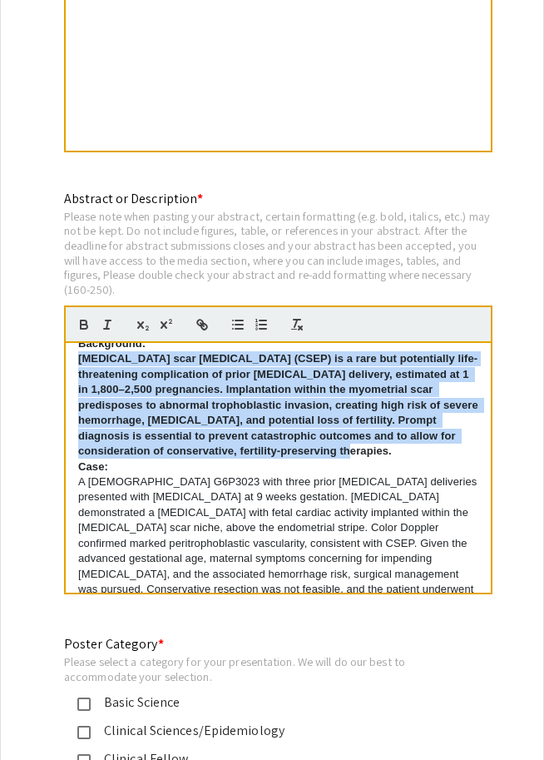
drag, startPoint x: 320, startPoint y: 396, endPoint x: 71, endPoint y: 310, distance: 263.5
click at [71, 343] on div "Background: Cesarean scar ectopic pregnancy (CSEP) is a rare but potentially li…" at bounding box center [278, 468] width 425 height 250
click at [88, 317] on icon "button" at bounding box center [84, 324] width 15 height 15
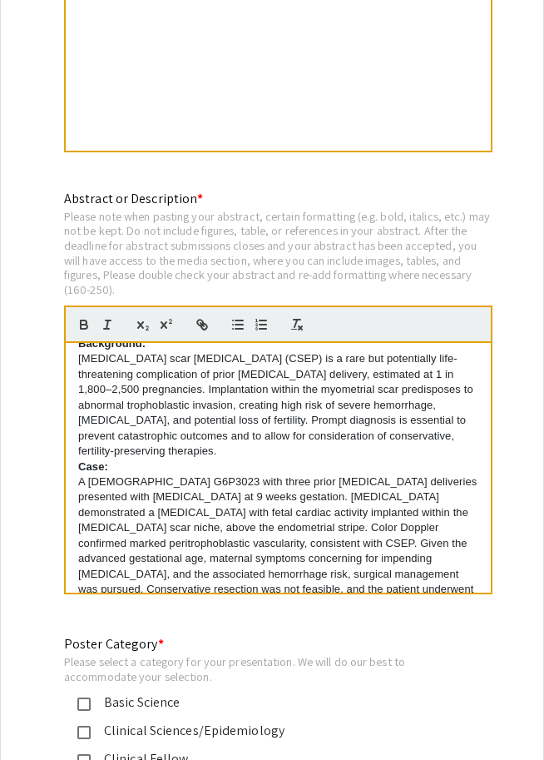
click at [77, 343] on div "Background: Cesarean scar ectopic pregnancy (CSEP) is a rare but potentially li…" at bounding box center [278, 468] width 425 height 250
click at [76, 343] on div "Background: Cesarean scar ectopic pregnancy (CSEP) is a rare but potentially li…" at bounding box center [278, 468] width 425 height 250
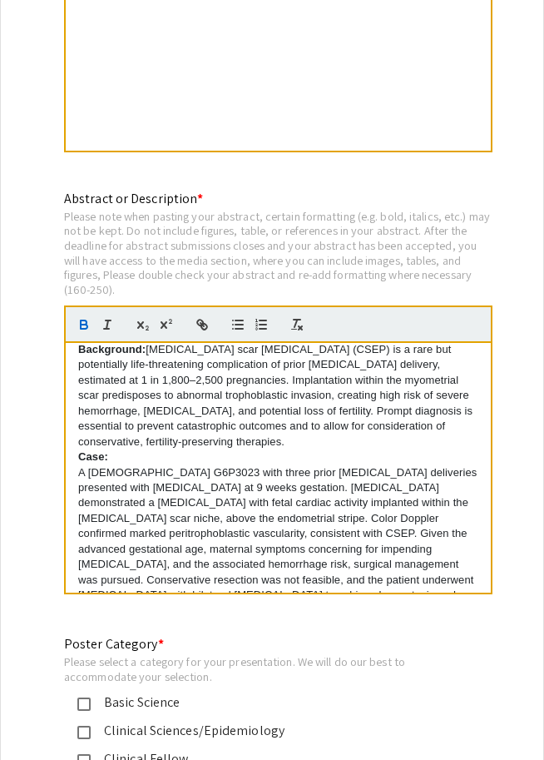
scroll to position [10, 0]
click at [77, 420] on div "Background: Cesarean scar ectopic pregnancy (CSEP) is a rare but potentially li…" at bounding box center [278, 468] width 425 height 250
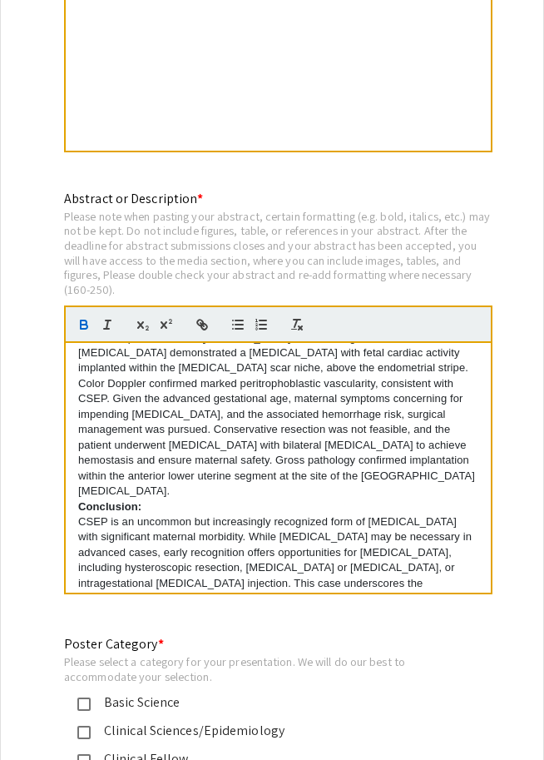
scroll to position [145, 0]
click at [76, 457] on div "Background: Cesarean scar ectopic pregnancy (CSEP) is a rare but potentially li…" at bounding box center [278, 468] width 425 height 250
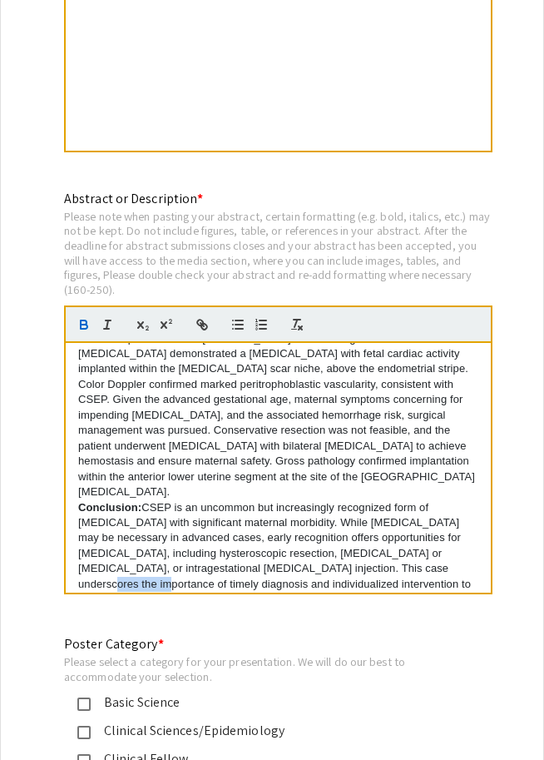
drag, startPoint x: 137, startPoint y: 513, endPoint x: 37, endPoint y: 512, distance: 99.9
click at [213, 512] on p "Conclusion: CSEP is an uncommon but increasingly recognized form of ectopic pre…" at bounding box center [278, 553] width 400 height 107
click at [190, 531] on p "Conclusion: CSEP is an uncommon but increasingly recognized form of ectopic pre…" at bounding box center [278, 553] width 400 height 107
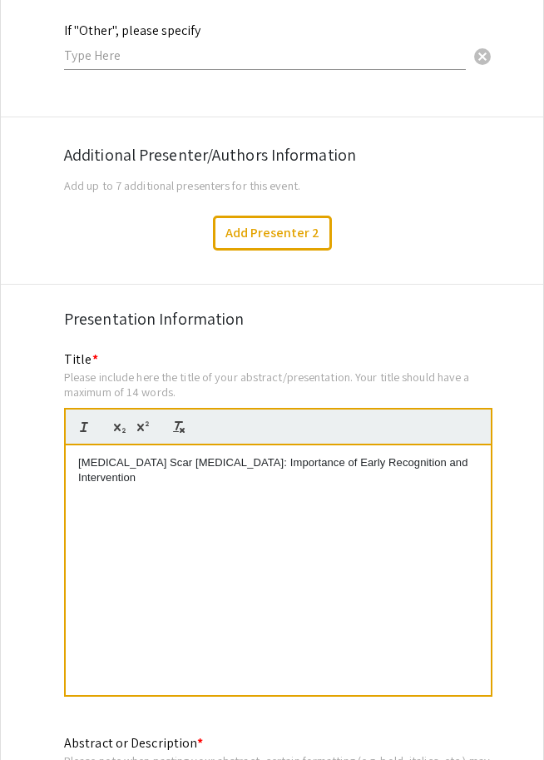
scroll to position [2769, 0]
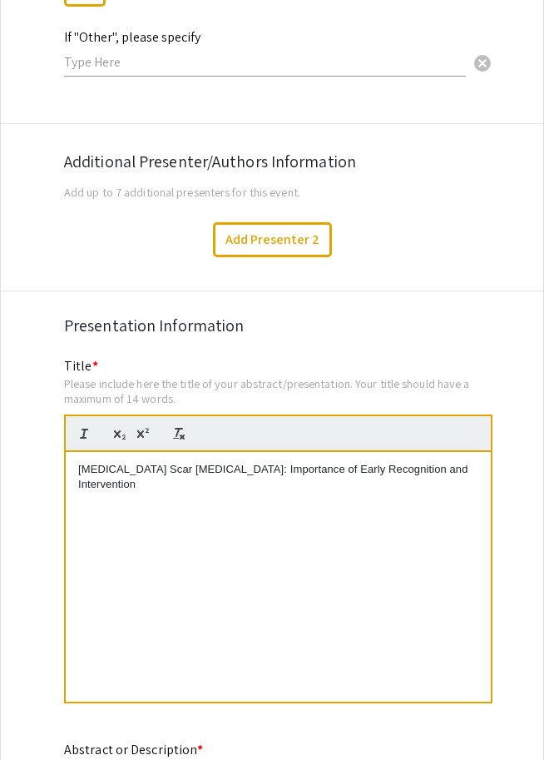
click at [148, 462] on p "[MEDICAL_DATA] Scar [MEDICAL_DATA]: Importance of Early Recognition and Interve…" at bounding box center [278, 477] width 400 height 31
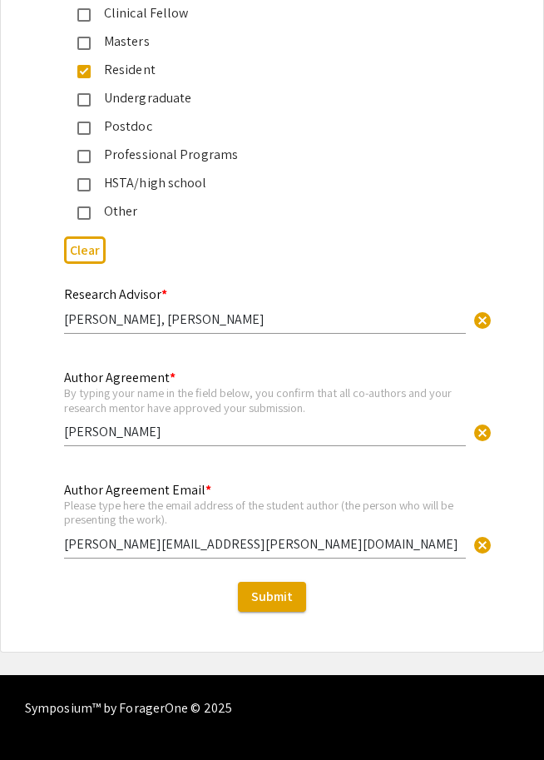
scroll to position [4065, 0]
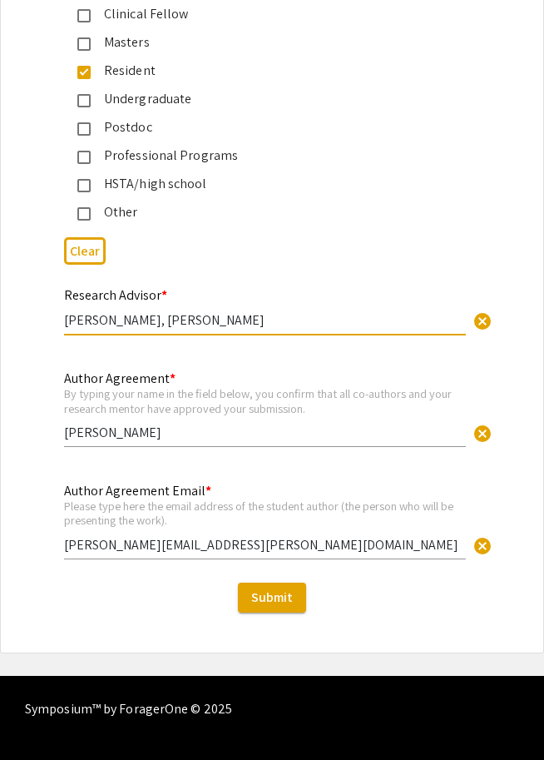
drag, startPoint x: 256, startPoint y: 273, endPoint x: 152, endPoint y: 278, distance: 104.2
click at [152, 311] on input "[PERSON_NAME], [PERSON_NAME]" at bounding box center [265, 319] width 402 height 17
click at [291, 386] on div "By typing your name in the field below, you confirm that all co-authors and you…" at bounding box center [265, 400] width 402 height 29
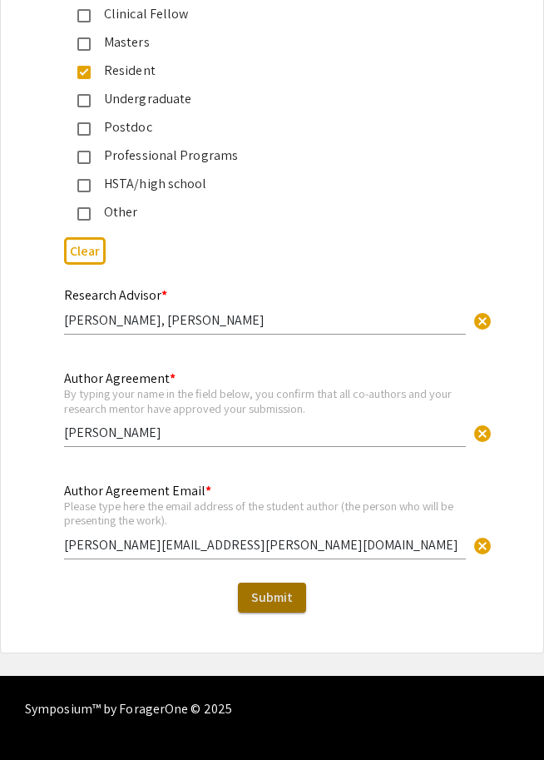
click at [261, 589] on span "Submit" at bounding box center [272, 597] width 42 height 17
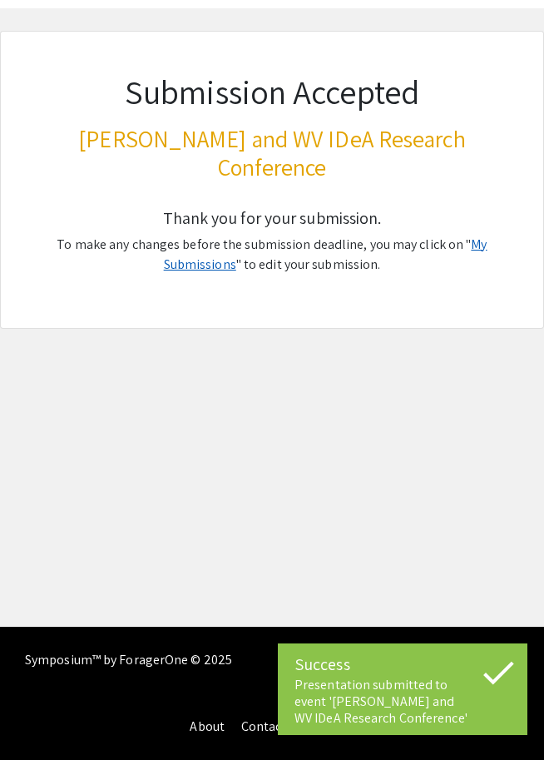
click at [472, 236] on link "My Submissions" at bounding box center [326, 254] width 324 height 37
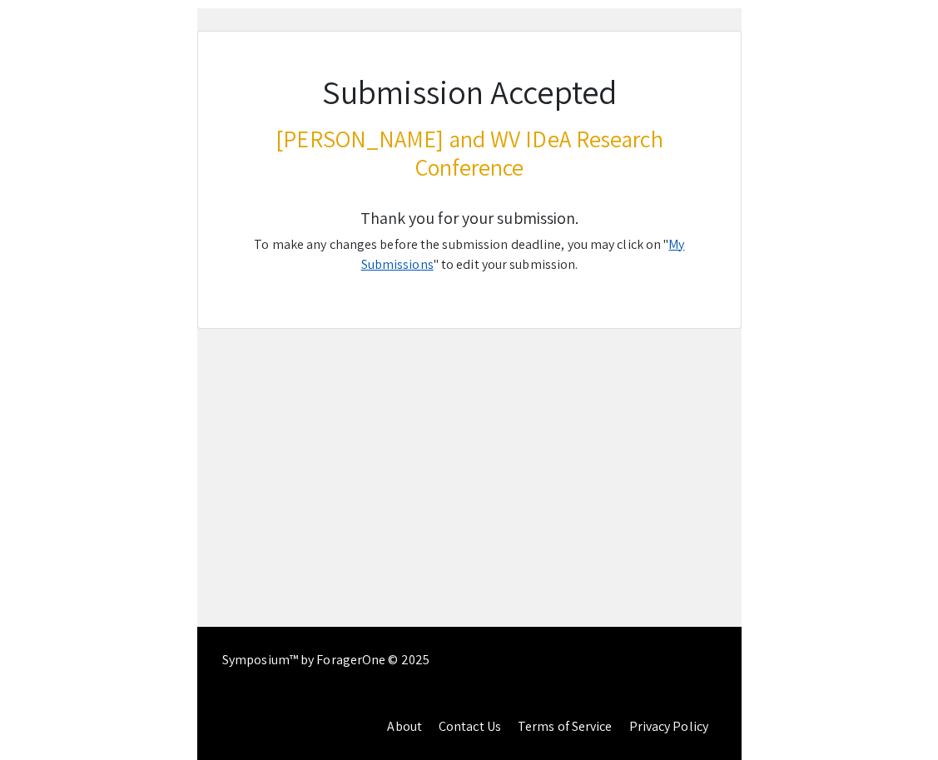
scroll to position [0, 0]
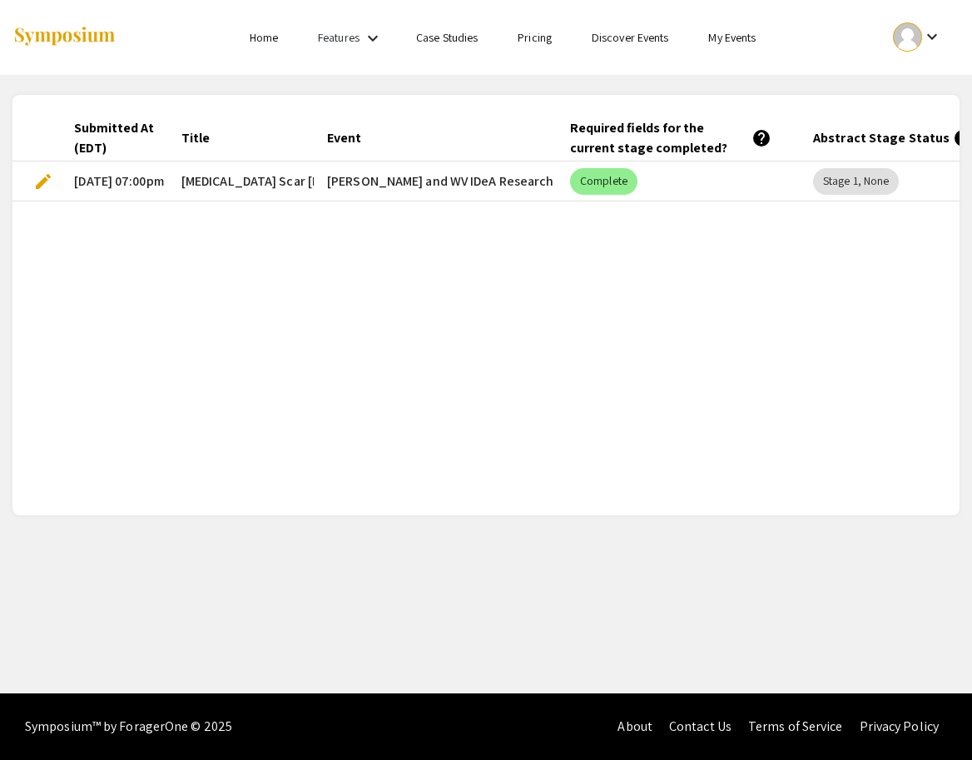
click at [41, 181] on span "edit" at bounding box center [43, 181] width 20 height 20
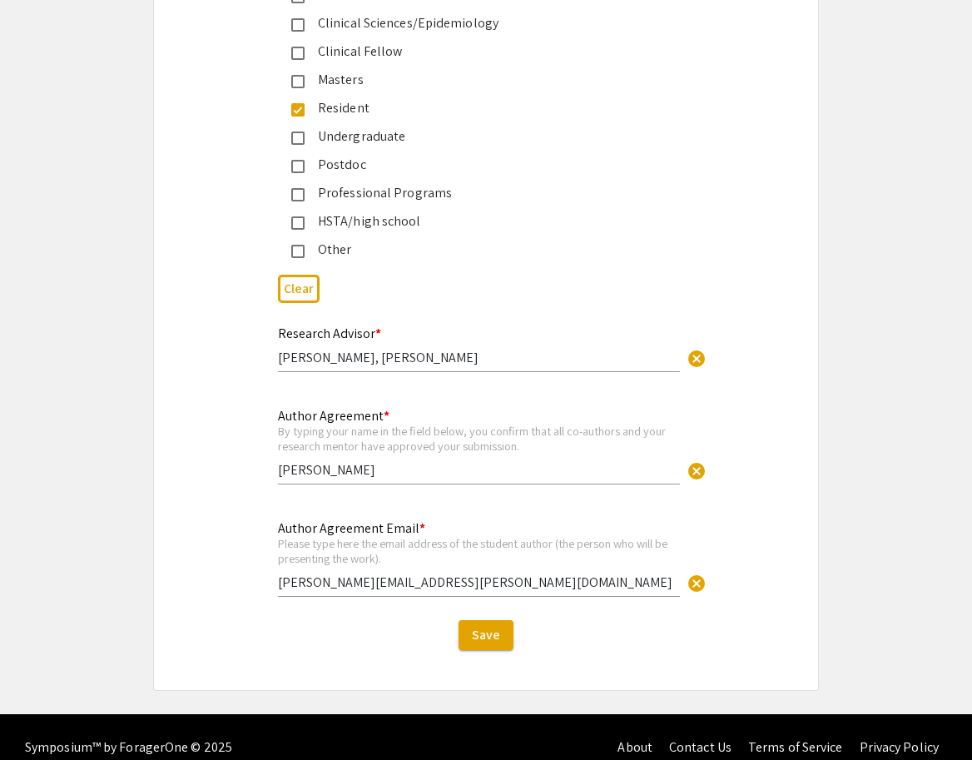
scroll to position [3999, 0]
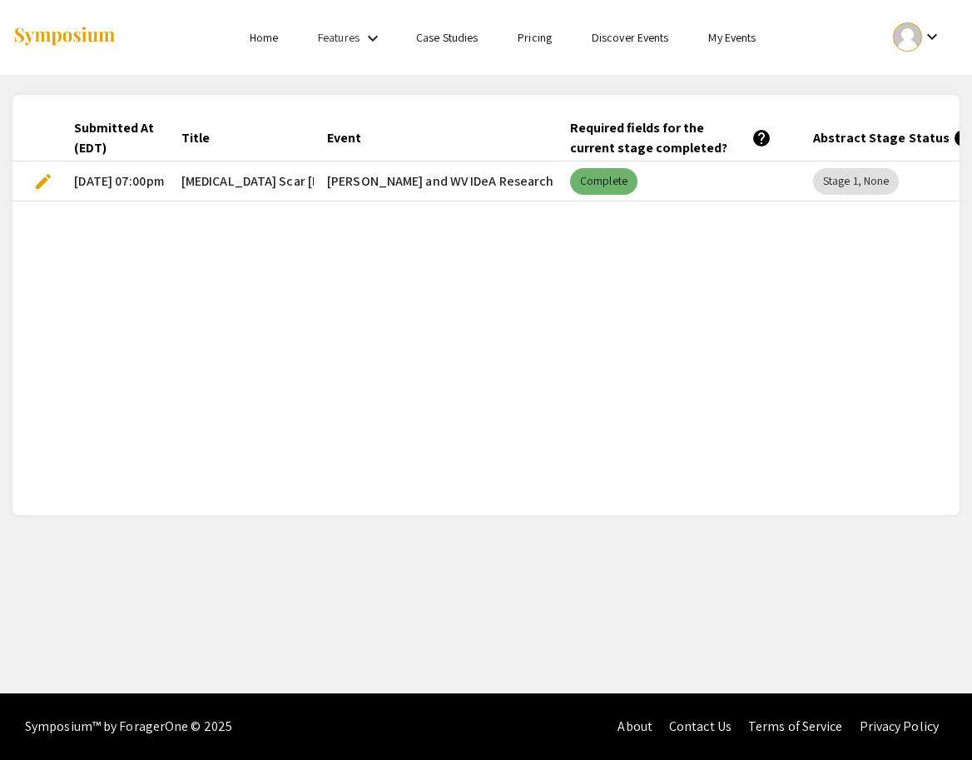
click at [544, 180] on mat-chip "Complete" at bounding box center [603, 181] width 67 height 27
click at [485, 186] on mat-cell "[PERSON_NAME] and WV IDeA Research Conference" at bounding box center [435, 182] width 243 height 40
click at [266, 186] on span "[MEDICAL_DATA] Scar [MEDICAL_DATA]: Importance of Early Recognition and Interve…" at bounding box center [440, 181] width 519 height 20
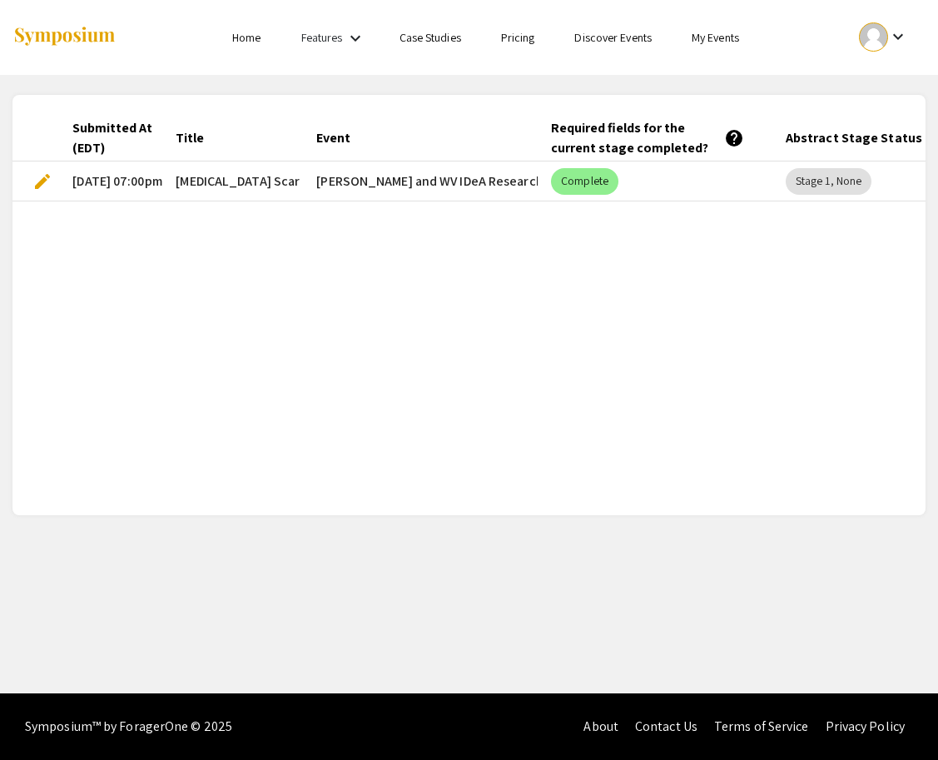
click at [410, 37] on link "Case Studies" at bounding box center [431, 37] width 62 height 15
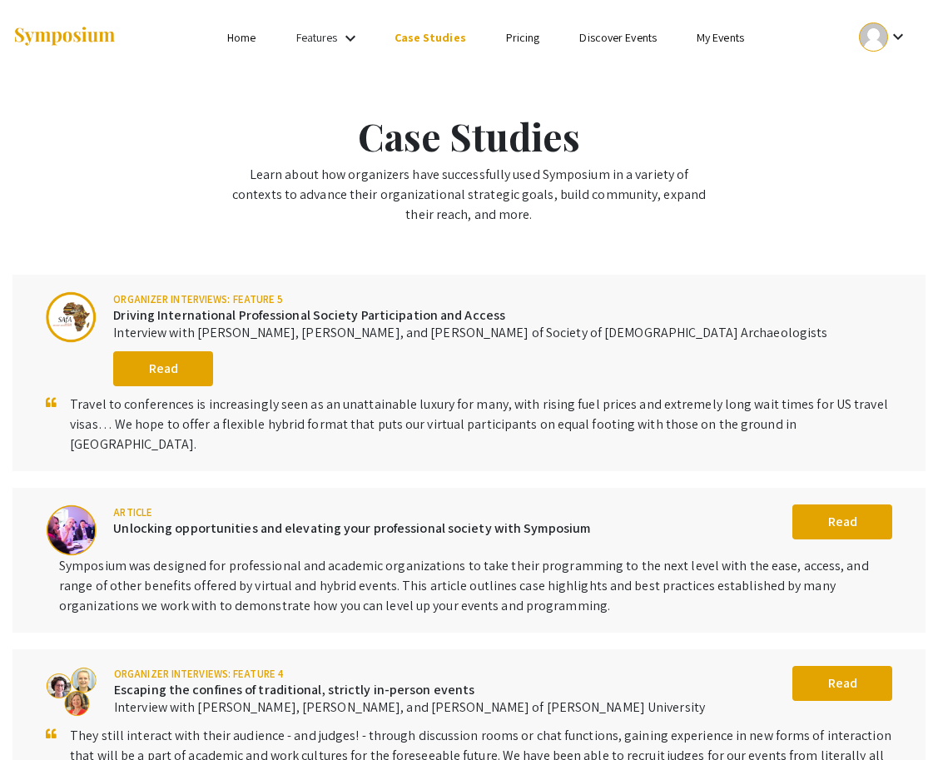
click at [328, 39] on link "Features" at bounding box center [317, 37] width 42 height 15
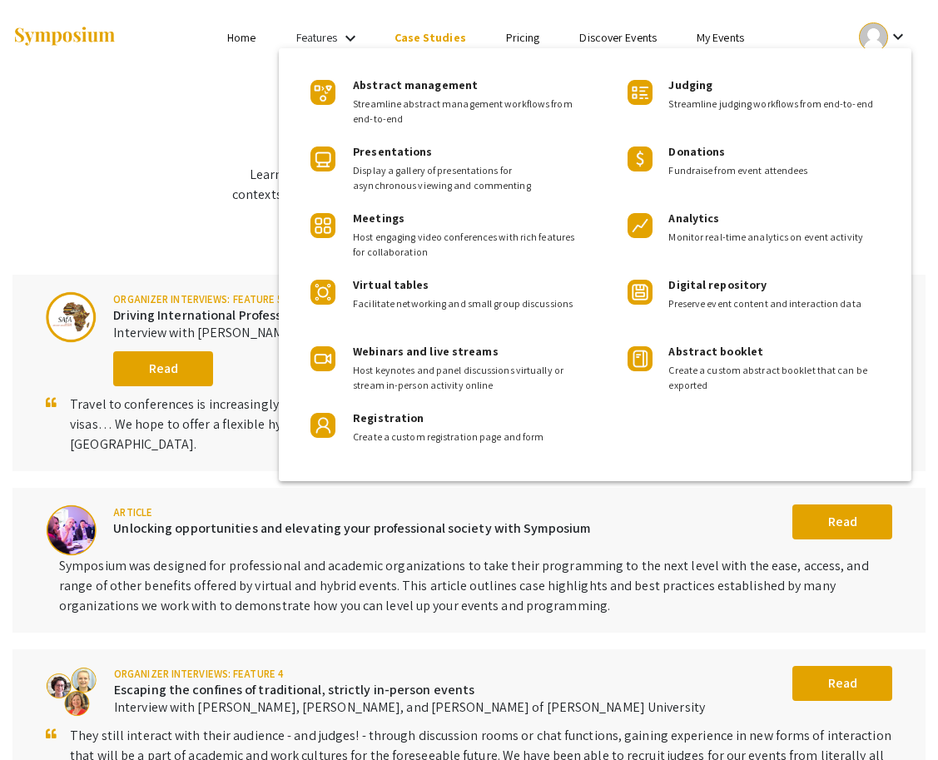
click at [193, 151] on div at bounding box center [469, 380] width 938 height 760
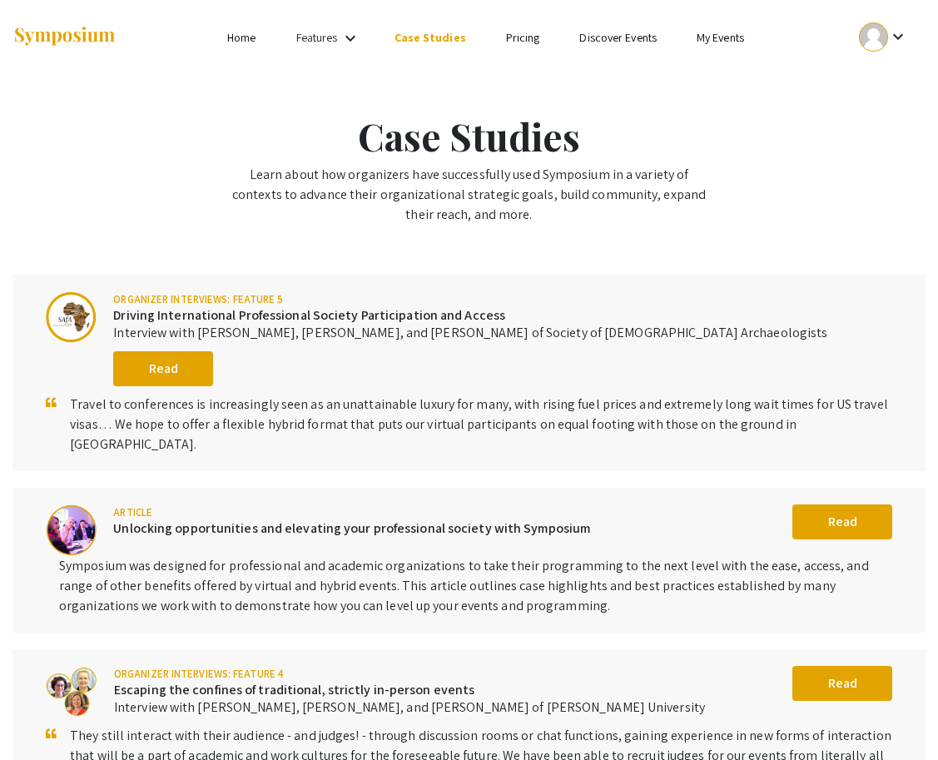
click at [231, 39] on link "Home" at bounding box center [241, 37] width 28 height 15
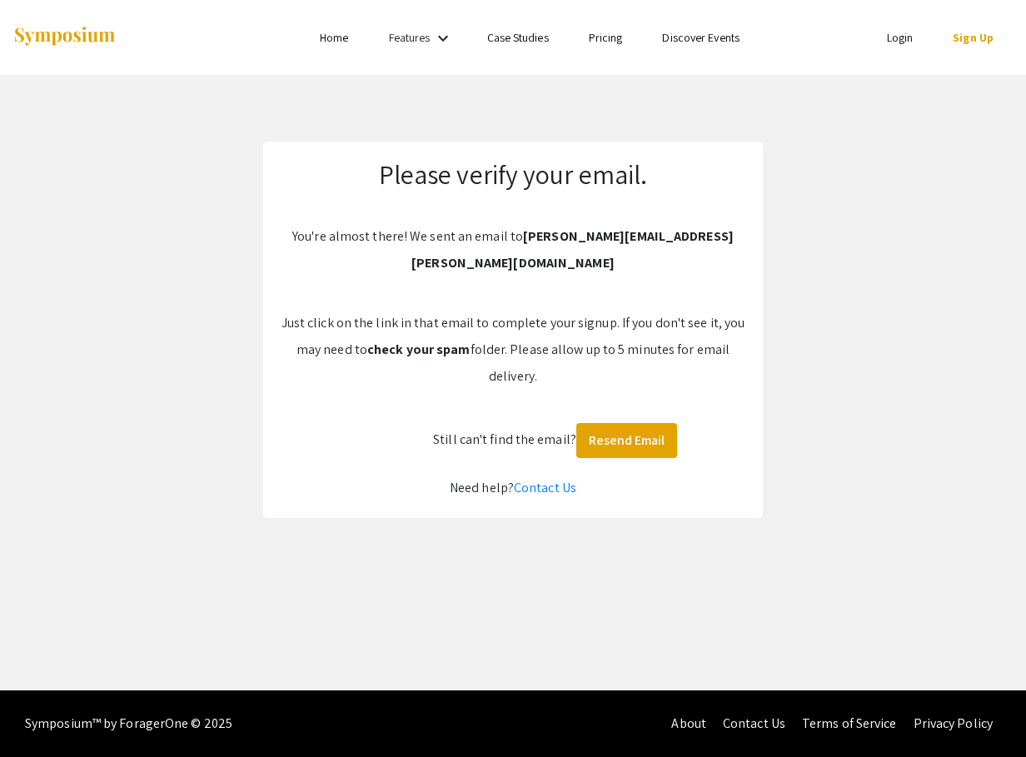
click at [894, 38] on link "Login" at bounding box center [900, 37] width 27 height 15
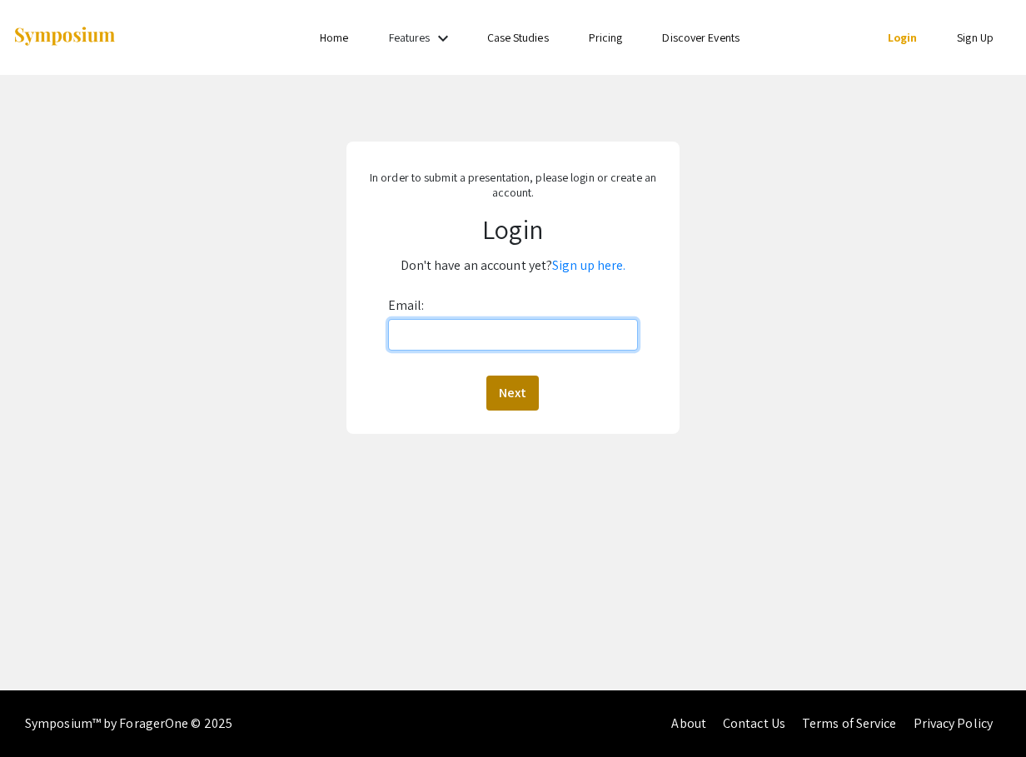
type input "[PERSON_NAME][EMAIL_ADDRESS][PERSON_NAME][DOMAIN_NAME]"
click at [511, 386] on button "Next" at bounding box center [512, 392] width 52 height 35
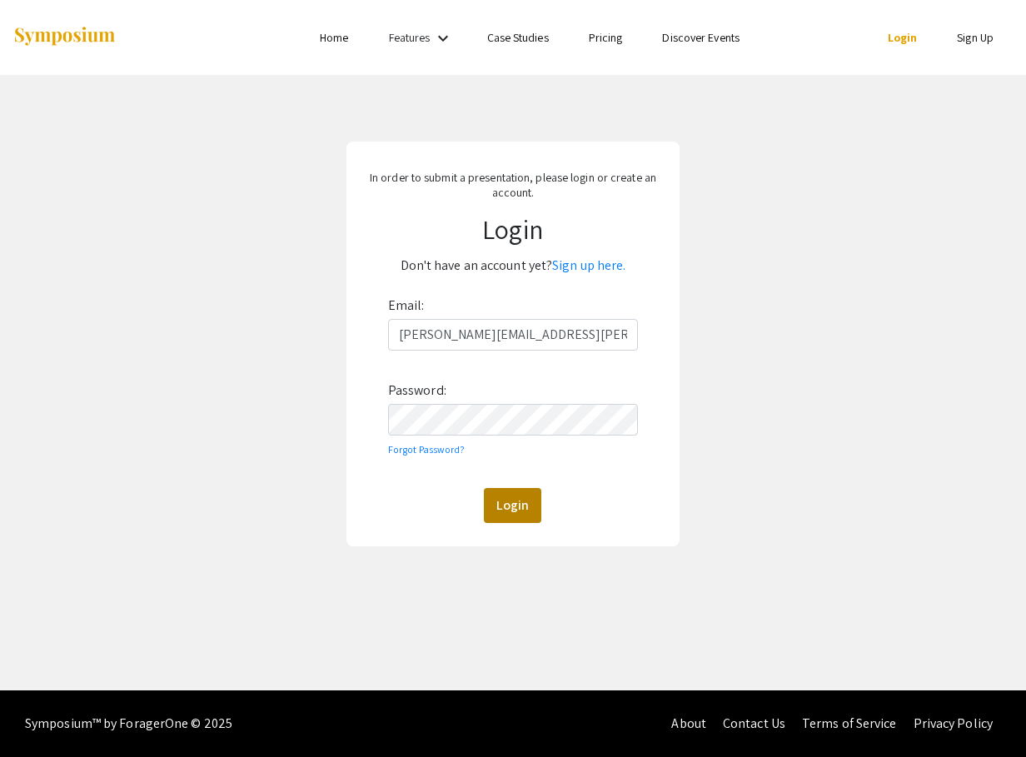
click at [519, 504] on button "Login" at bounding box center [512, 505] width 57 height 35
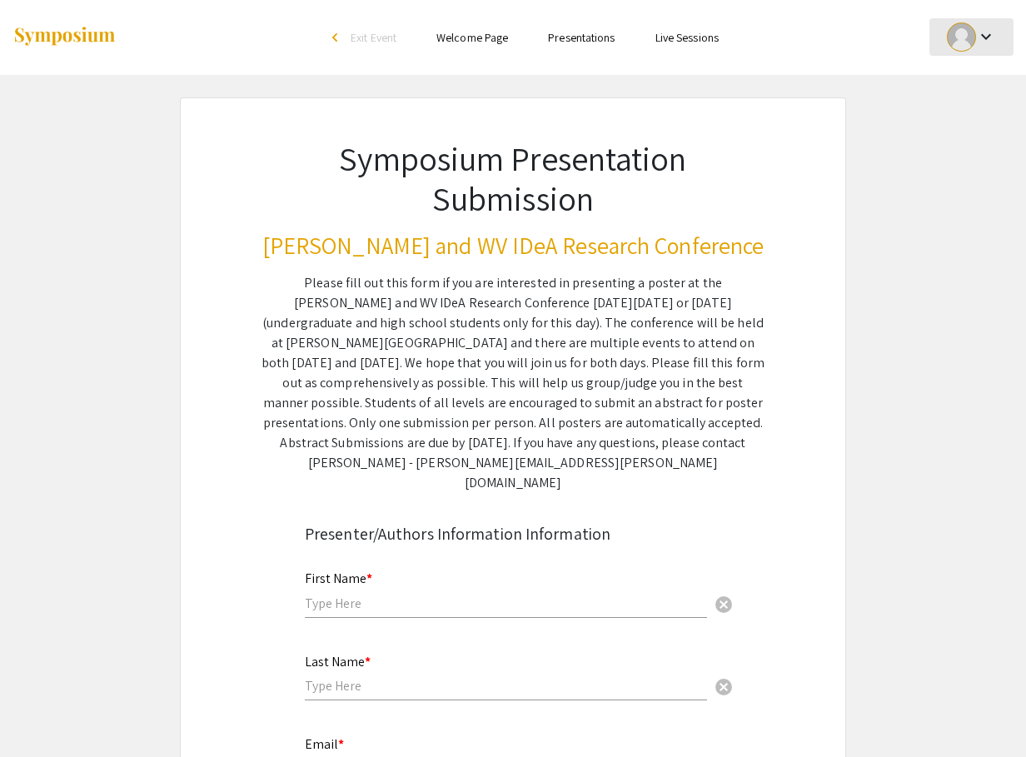
click at [948, 37] on div at bounding box center [961, 36] width 29 height 29
click at [953, 127] on button "My Submissions" at bounding box center [962, 122] width 102 height 40
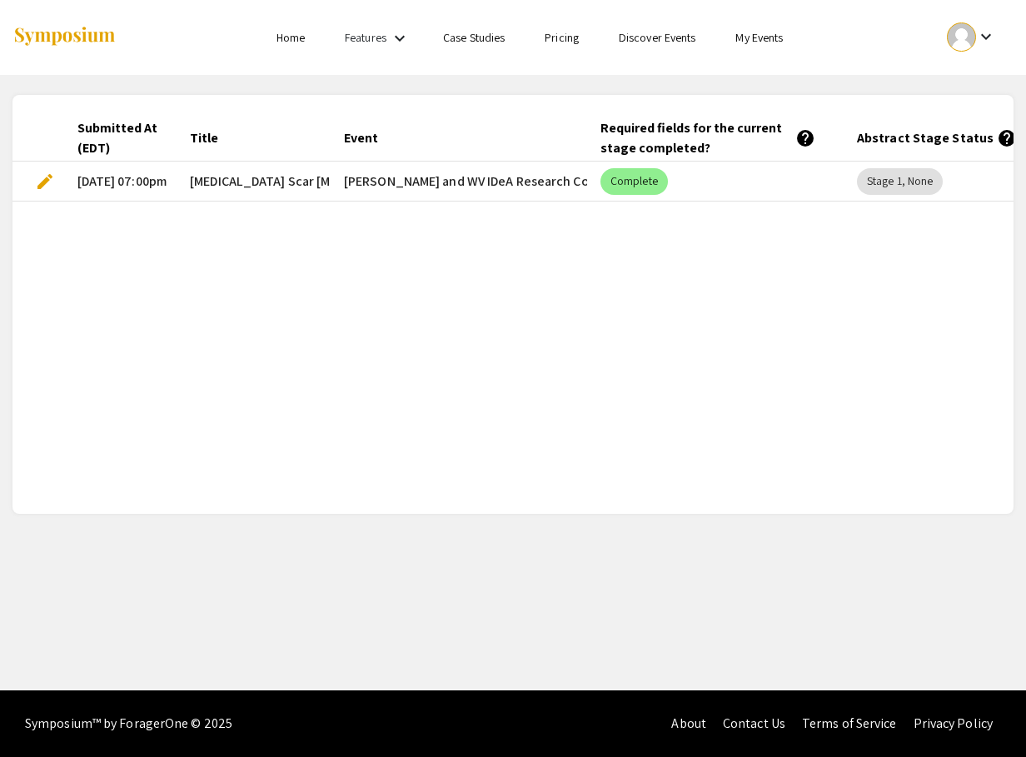
click at [469, 179] on mat-cell "[PERSON_NAME] and WV IDeA Research Conference" at bounding box center [459, 182] width 256 height 40
click at [620, 183] on mat-chip "Complete" at bounding box center [633, 181] width 67 height 27
click at [40, 179] on span "edit" at bounding box center [45, 181] width 20 height 20
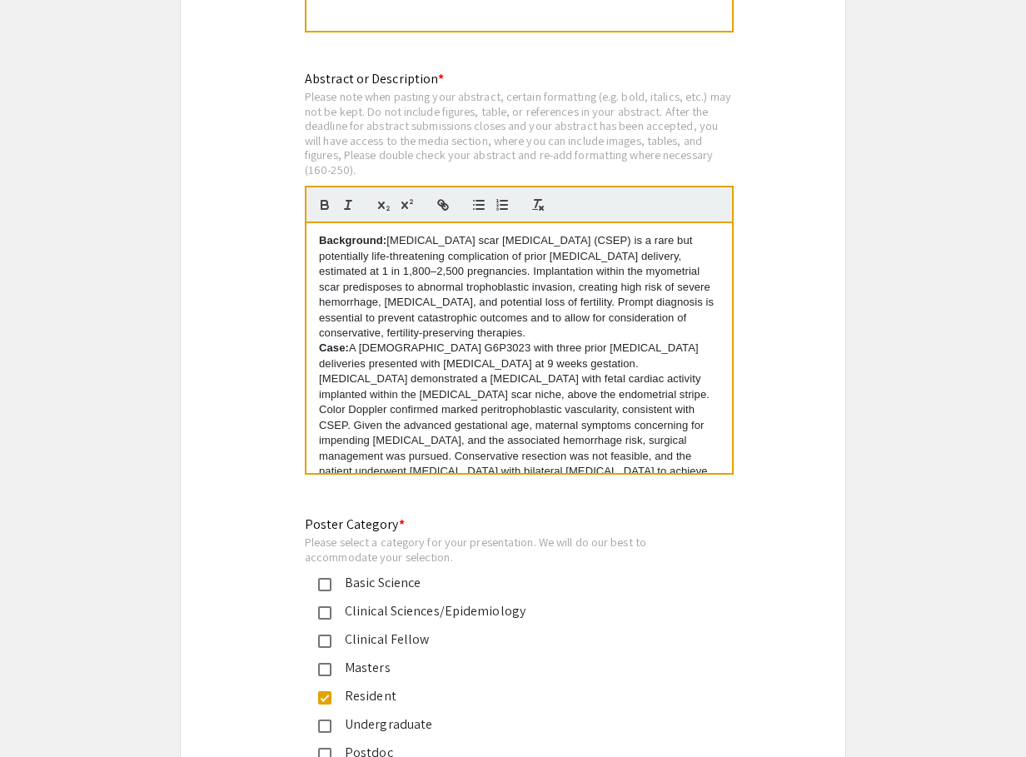
drag, startPoint x: 435, startPoint y: 438, endPoint x: 296, endPoint y: 157, distance: 313.5
click at [296, 157] on div "Abstract or Description * Please note when pasting your abstract, certain forma…" at bounding box center [512, 283] width 441 height 429
copy div "Background: Cesarean scar ectopic pregnancy (CSEP) is a rare but potentially li…"
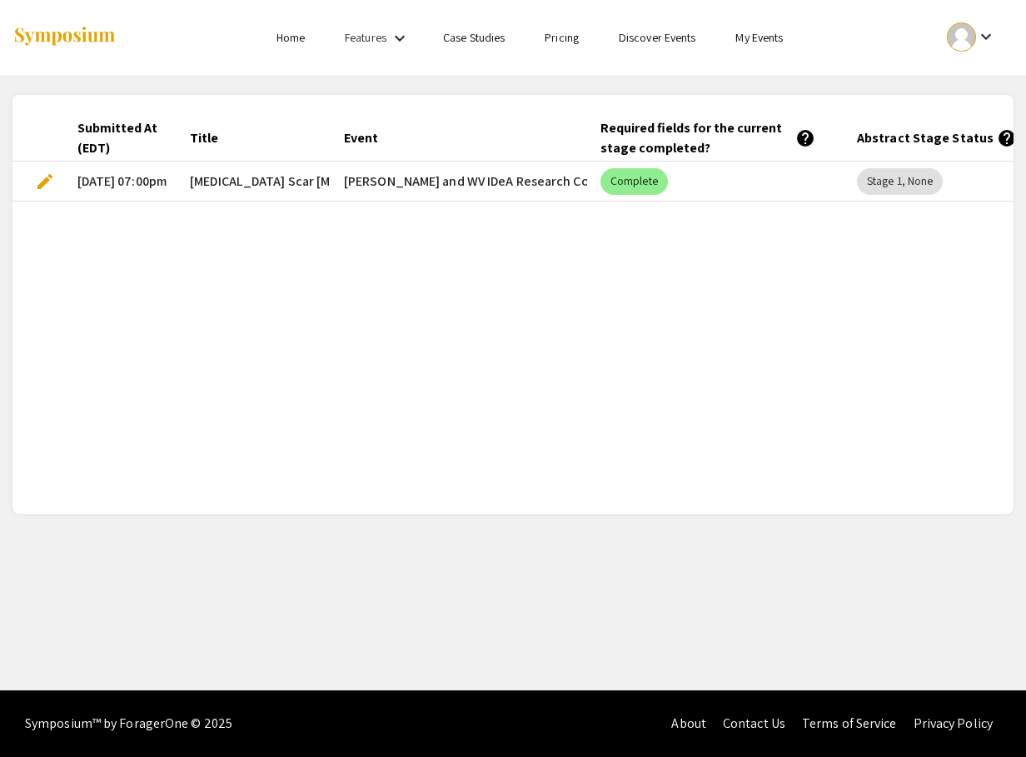
click at [292, 181] on span "[MEDICAL_DATA] Scar [MEDICAL_DATA]: Importance of Early Recognition and Interve…" at bounding box center [449, 181] width 519 height 20
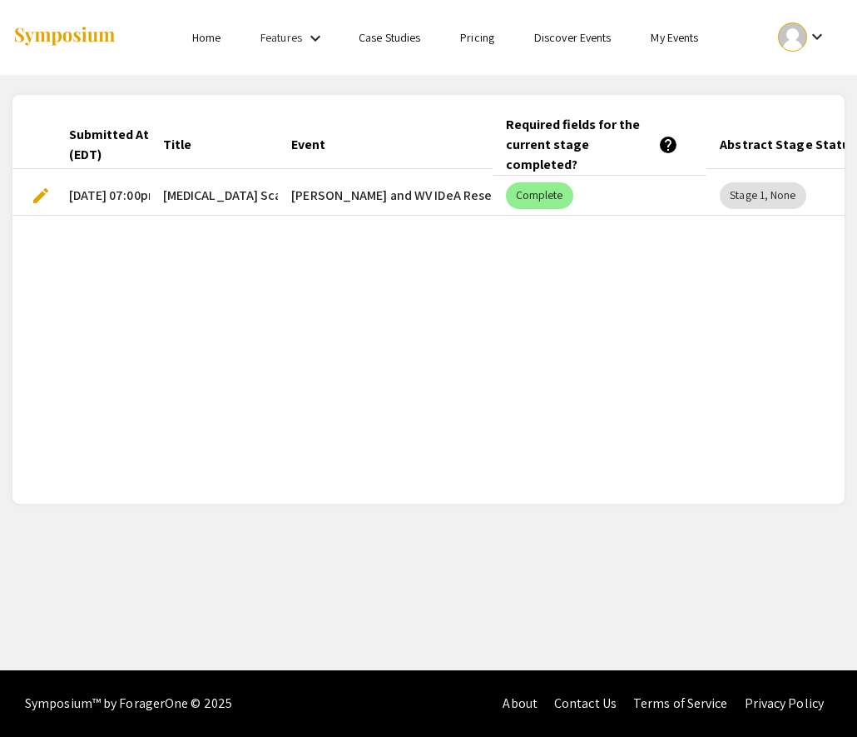
click at [49, 186] on span "edit" at bounding box center [41, 196] width 20 height 20
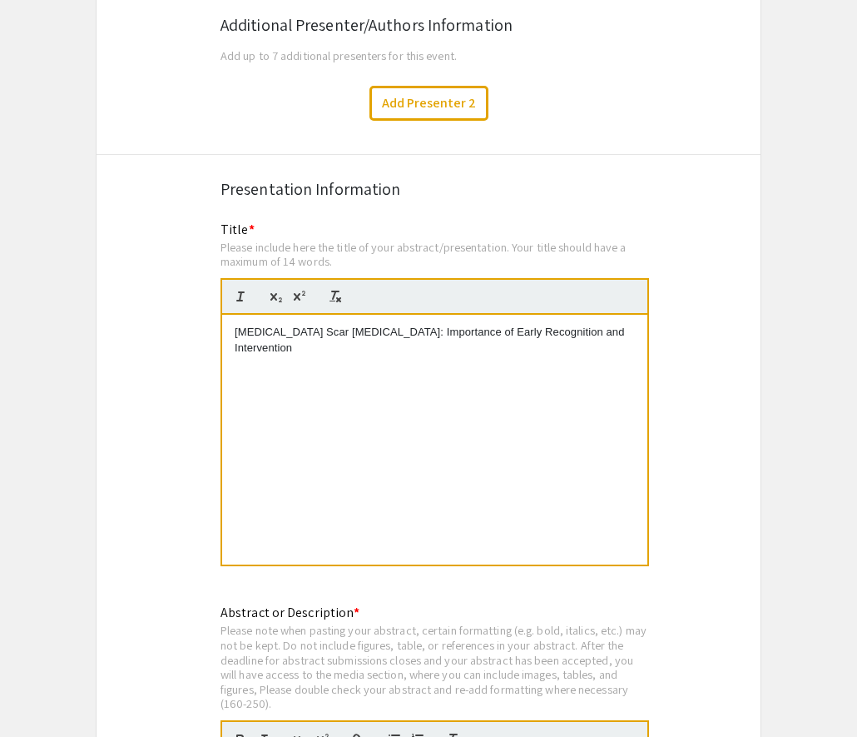
scroll to position [2936, 0]
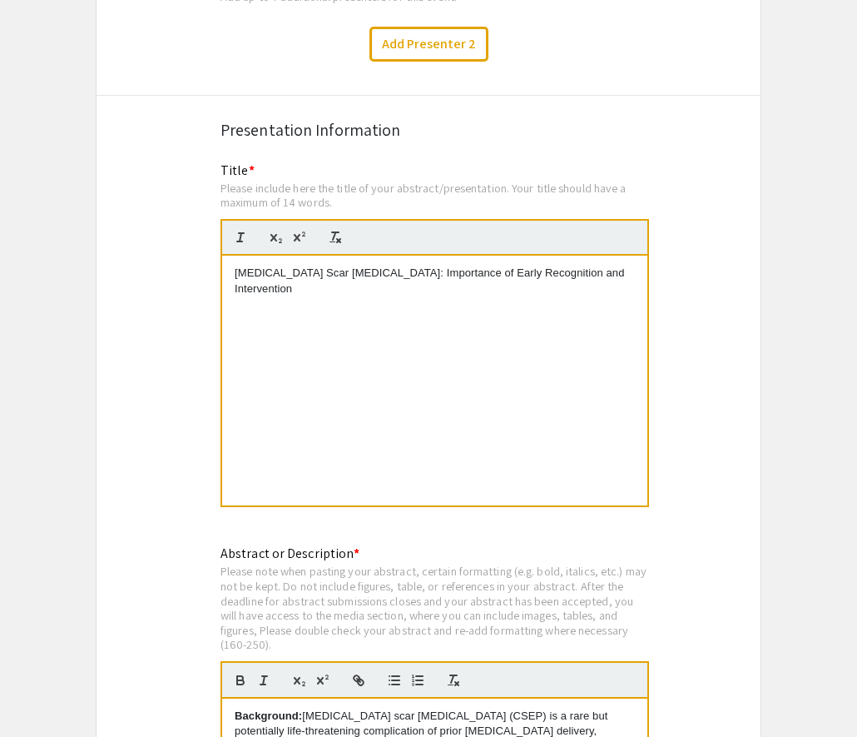
drag, startPoint x: 319, startPoint y: 275, endPoint x: 179, endPoint y: 245, distance: 143.0
copy p "[MEDICAL_DATA] Scar [MEDICAL_DATA]: Importance of Early Recognition and Interve…"
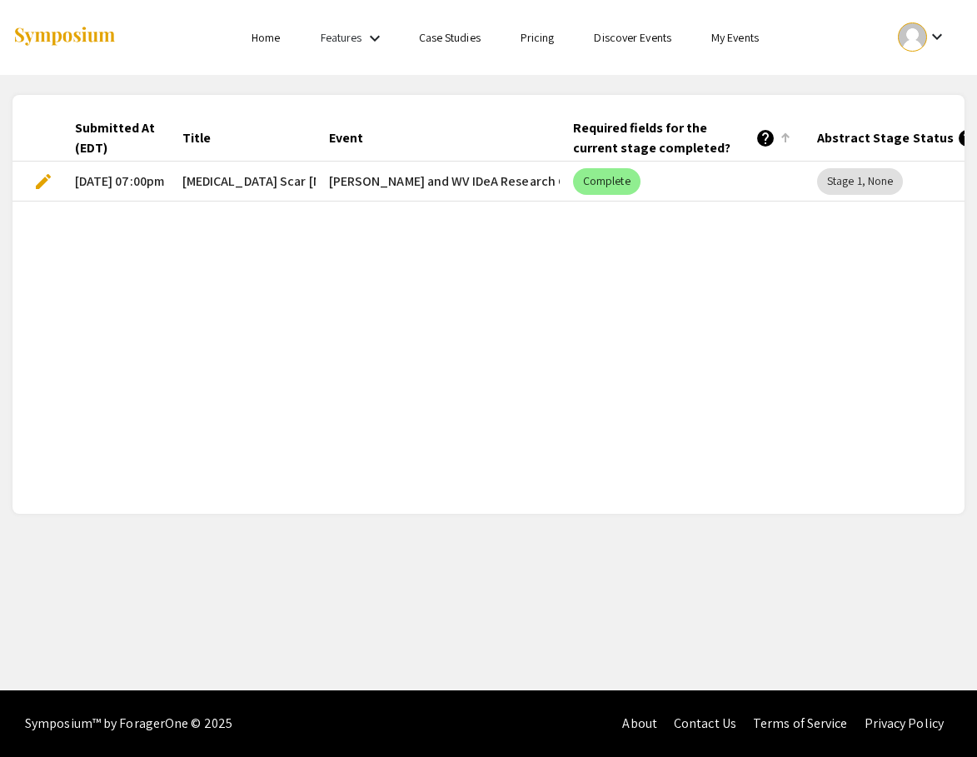
click at [641, 150] on div "Required fields for the current stage completed? help" at bounding box center [674, 138] width 202 height 40
click at [620, 178] on mat-chip "Complete" at bounding box center [606, 181] width 67 height 27
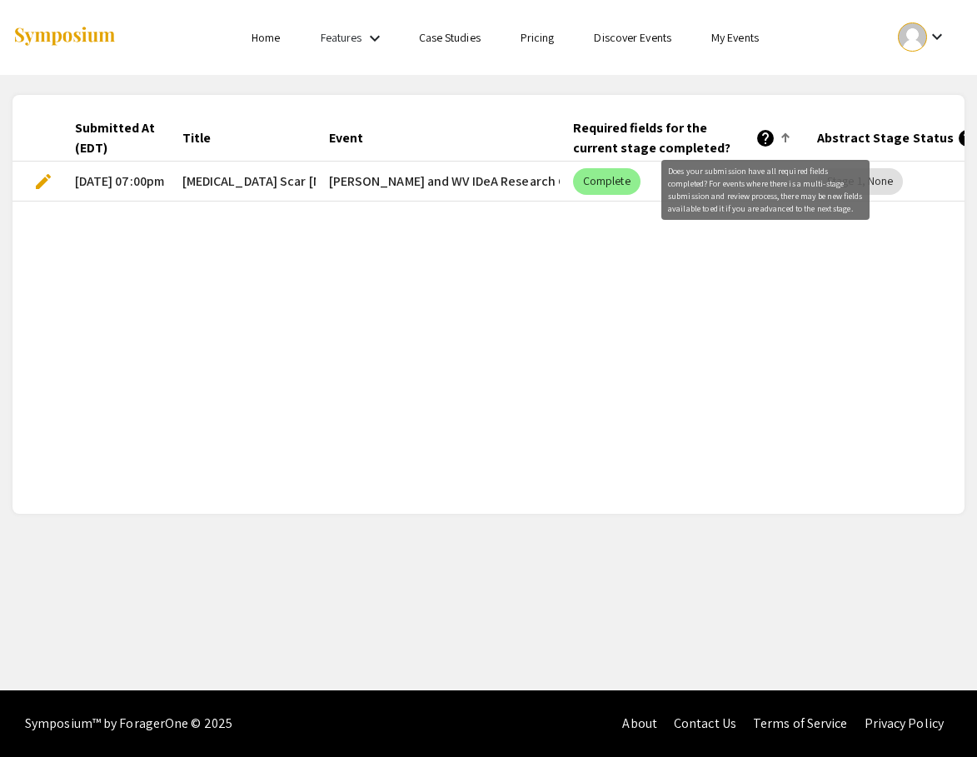
click at [763, 137] on mat-icon "help" at bounding box center [765, 138] width 20 height 20
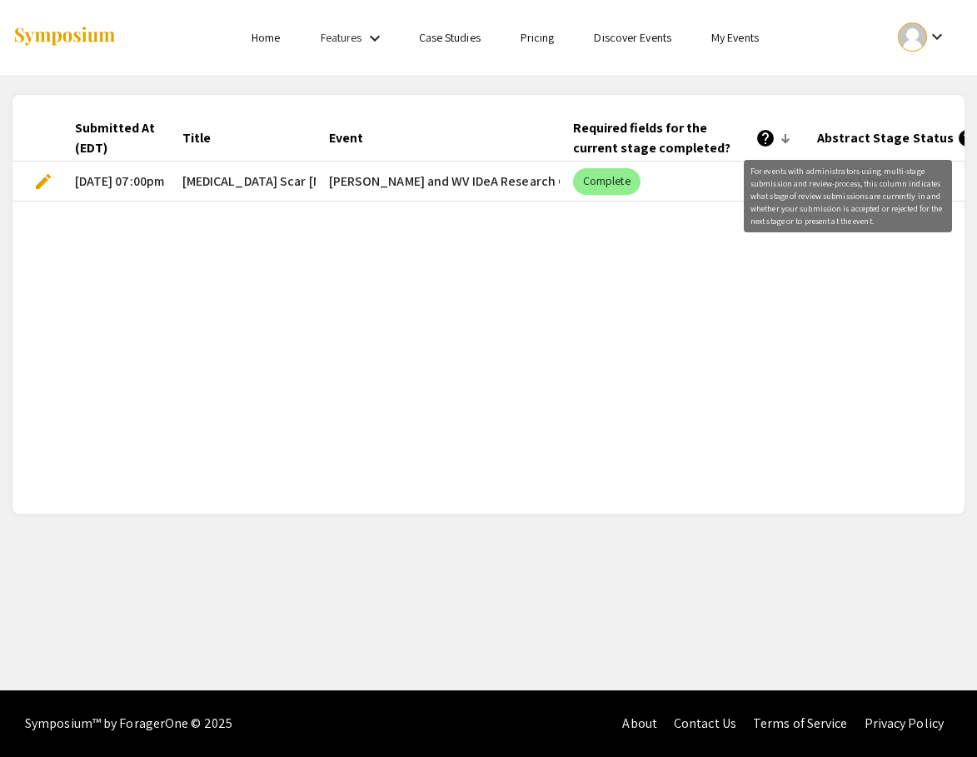
click at [957, 139] on mat-icon "help" at bounding box center [967, 138] width 20 height 20
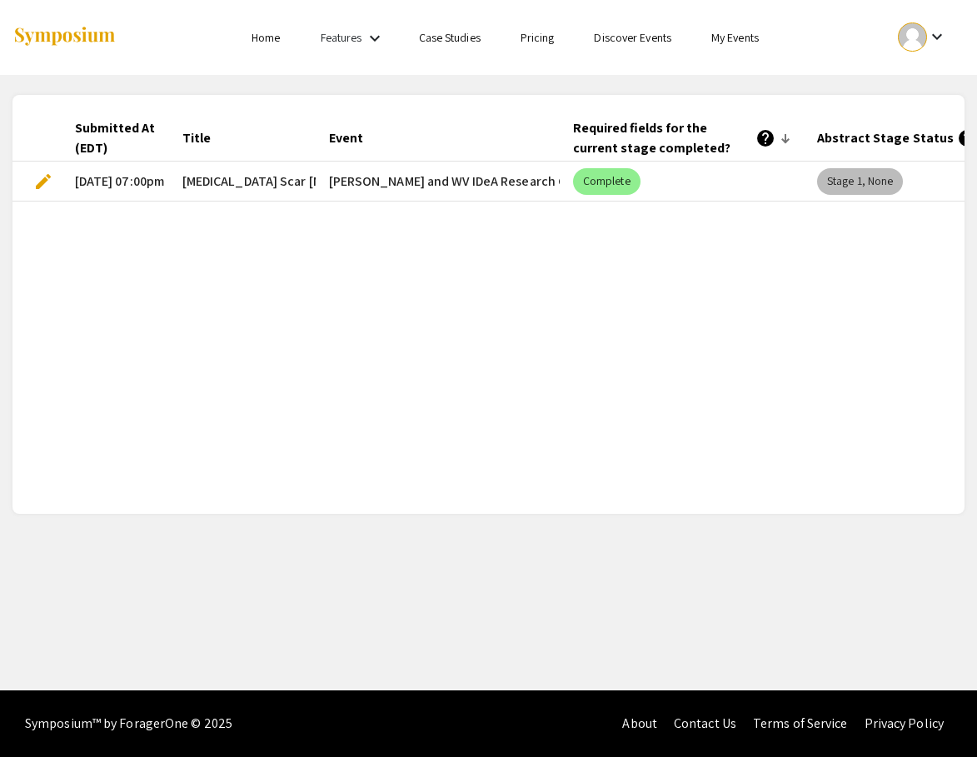
click at [853, 186] on mat-chip "Stage 1, None" at bounding box center [860, 181] width 86 height 27
